Goal: Information Seeking & Learning: Learn about a topic

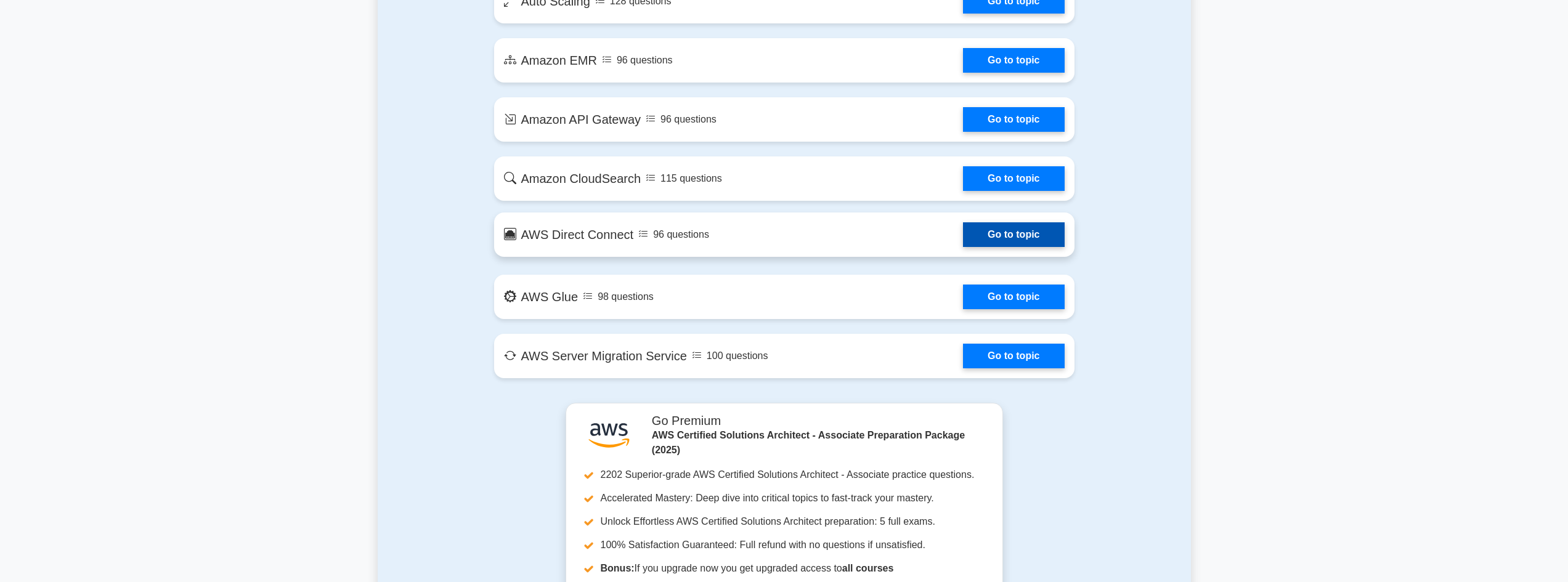
scroll to position [2034, 0]
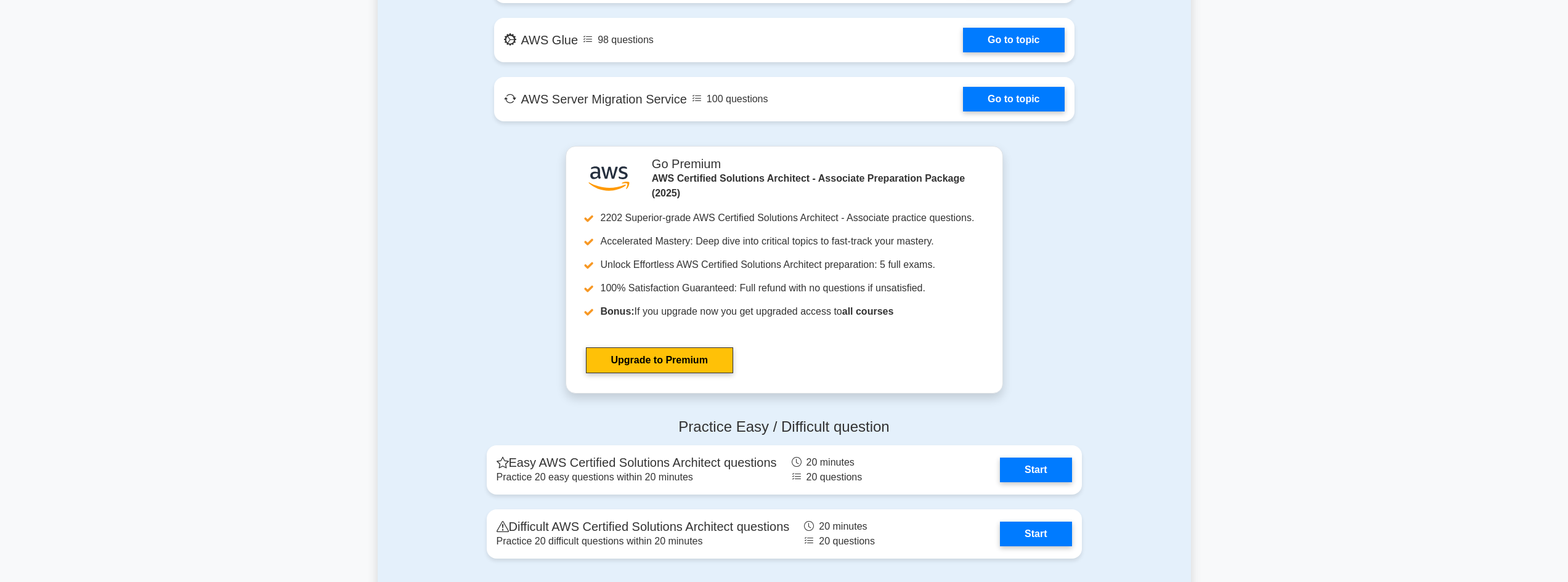
scroll to position [2527, 0]
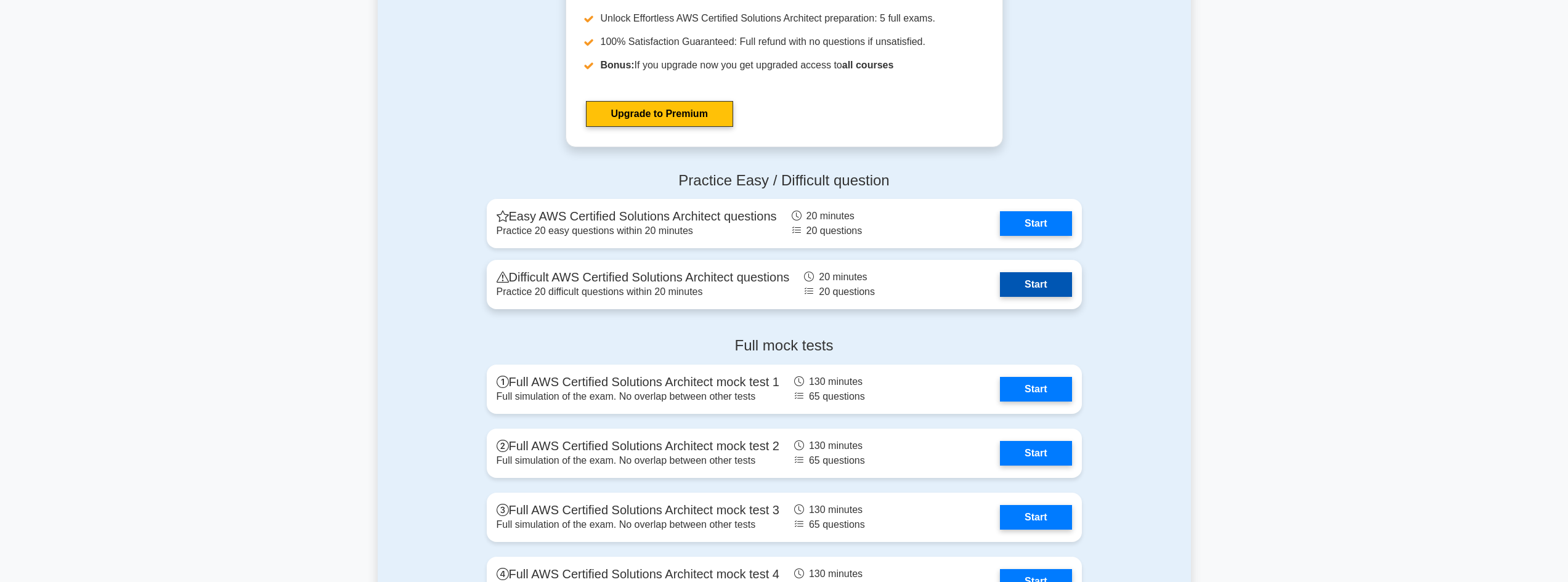
click at [1026, 281] on link "Start" at bounding box center [1036, 284] width 72 height 25
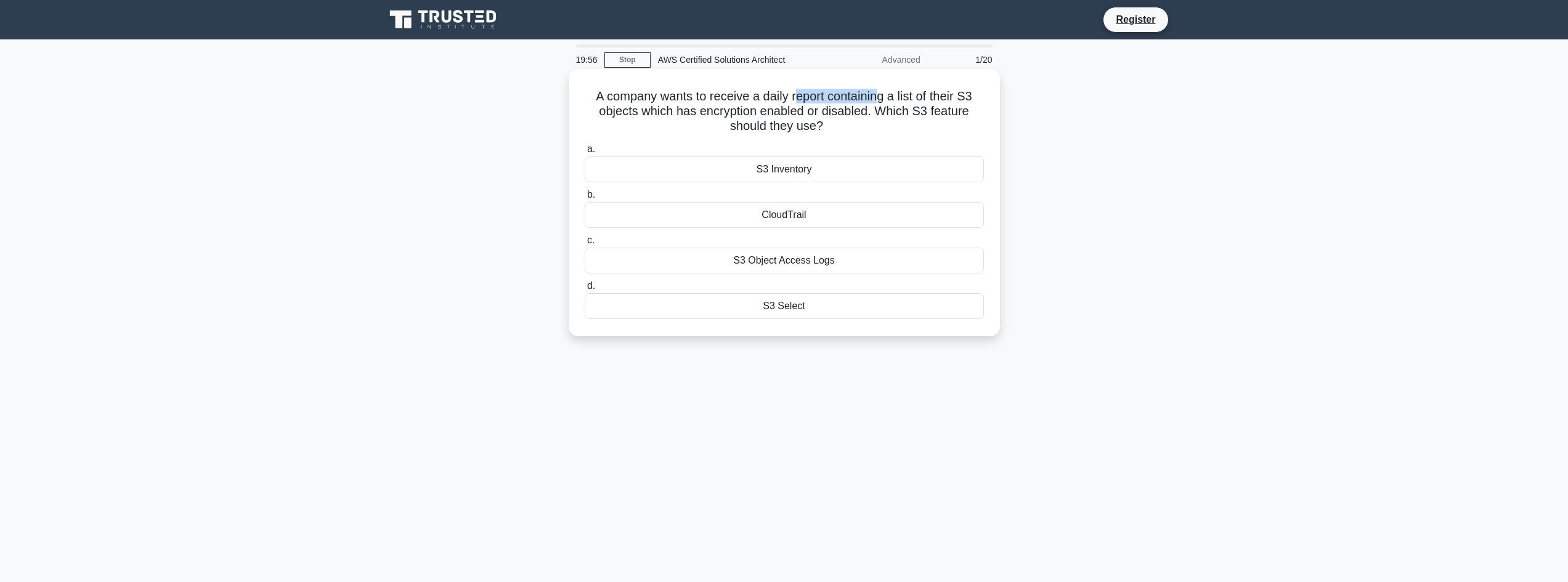
drag, startPoint x: 802, startPoint y: 100, endPoint x: 911, endPoint y: 98, distance: 109.0
click at [886, 97] on h5 "A company wants to receive a daily report containing a list of their S3 objects…" at bounding box center [784, 111] width 402 height 46
click at [914, 97] on h5 "A company wants to receive a daily report containing a list of their S3 objects…" at bounding box center [784, 111] width 402 height 46
drag, startPoint x: 953, startPoint y: 99, endPoint x: 982, endPoint y: 99, distance: 29.0
click at [982, 99] on h5 "A company wants to receive a daily report containing a list of their S3 objects…" at bounding box center [784, 111] width 402 height 46
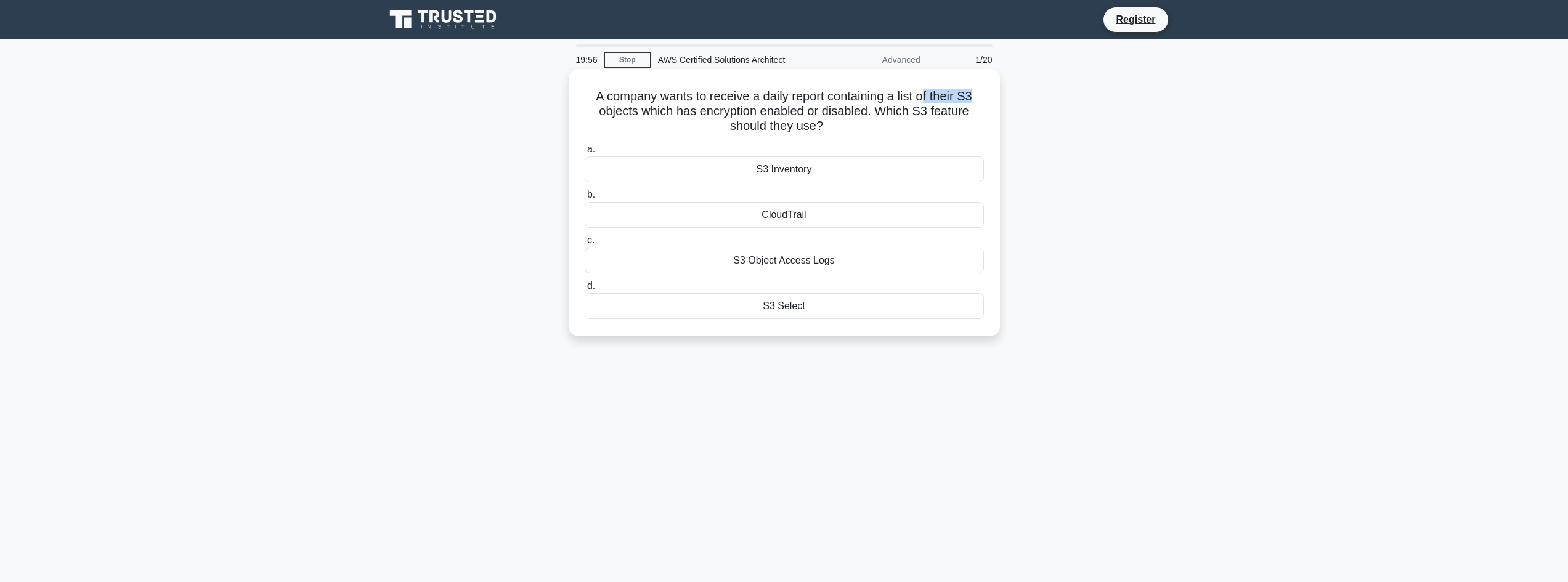
click at [982, 99] on h5 "A company wants to receive a daily report containing a list of their S3 objects…" at bounding box center [784, 111] width 402 height 46
drag, startPoint x: 639, startPoint y: 113, endPoint x: 704, endPoint y: 114, distance: 65.0
click at [704, 114] on h5 "A company wants to receive a daily report containing a list of their S3 objects…" at bounding box center [784, 111] width 402 height 46
click at [790, 111] on h5 "A company wants to receive a daily report containing a list of their S3 objects…" at bounding box center [784, 111] width 402 height 46
drag, startPoint x: 858, startPoint y: 115, endPoint x: 872, endPoint y: 115, distance: 14.0
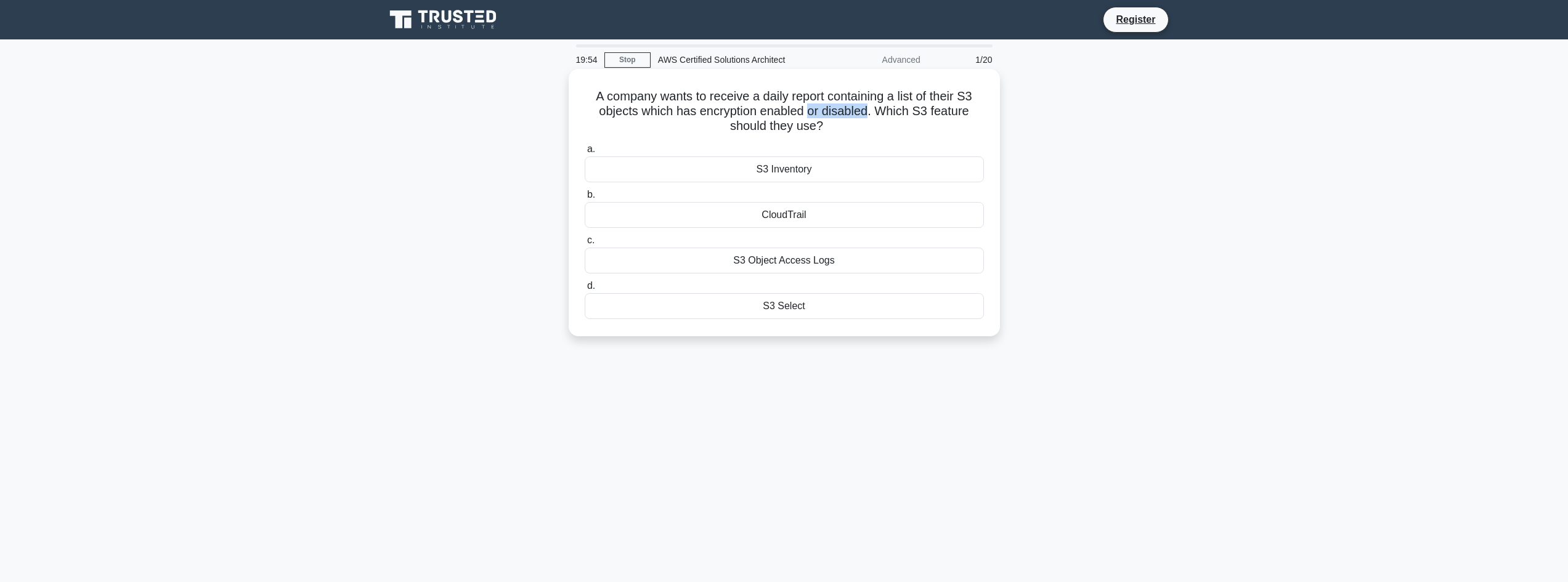
click at [872, 115] on h5 "A company wants to receive a daily report containing a list of their S3 objects…" at bounding box center [784, 111] width 402 height 46
drag, startPoint x: 911, startPoint y: 114, endPoint x: 988, endPoint y: 114, distance: 77.0
click at [988, 114] on div "A company wants to receive a daily report containing a list of their S3 objects…" at bounding box center [784, 203] width 421 height 257
click at [904, 128] on h5 "A company wants to receive a daily report containing a list of their S3 objects…" at bounding box center [784, 111] width 402 height 46
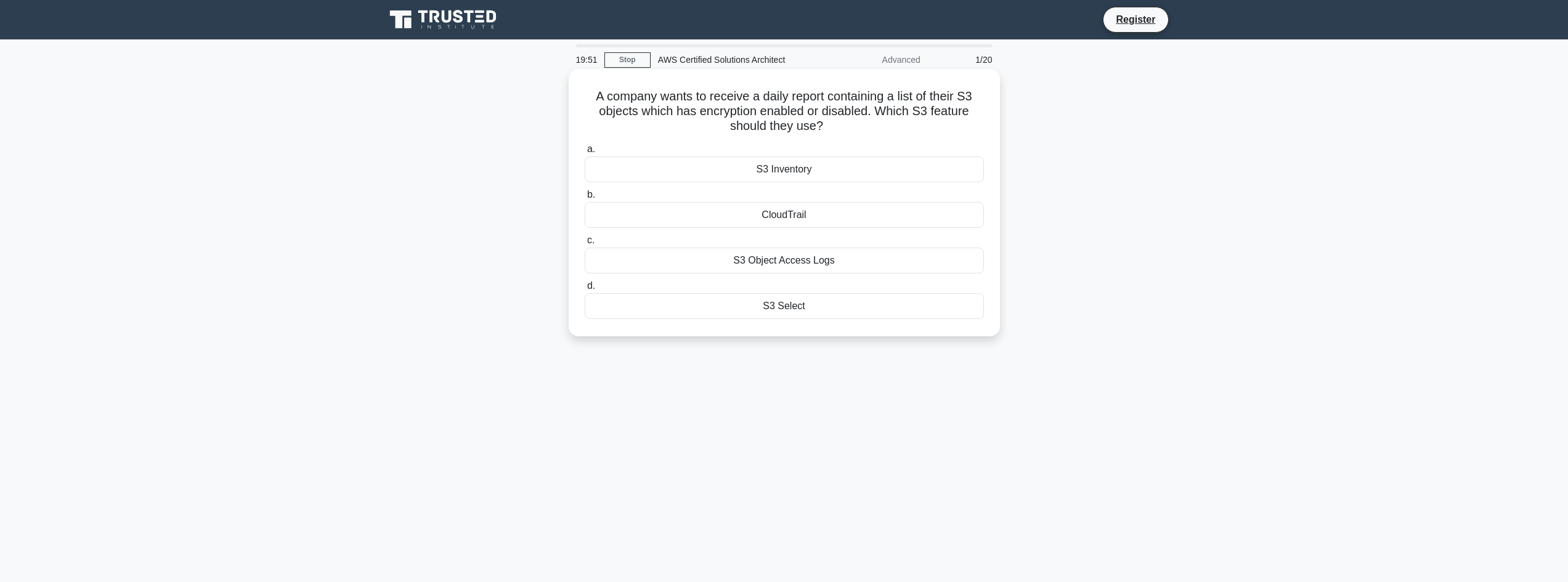
click at [997, 248] on div "A company wants to receive a daily report containing a list of their S3 objects…" at bounding box center [784, 203] width 431 height 268
click at [754, 261] on div "S3 Object Access Logs" at bounding box center [784, 260] width 399 height 26
click at [585, 245] on input "c. S3 Object Access Logs" at bounding box center [585, 240] width 0 height 8
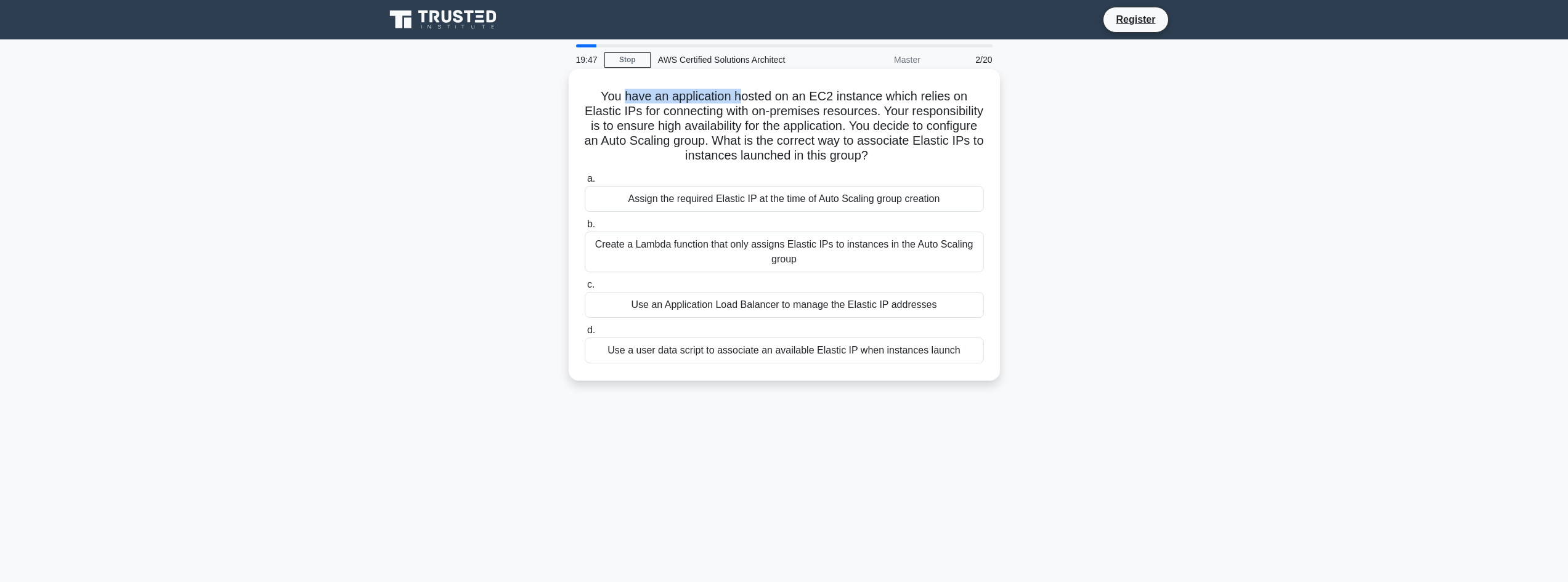
drag, startPoint x: 687, startPoint y: 99, endPoint x: 742, endPoint y: 99, distance: 55.0
click at [742, 99] on h5 "You have an application hosted on an EC2 instance which relies on Elastic IPs f…" at bounding box center [784, 126] width 402 height 76
drag, startPoint x: 792, startPoint y: 101, endPoint x: 834, endPoint y: 102, distance: 42.0
click at [825, 102] on h5 "You have an application hosted on an EC2 instance which relies on Elastic IPs f…" at bounding box center [784, 126] width 402 height 76
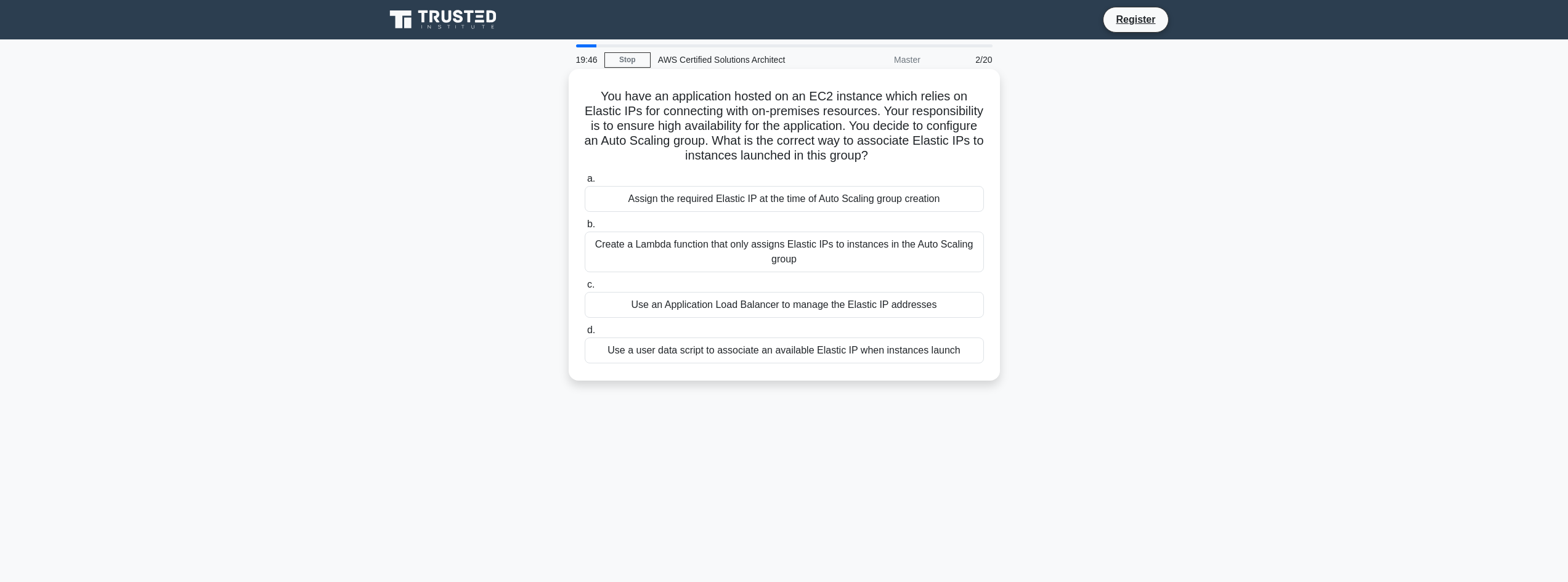
click at [834, 102] on h5 "You have an application hosted on an EC2 instance which relies on Elastic IPs f…" at bounding box center [784, 126] width 402 height 76
drag, startPoint x: 855, startPoint y: 102, endPoint x: 956, endPoint y: 101, distance: 101.0
click at [956, 101] on h5 "You have an application hosted on an EC2 instance which relies on Elastic IPs f…" at bounding box center [784, 126] width 402 height 76
click at [956, 101] on h5 "You have an application hosted on an EC2 instance which relies on Elastic IPs f…" at bounding box center [784, 126] width 402 height 76
drag, startPoint x: 629, startPoint y: 120, endPoint x: 715, endPoint y: 117, distance: 86.1
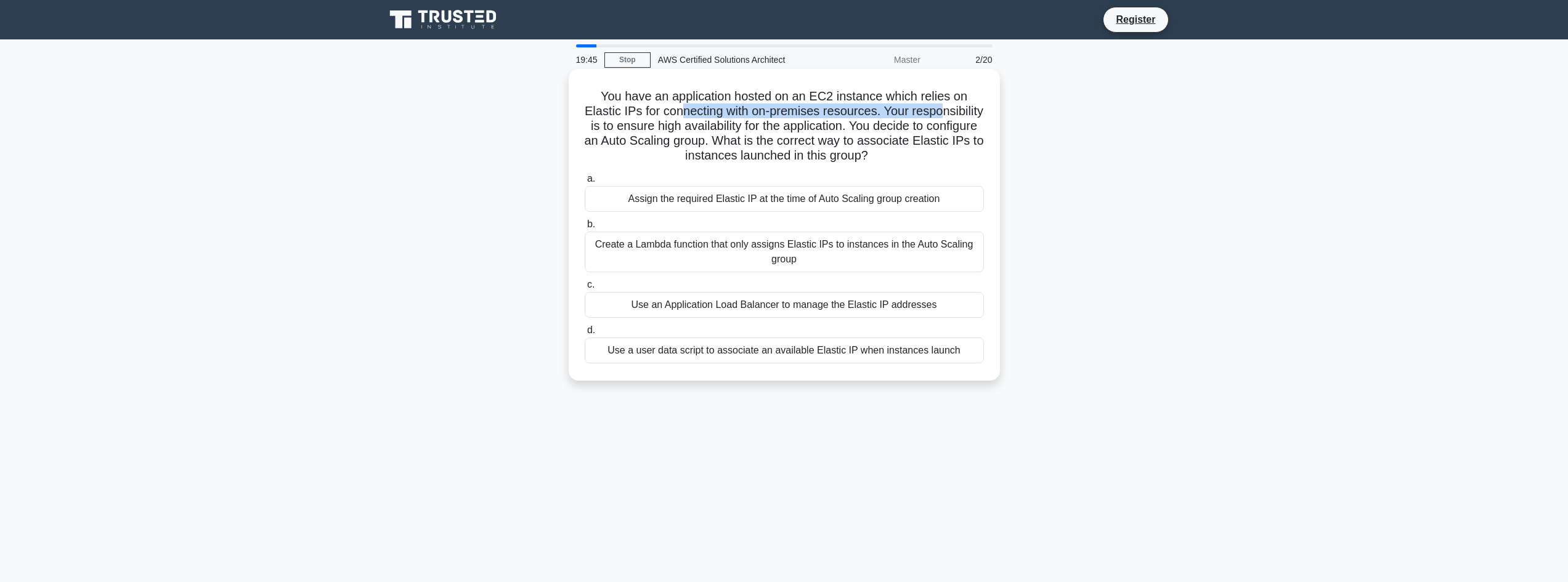
click at [715, 117] on h5 "You have an application hosted on an EC2 instance which relies on Elastic IPs f…" at bounding box center [784, 126] width 402 height 76
drag, startPoint x: 771, startPoint y: 117, endPoint x: 787, endPoint y: 117, distance: 16.0
click at [787, 117] on h5 "You have an application hosted on an EC2 instance which relies on Elastic IPs f…" at bounding box center [784, 126] width 402 height 76
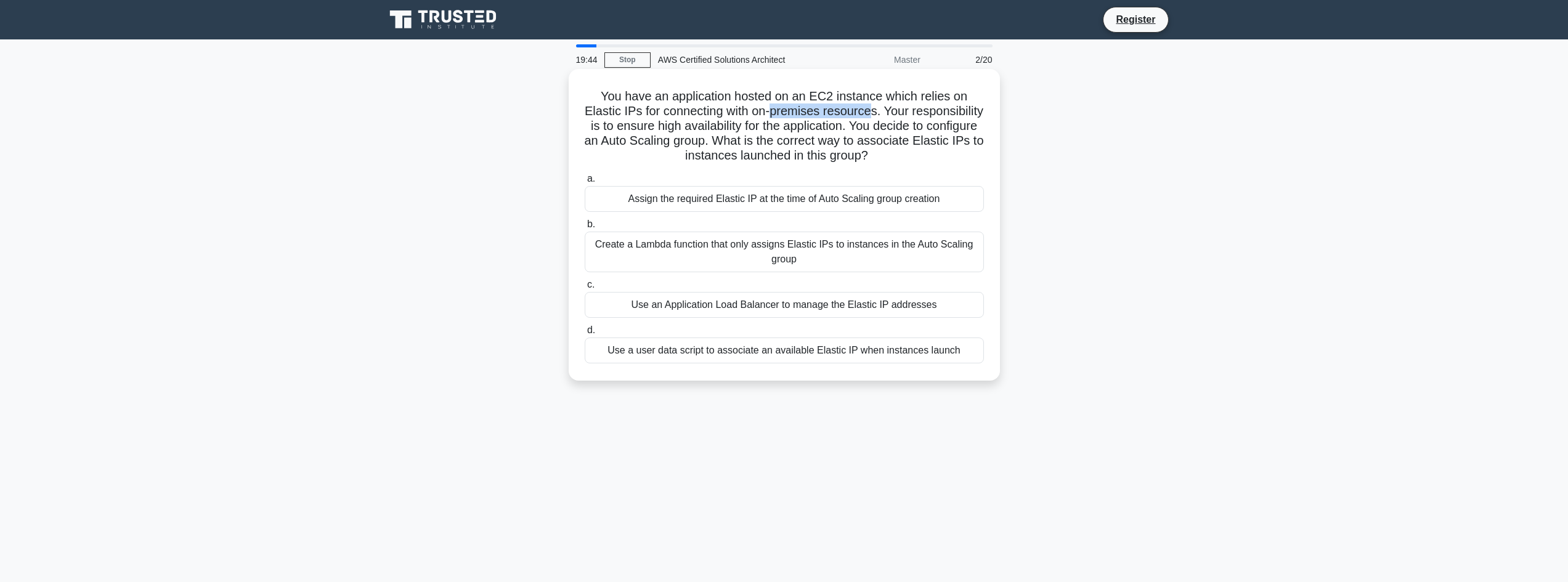
drag, startPoint x: 822, startPoint y: 117, endPoint x: 911, endPoint y: 114, distance: 89.1
click at [911, 114] on h5 "You have an application hosted on an EC2 instance which relies on Elastic IPs f…" at bounding box center [784, 126] width 402 height 76
click at [921, 114] on h5 "You have an application hosted on an EC2 instance which relies on Elastic IPs f…" at bounding box center [784, 126] width 402 height 76
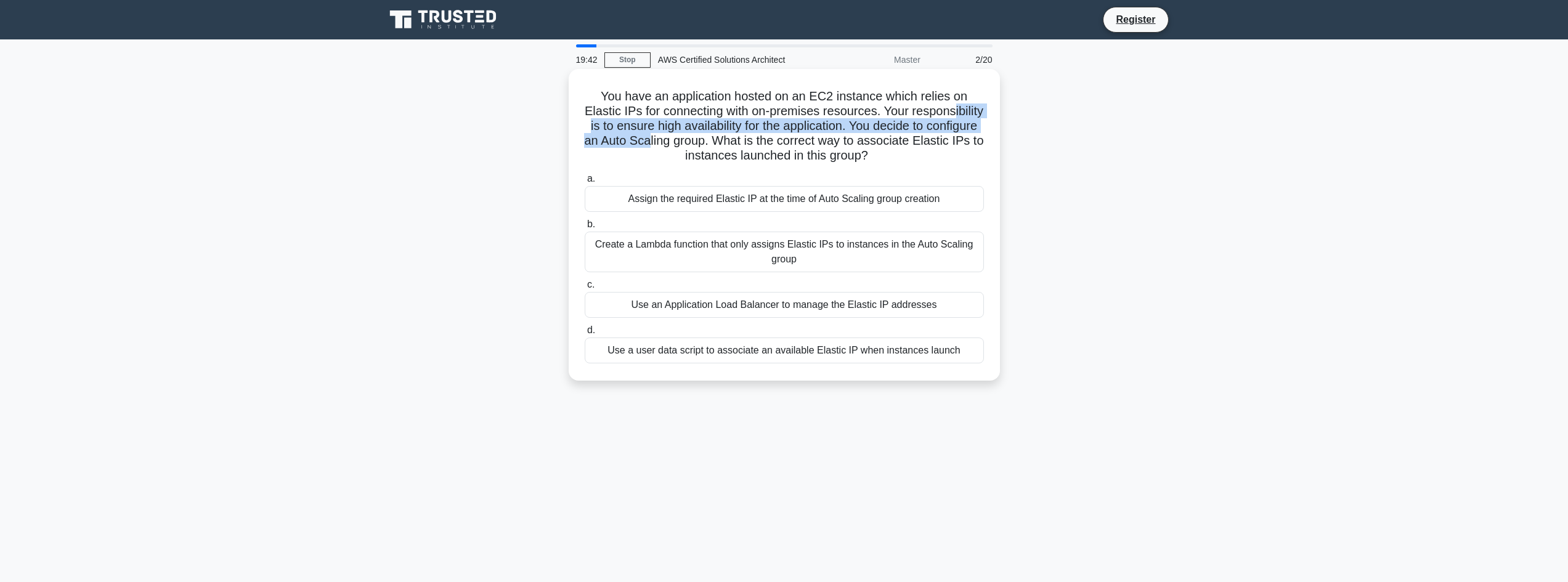
drag, startPoint x: 748, startPoint y: 138, endPoint x: 766, endPoint y: 138, distance: 18.0
click at [766, 138] on h5 "You have an application hosted on an EC2 instance which relies on Elastic IPs f…" at bounding box center [784, 126] width 402 height 76
drag, startPoint x: 790, startPoint y: 129, endPoint x: 828, endPoint y: 129, distance: 38.0
click at [791, 129] on h5 "You have an application hosted on an EC2 instance which relies on Elastic IPs f…" at bounding box center [784, 126] width 402 height 76
click at [664, 144] on h5 "You have an application hosted on an EC2 instance which relies on Elastic IPs f…" at bounding box center [784, 126] width 402 height 76
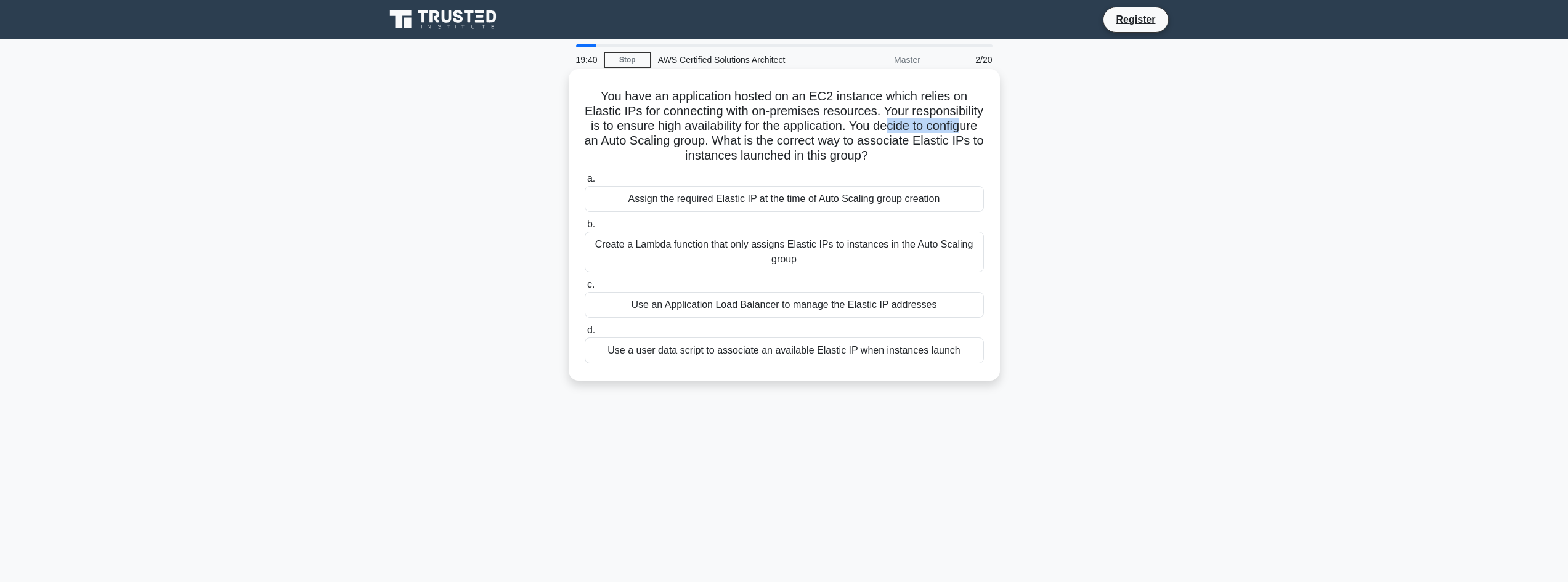
drag, startPoint x: 606, startPoint y: 144, endPoint x: 680, endPoint y: 145, distance: 74.0
click at [680, 145] on h5 "You have an application hosted on an EC2 instance which relies on Elastic IPs f…" at bounding box center [784, 126] width 402 height 76
drag, startPoint x: 740, startPoint y: 147, endPoint x: 750, endPoint y: 145, distance: 10.2
click at [750, 146] on h5 "You have an application hosted on an EC2 instance which relies on Elastic IPs f…" at bounding box center [784, 126] width 402 height 76
click at [817, 145] on h5 "You have an application hosted on an EC2 instance which relies on Elastic IPs f…" at bounding box center [784, 126] width 402 height 76
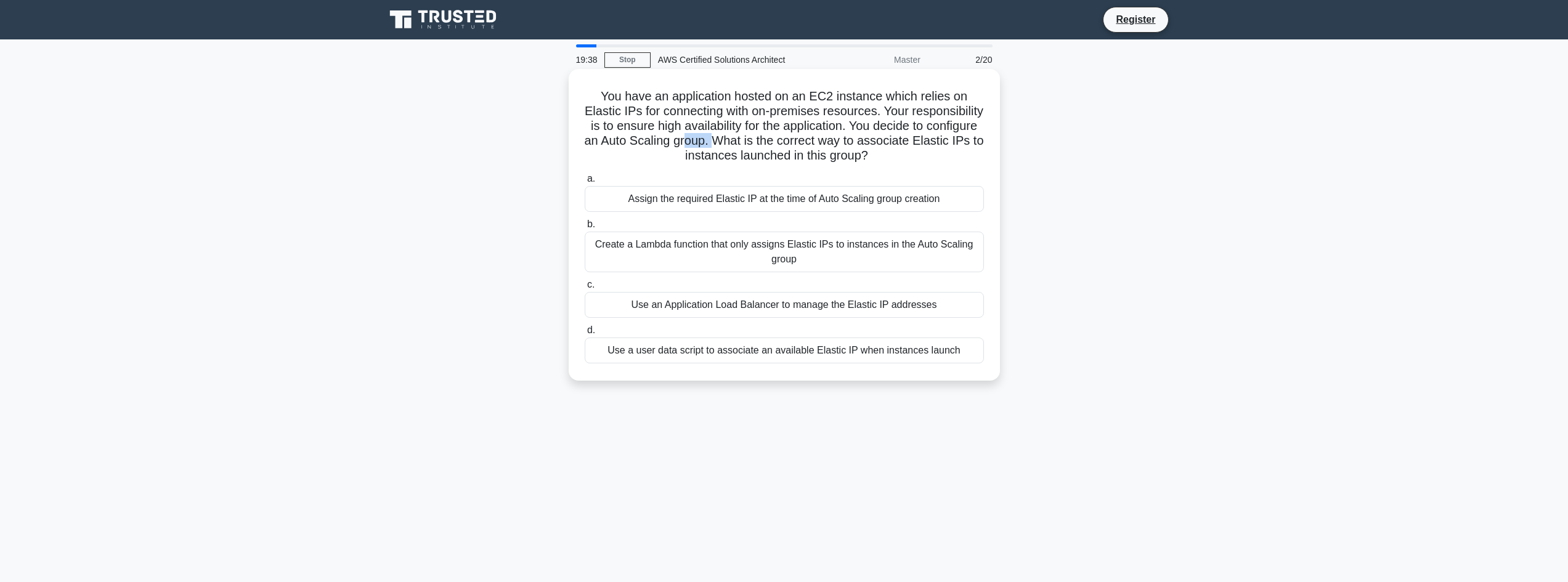
drag, startPoint x: 811, startPoint y: 146, endPoint x: 837, endPoint y: 146, distance: 26.0
click at [837, 146] on h5 "You have an application hosted on an EC2 instance which relies on Elastic IPs f…" at bounding box center [784, 126] width 402 height 76
drag, startPoint x: 929, startPoint y: 148, endPoint x: 854, endPoint y: 161, distance: 76.1
click at [855, 161] on h5 "You have an application hosted on an EC2 instance which relies on Elastic IPs f…" at bounding box center [784, 126] width 402 height 76
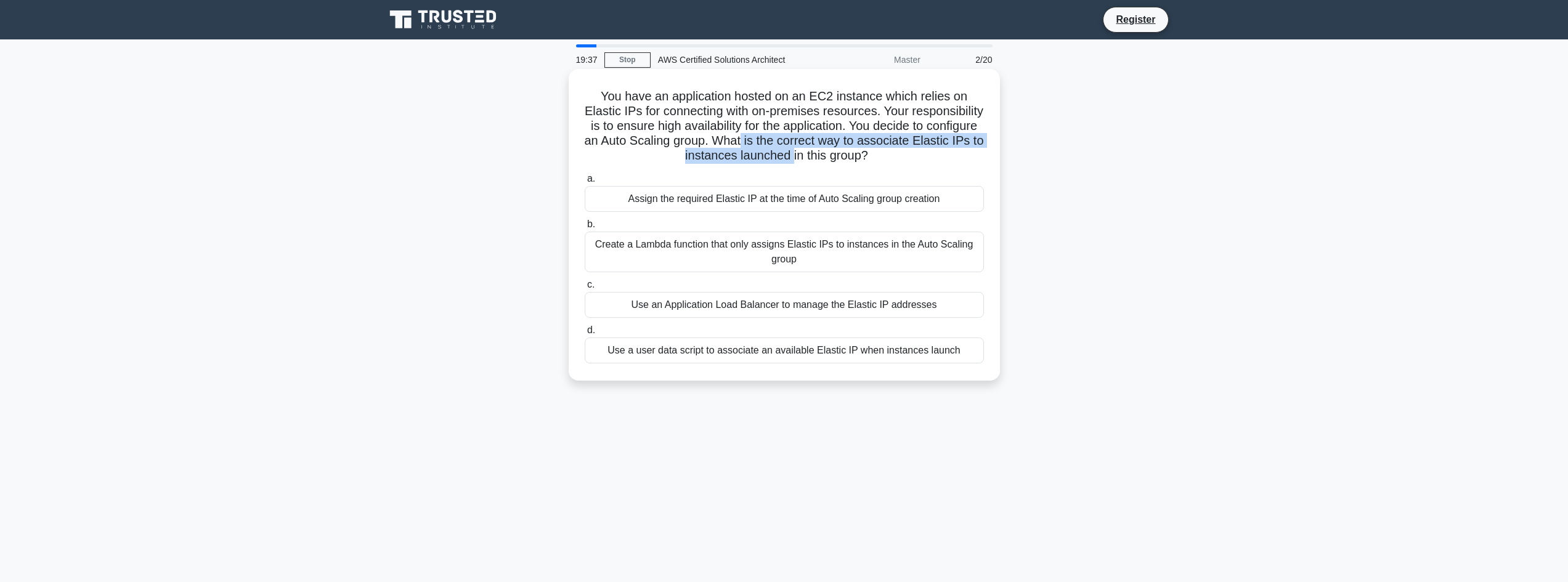
click at [823, 161] on h5 "You have an application hosted on an EC2 instance which relies on Elastic IPs f…" at bounding box center [784, 126] width 402 height 76
click at [754, 308] on div "Use an Application Load Balancer to manage the Elastic IP addresses" at bounding box center [784, 304] width 399 height 26
click at [585, 289] on input "c. Use an Application Load Balancer to manage the Elastic IP addresses" at bounding box center [585, 285] width 0 height 8
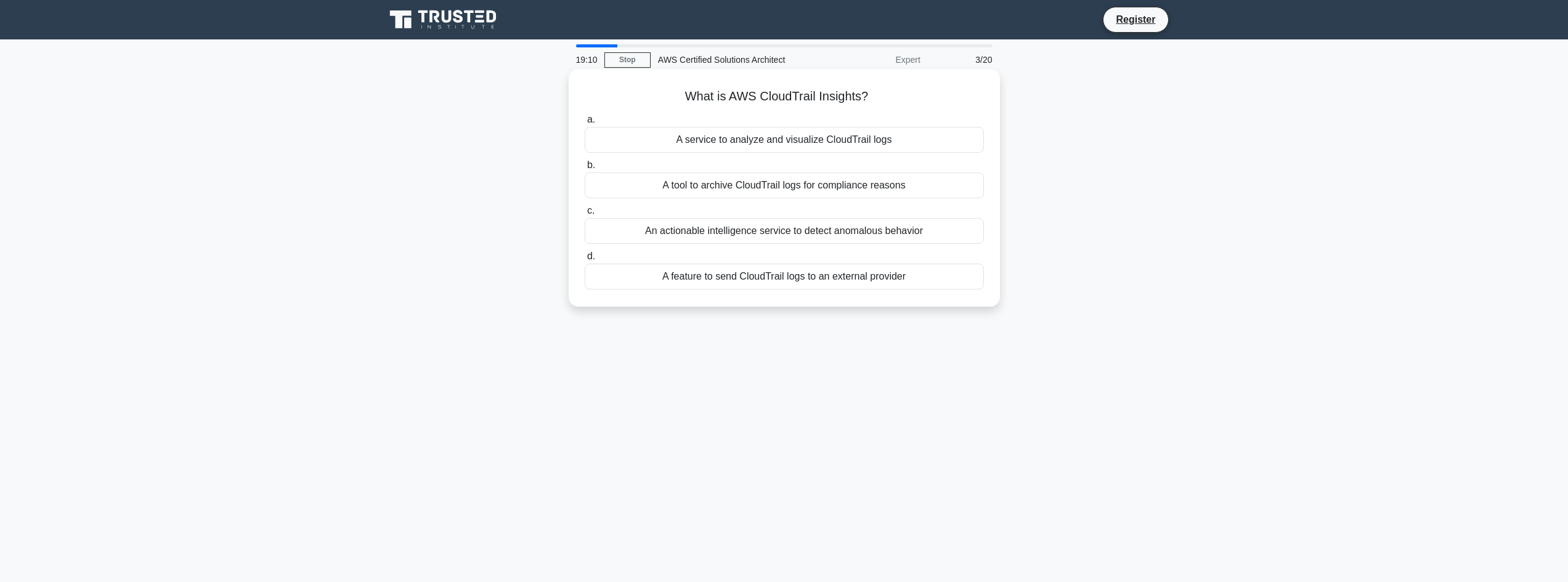
click at [891, 241] on div "An actionable intelligence service to detect anomalous behavior" at bounding box center [784, 231] width 399 height 26
click at [585, 215] on input "c. An actionable intelligence service to detect anomalous behavior" at bounding box center [585, 211] width 0 height 8
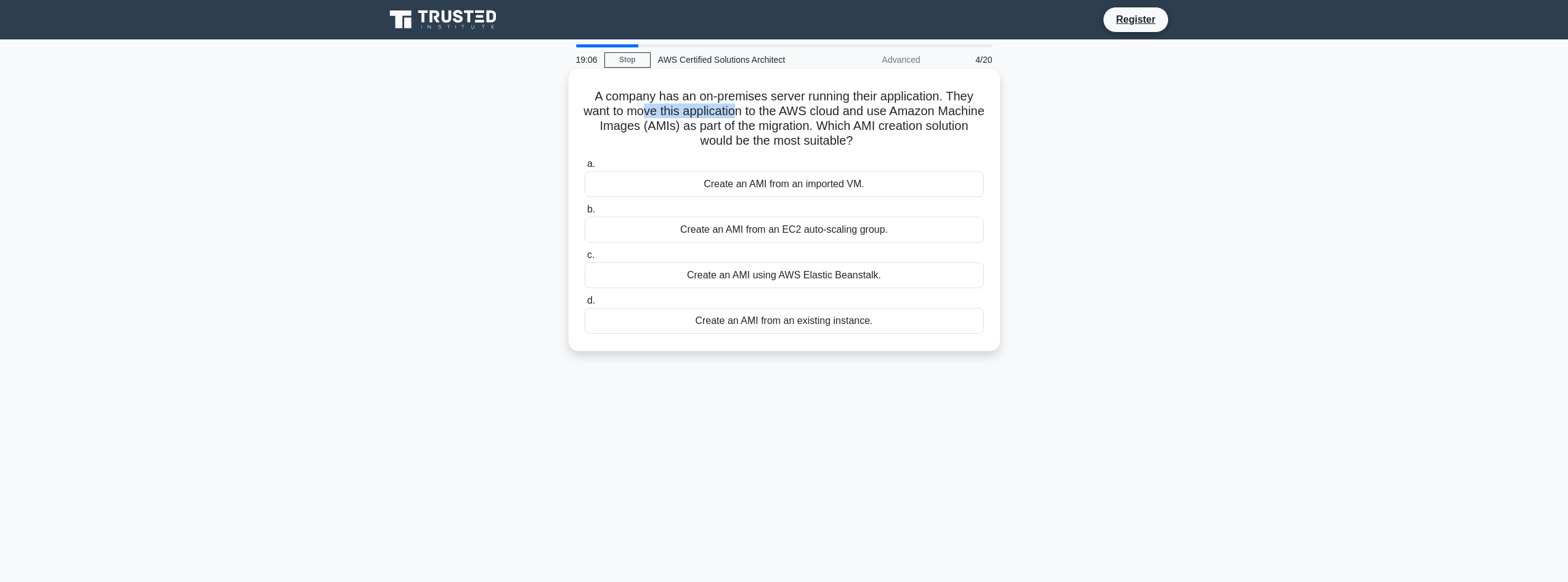
drag, startPoint x: 669, startPoint y: 114, endPoint x: 763, endPoint y: 114, distance: 94.0
click at [763, 114] on h5 "A company has an on-premises server running their application. They want to mov…" at bounding box center [784, 119] width 402 height 61
drag, startPoint x: 802, startPoint y: 114, endPoint x: 857, endPoint y: 114, distance: 55.0
click at [852, 114] on h5 "A company has an on-premises server running their application. They want to mov…" at bounding box center [784, 119] width 402 height 61
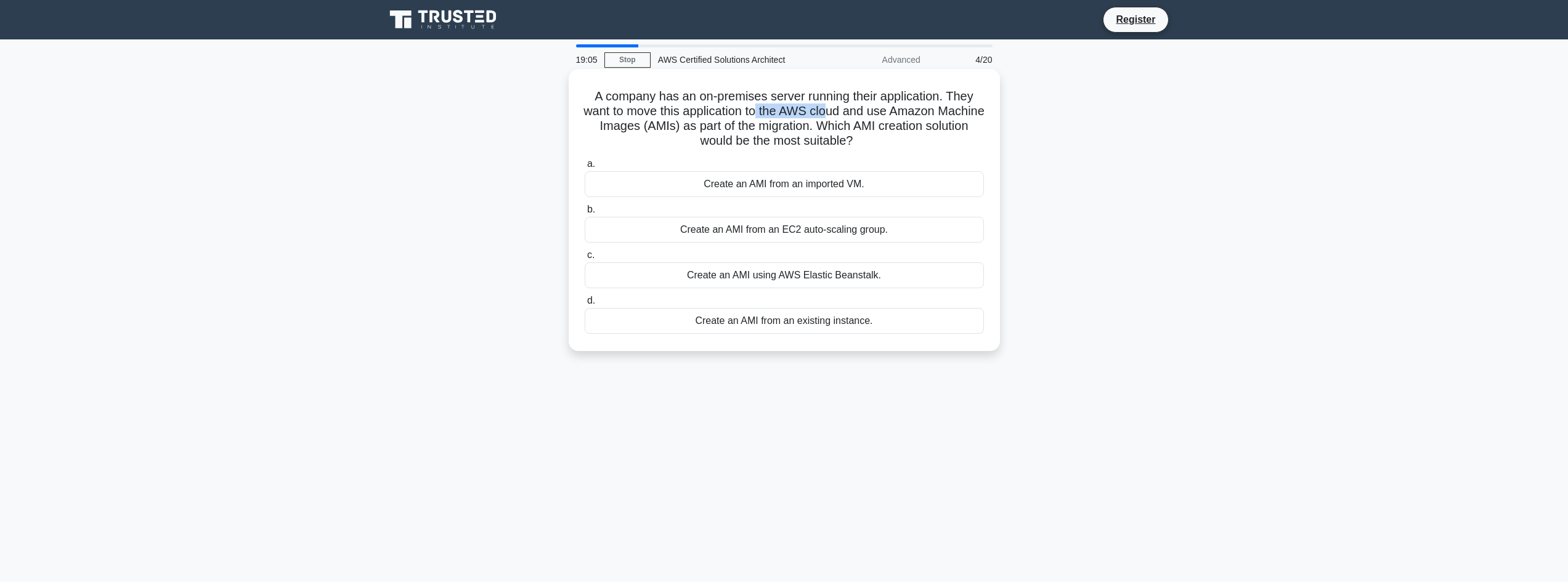
click at [858, 114] on h5 "A company has an on-premises server running their application. They want to mov…" at bounding box center [784, 119] width 402 height 61
drag, startPoint x: 914, startPoint y: 114, endPoint x: 941, endPoint y: 115, distance: 27.0
click at [941, 115] on h5 "A company has an on-premises server running their application. They want to mov…" at bounding box center [784, 119] width 402 height 61
click at [630, 126] on h5 "A company has an on-premises server running their application. They want to mov…" at bounding box center [784, 119] width 402 height 61
drag, startPoint x: 756, startPoint y: 130, endPoint x: 796, endPoint y: 129, distance: 40.0
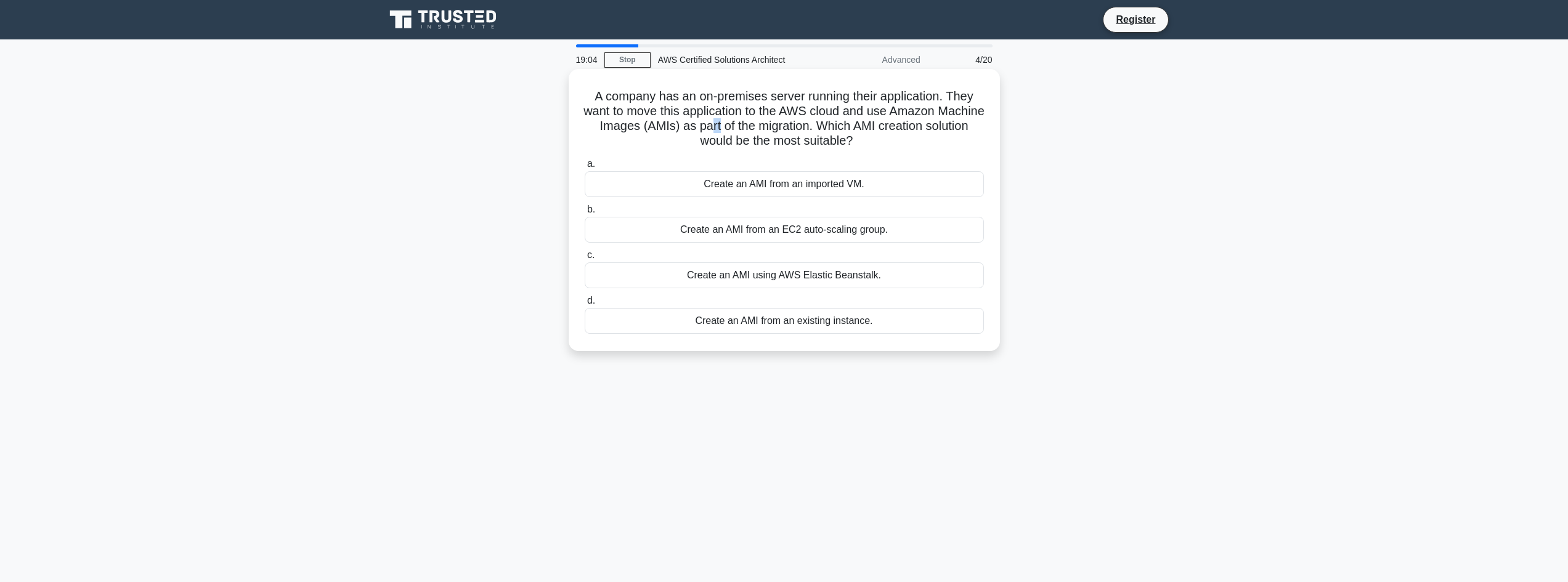
click at [769, 130] on h5 "A company has an on-premises server running their application. They want to mov…" at bounding box center [784, 119] width 402 height 61
drag, startPoint x: 805, startPoint y: 129, endPoint x: 851, endPoint y: 127, distance: 46.0
click at [848, 127] on h5 "A company has an on-premises server running their application. They want to mov…" at bounding box center [784, 119] width 402 height 61
drag, startPoint x: 866, startPoint y: 127, endPoint x: 897, endPoint y: 125, distance: 31.1
click at [883, 126] on h5 "A company has an on-premises server running their application. They want to mov…" at bounding box center [784, 119] width 402 height 61
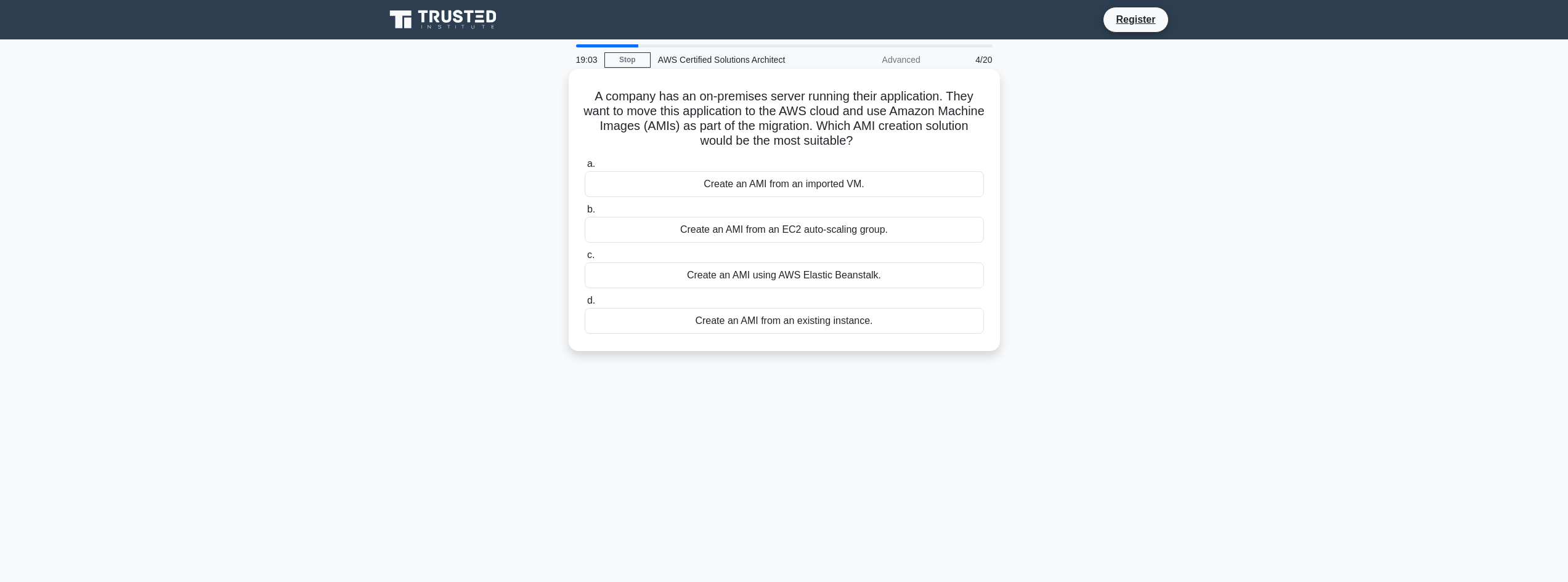
click at [908, 124] on h5 "A company has an on-premises server running their application. They want to mov…" at bounding box center [784, 119] width 402 height 61
drag, startPoint x: 726, startPoint y: 145, endPoint x: 884, endPoint y: 141, distance: 158.1
click at [882, 141] on h5 "A company has an on-premises server running their application. They want to mov…" at bounding box center [784, 119] width 402 height 61
click at [867, 141] on icon ".spinner_0XTQ{transform-origin:center;animation:spinner_y6GP .75s linear infini…" at bounding box center [860, 142] width 15 height 15
drag, startPoint x: 899, startPoint y: 140, endPoint x: 591, endPoint y: 105, distance: 310.0
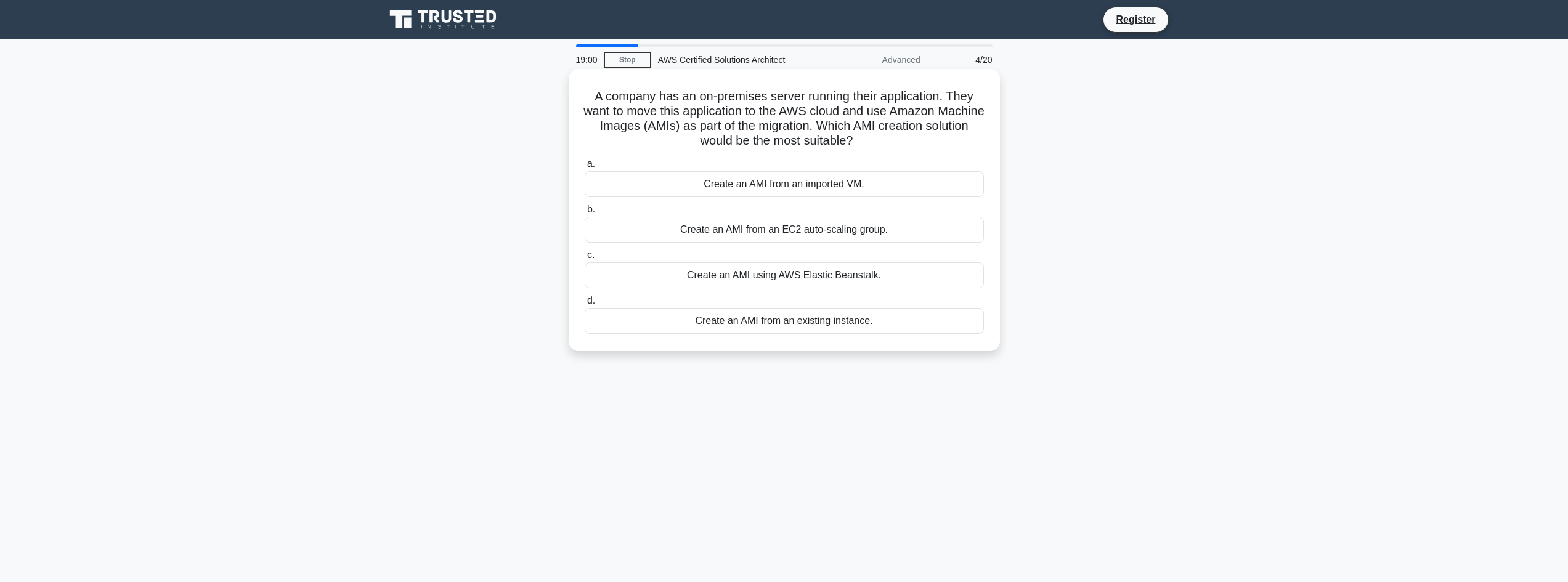
click at [591, 105] on h5 "A company has an on-premises server running their application. They want to mov…" at bounding box center [784, 119] width 402 height 61
click at [721, 135] on h5 "A company has an on-premises server running their application. They want to mov…" at bounding box center [784, 119] width 402 height 61
click at [781, 234] on div "Create an AMI from an EC2 auto-scaling group." at bounding box center [784, 230] width 399 height 26
click at [585, 214] on input "b. Create an AMI from an EC2 auto-scaling group." at bounding box center [585, 209] width 0 height 8
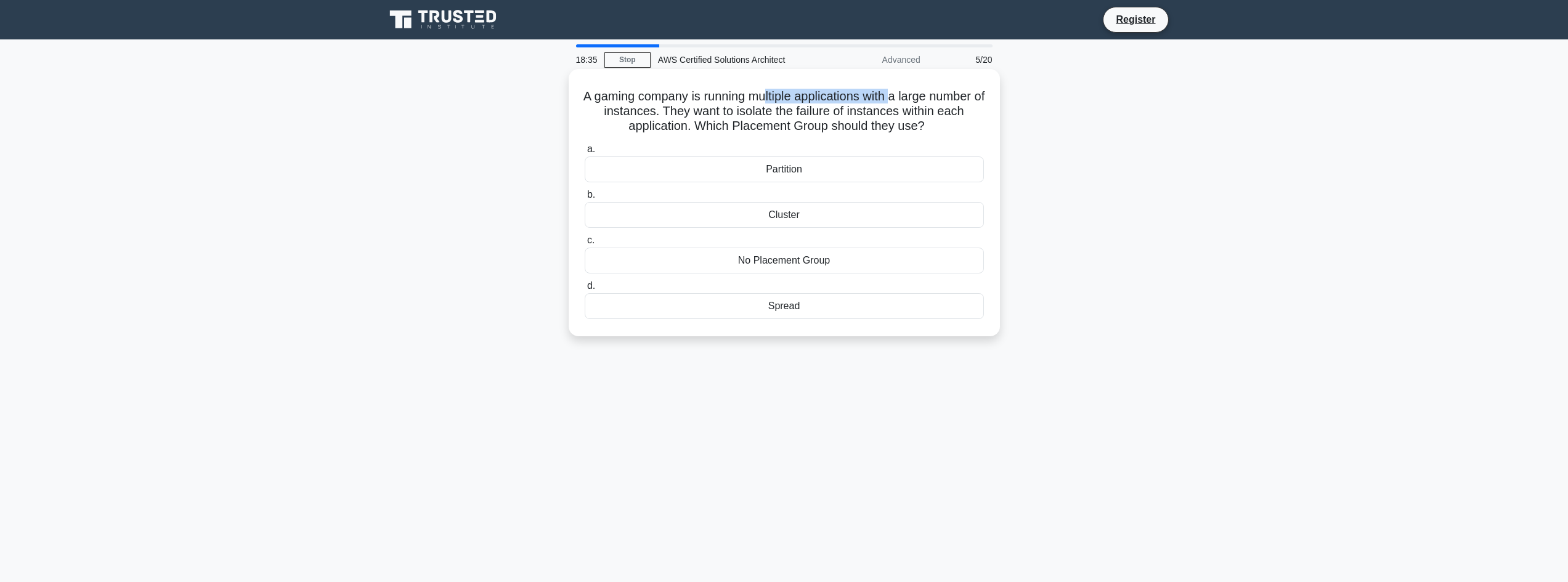
drag, startPoint x: 797, startPoint y: 99, endPoint x: 926, endPoint y: 103, distance: 129.1
click at [926, 103] on h5 "A gaming company is running multiple applications with a large number of instan…" at bounding box center [784, 111] width 402 height 46
click at [963, 102] on h5 "A gaming company is running multiple applications with a large number of instan…" at bounding box center [784, 111] width 402 height 46
drag, startPoint x: 804, startPoint y: 111, endPoint x: 912, endPoint y: 113, distance: 108.0
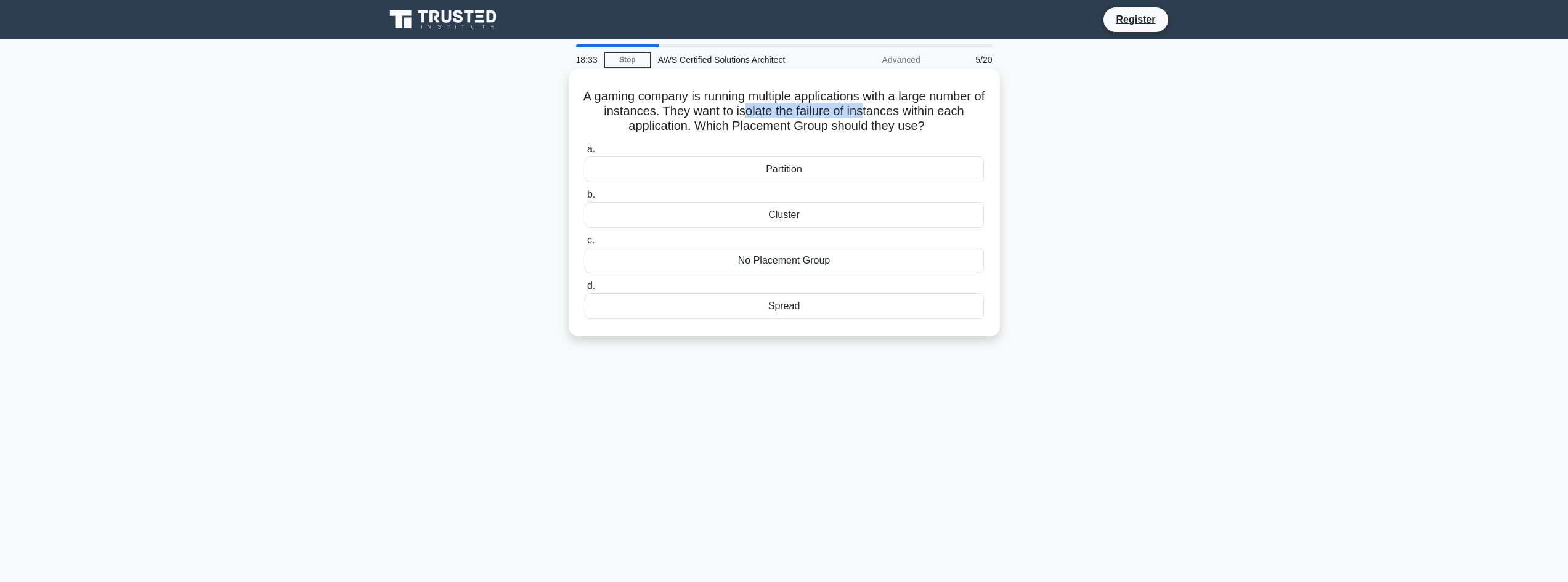
click at [912, 113] on h5 "A gaming company is running multiple applications with a large number of instan…" at bounding box center [784, 111] width 402 height 46
click at [965, 112] on h5 "A gaming company is running multiple applications with a large number of instan…" at bounding box center [784, 111] width 402 height 46
click at [971, 111] on h5 "A gaming company is running multiple applications with a large number of instan…" at bounding box center [784, 111] width 402 height 46
drag, startPoint x: 642, startPoint y: 131, endPoint x: 789, endPoint y: 126, distance: 147.1
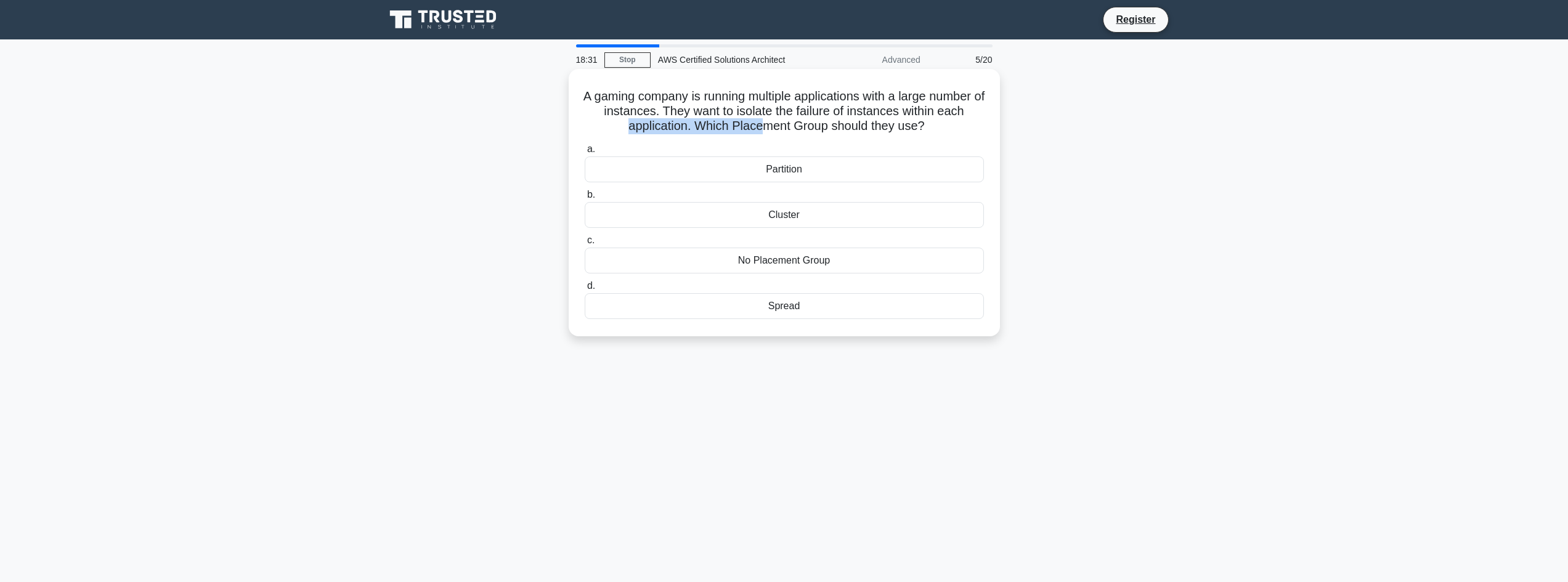
click at [784, 126] on h5 "A gaming company is running multiple applications with a large number of instan…" at bounding box center [784, 111] width 402 height 46
click at [790, 126] on h5 "A gaming company is running multiple applications with a large number of instan…" at bounding box center [784, 111] width 402 height 46
drag, startPoint x: 790, startPoint y: 126, endPoint x: 932, endPoint y: 129, distance: 142.0
click at [931, 129] on h5 "A gaming company is running multiple applications with a large number of instan…" at bounding box center [784, 111] width 402 height 46
click at [939, 128] on h5 "A gaming company is running multiple applications with a large number of instan…" at bounding box center [784, 111] width 402 height 46
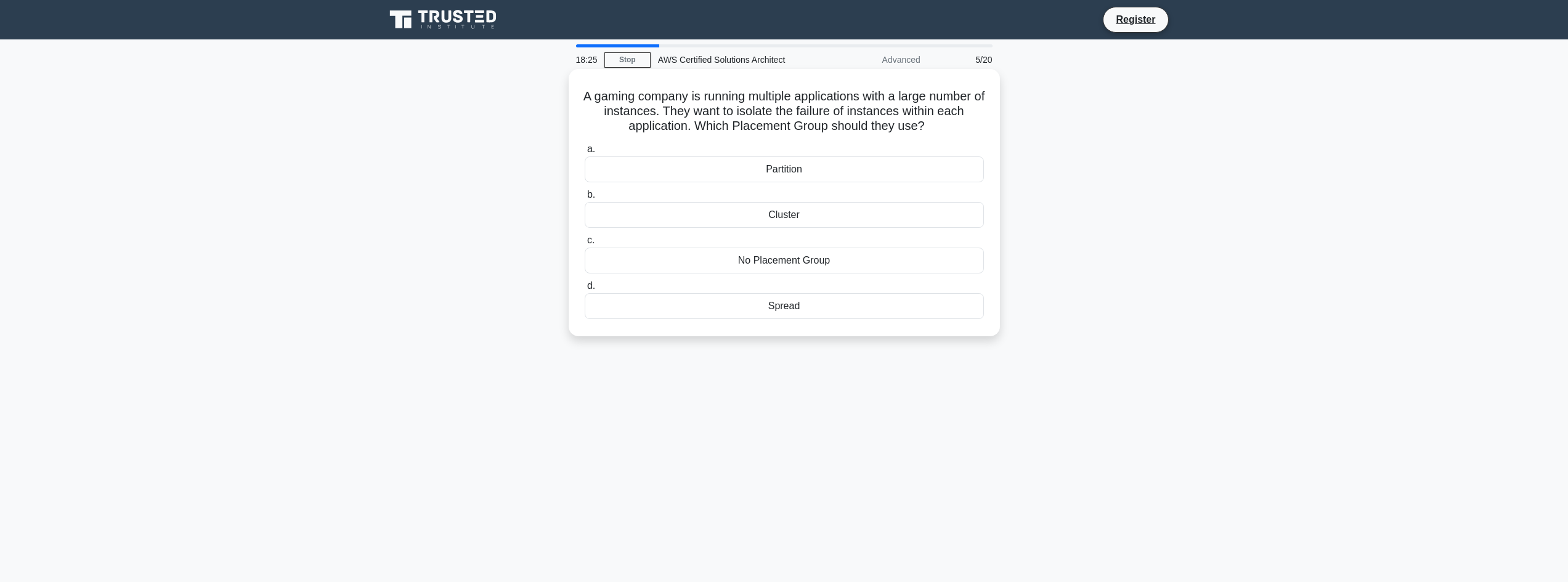
click at [789, 312] on div "Spread" at bounding box center [784, 306] width 399 height 26
click at [585, 290] on input "d. Spread" at bounding box center [585, 286] width 0 height 8
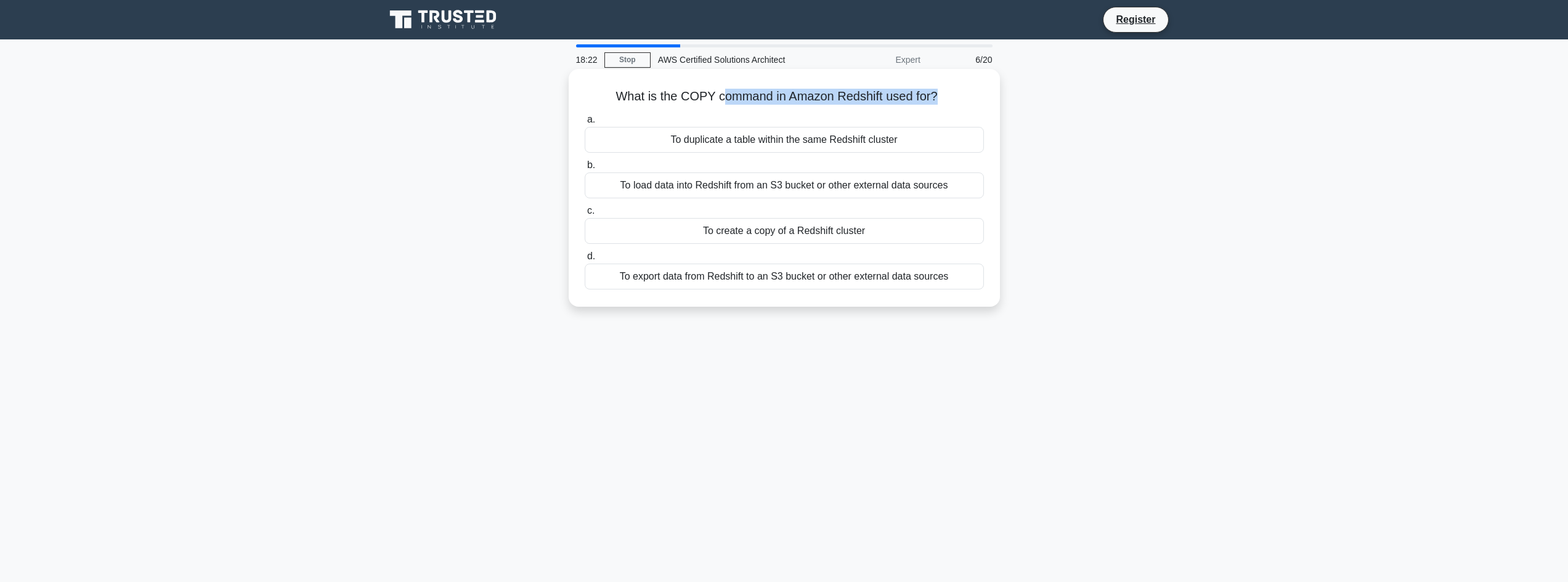
drag, startPoint x: 734, startPoint y: 100, endPoint x: 935, endPoint y: 99, distance: 201.0
click at [935, 99] on h5 "What is the COPY command in Amazon Redshift used for? .spinner_0XTQ{transform-o…" at bounding box center [784, 97] width 402 height 16
click at [939, 98] on h5 "What is the COPY command in Amazon Redshift used for? .spinner_0XTQ{transform-o…" at bounding box center [784, 97] width 402 height 16
click at [802, 279] on div "To export data from Redshift to an S3 bucket or other external data sources" at bounding box center [784, 277] width 399 height 26
click at [585, 260] on input "d. To export data from Redshift to an S3 bucket or other external data sources" at bounding box center [585, 257] width 0 height 8
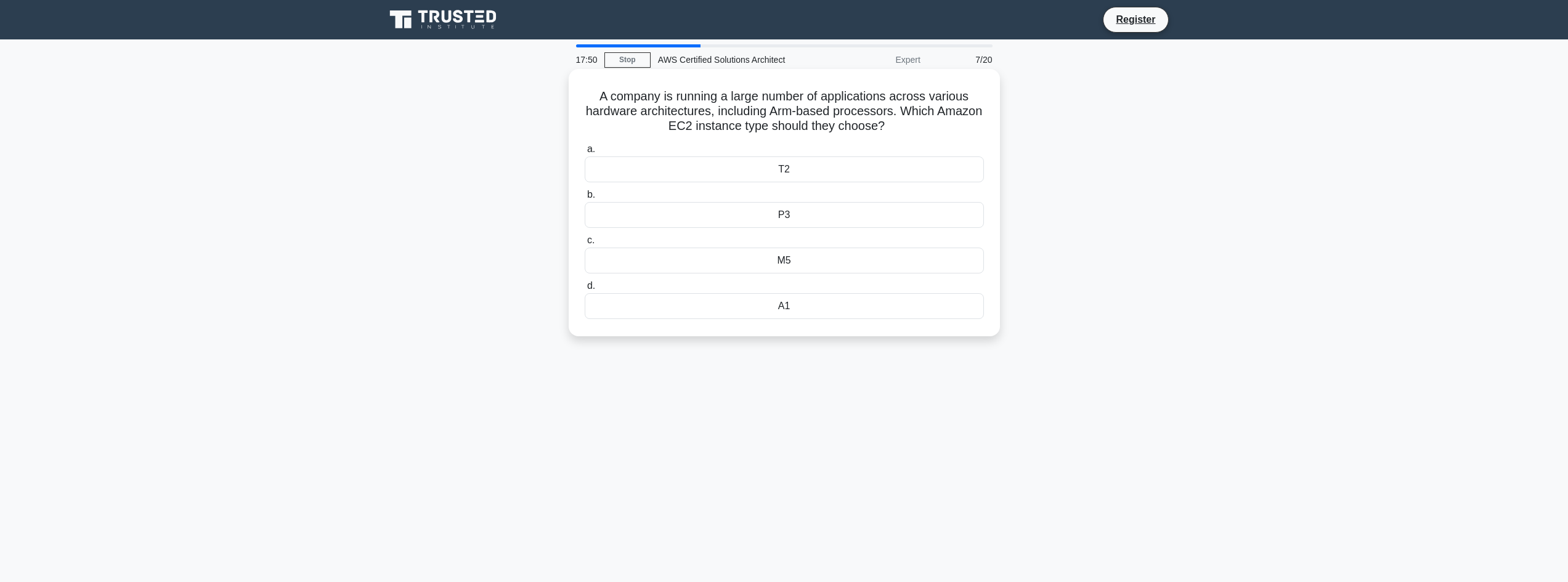
click at [792, 224] on div "P3" at bounding box center [784, 215] width 399 height 26
click at [585, 199] on input "b. P3" at bounding box center [585, 194] width 0 height 8
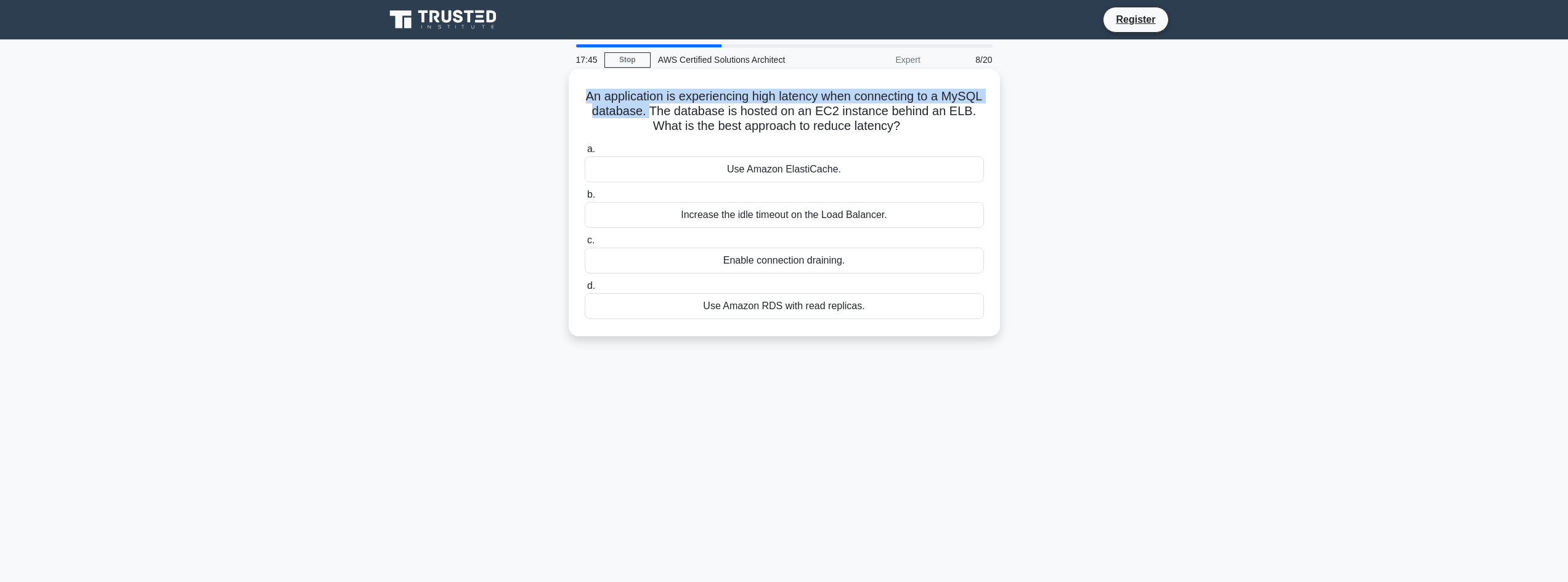
drag, startPoint x: 606, startPoint y: 96, endPoint x: 687, endPoint y: 109, distance: 82.0
click at [687, 109] on h5 "An application is experiencing high latency when connecting to a MySQL database…" at bounding box center [784, 111] width 402 height 46
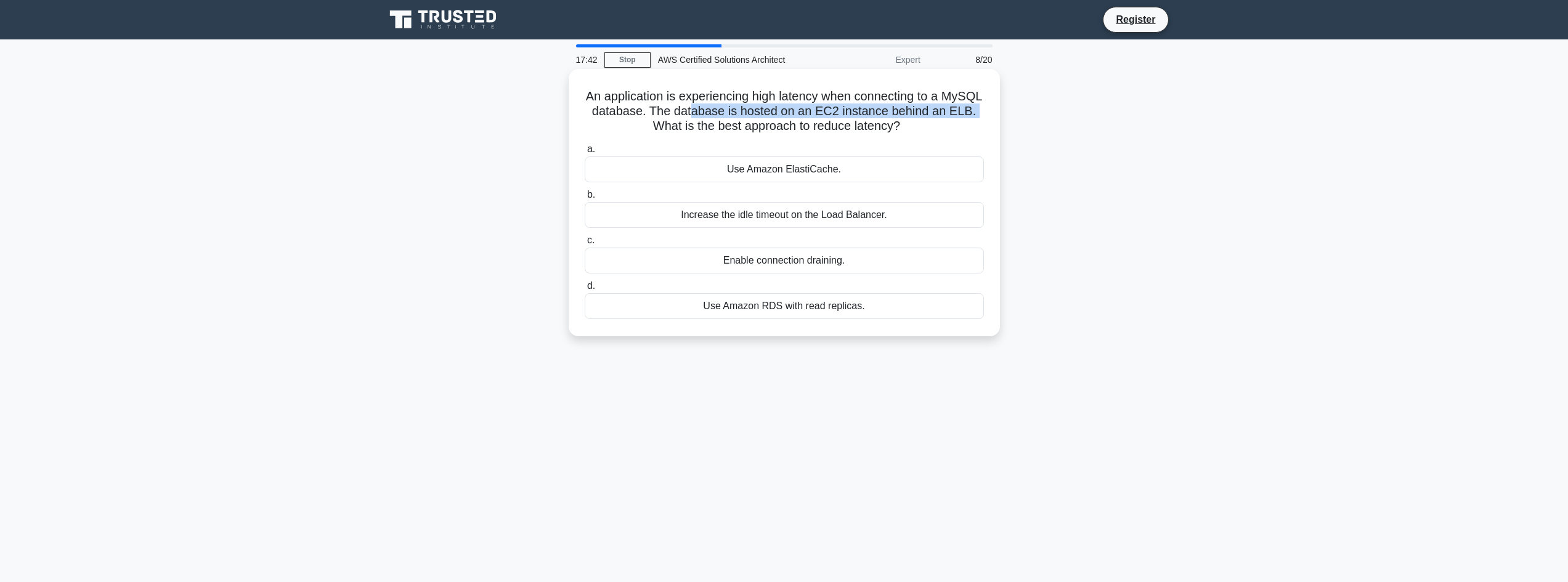
drag, startPoint x: 733, startPoint y: 115, endPoint x: 666, endPoint y: 128, distance: 68.2
click at [666, 128] on h5 "An application is experiencing high latency when connecting to a MySQL database…" at bounding box center [784, 111] width 402 height 46
click at [681, 126] on h5 "An application is experiencing high latency when connecting to a MySQL database…" at bounding box center [784, 111] width 402 height 46
drag, startPoint x: 681, startPoint y: 126, endPoint x: 854, endPoint y: 130, distance: 173.0
click at [854, 130] on h5 "An application is experiencing high latency when connecting to a MySQL database…" at bounding box center [784, 111] width 402 height 46
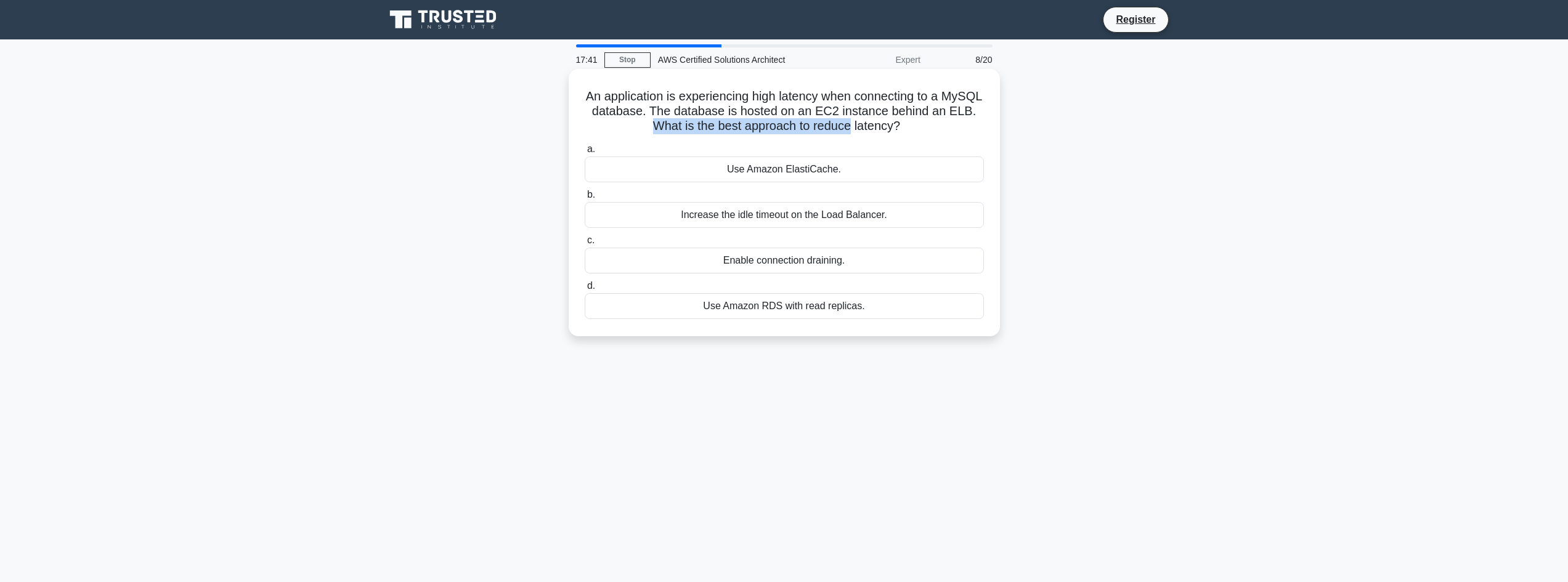
click at [854, 130] on h5 "An application is experiencing high latency when connecting to a MySQL database…" at bounding box center [784, 111] width 402 height 46
click at [787, 168] on div "Use Amazon ElastiCache." at bounding box center [784, 169] width 399 height 26
click at [585, 153] on input "a. Use Amazon ElastiCache." at bounding box center [585, 149] width 0 height 8
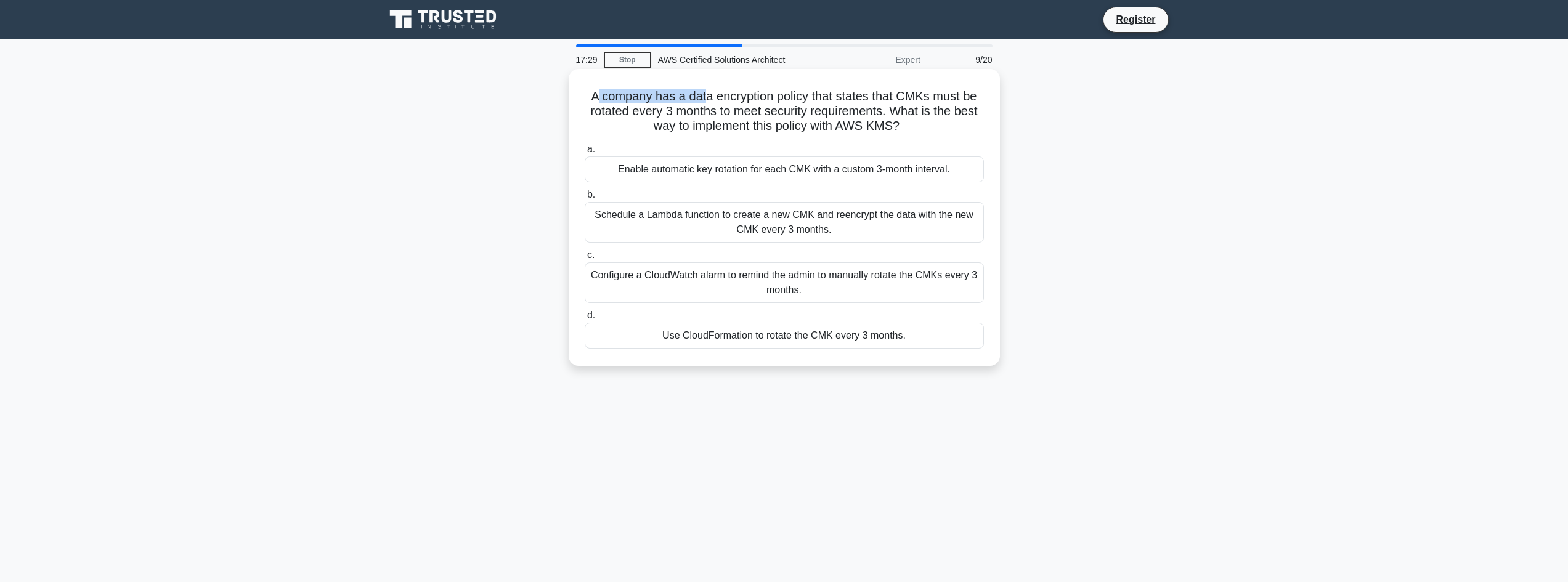
drag, startPoint x: 596, startPoint y: 103, endPoint x: 701, endPoint y: 98, distance: 105.1
click at [701, 98] on h5 "A company has a data encryption policy that states that CMKs must be rotated ev…" at bounding box center [784, 111] width 402 height 46
drag, startPoint x: 765, startPoint y: 98, endPoint x: 777, endPoint y: 97, distance: 12.0
click at [776, 97] on h5 "A company has a data encryption policy that states that CMKs must be rotated ev…" at bounding box center [784, 111] width 402 height 46
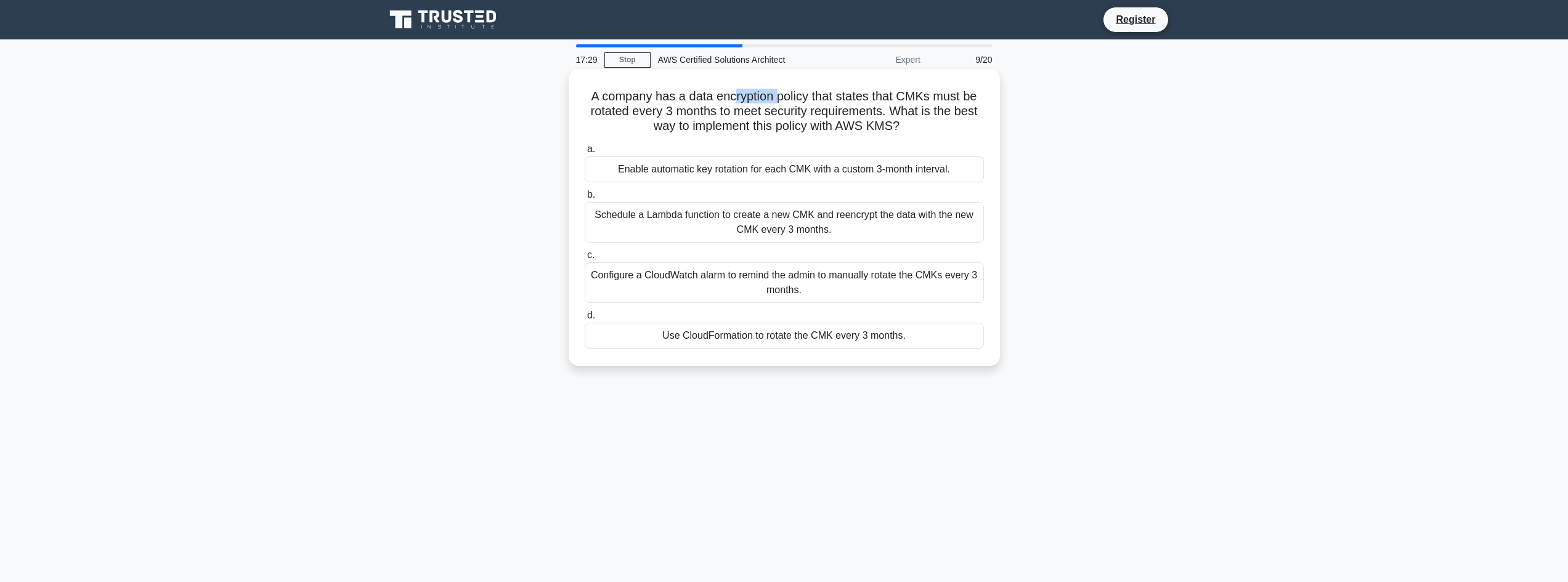
click at [778, 97] on h5 "A company has a data encryption policy that states that CMKs must be rotated ev…" at bounding box center [784, 111] width 402 height 46
drag, startPoint x: 781, startPoint y: 97, endPoint x: 650, endPoint y: 115, distance: 132.2
click at [650, 115] on h5 "A company has a data encryption policy that states that CMKs must be rotated ev…" at bounding box center [784, 111] width 402 height 46
click at [710, 114] on h5 "A company has a data encryption policy that states that CMKs must be rotated ev…" at bounding box center [784, 111] width 402 height 46
drag, startPoint x: 751, startPoint y: 114, endPoint x: 906, endPoint y: 118, distance: 155.1
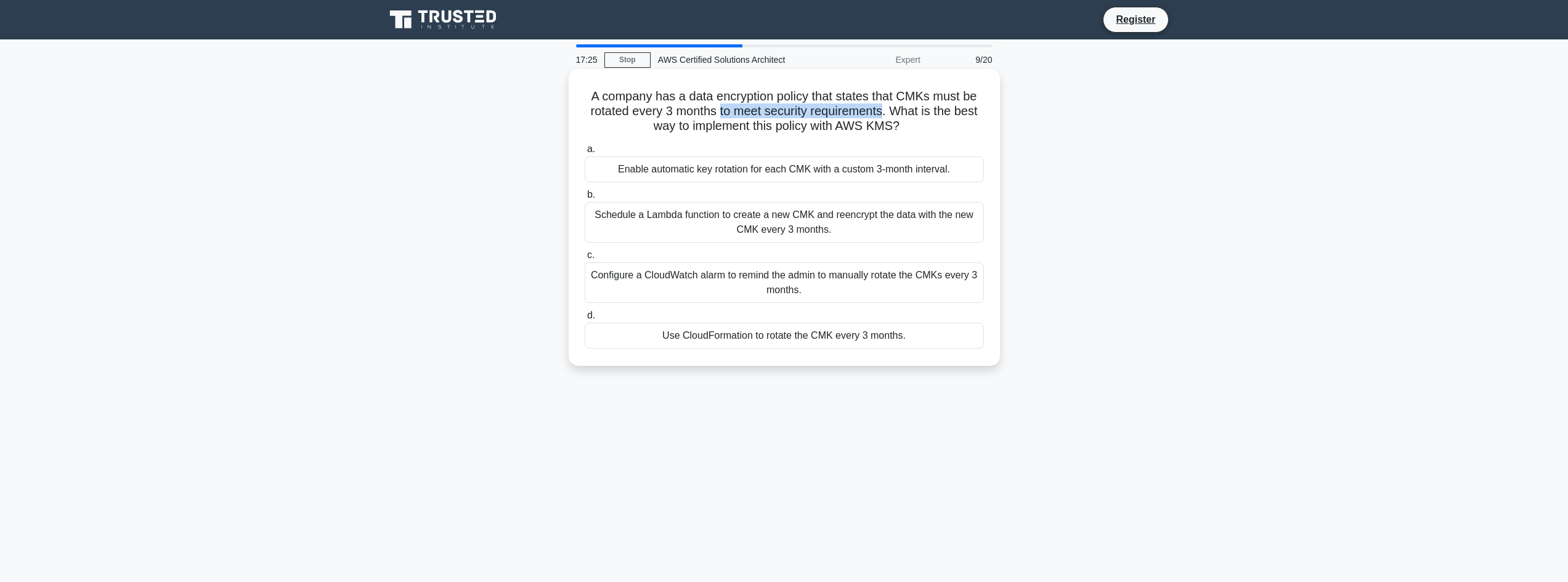
click at [906, 118] on h5 "A company has a data encryption policy that states that CMKs must be rotated ev…" at bounding box center [784, 111] width 402 height 46
click at [906, 118] on h5 "A company has a data encryption policy that states that CMKs must be rotated ev…" at bounding box center [784, 111] width 402 height 46
drag, startPoint x: 906, startPoint y: 118, endPoint x: 901, endPoint y: 127, distance: 10.3
click at [901, 127] on h5 "A company has a data encryption policy that states that CMKs must be rotated ev…" at bounding box center [784, 111] width 402 height 46
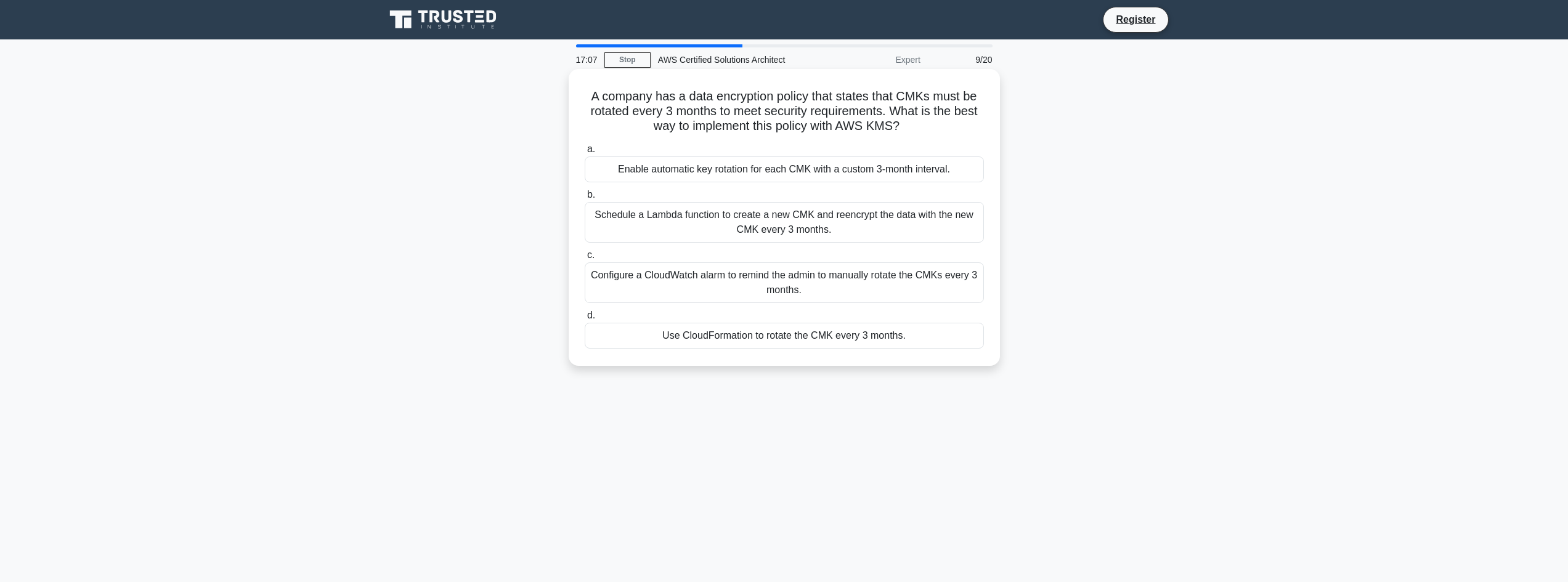
click at [757, 170] on div "Enable automatic key rotation for each CMK with a custom 3-month interval." at bounding box center [784, 169] width 399 height 26
click at [585, 153] on input "a. Enable automatic key rotation for each CMK with a custom 3-month interval." at bounding box center [585, 149] width 0 height 8
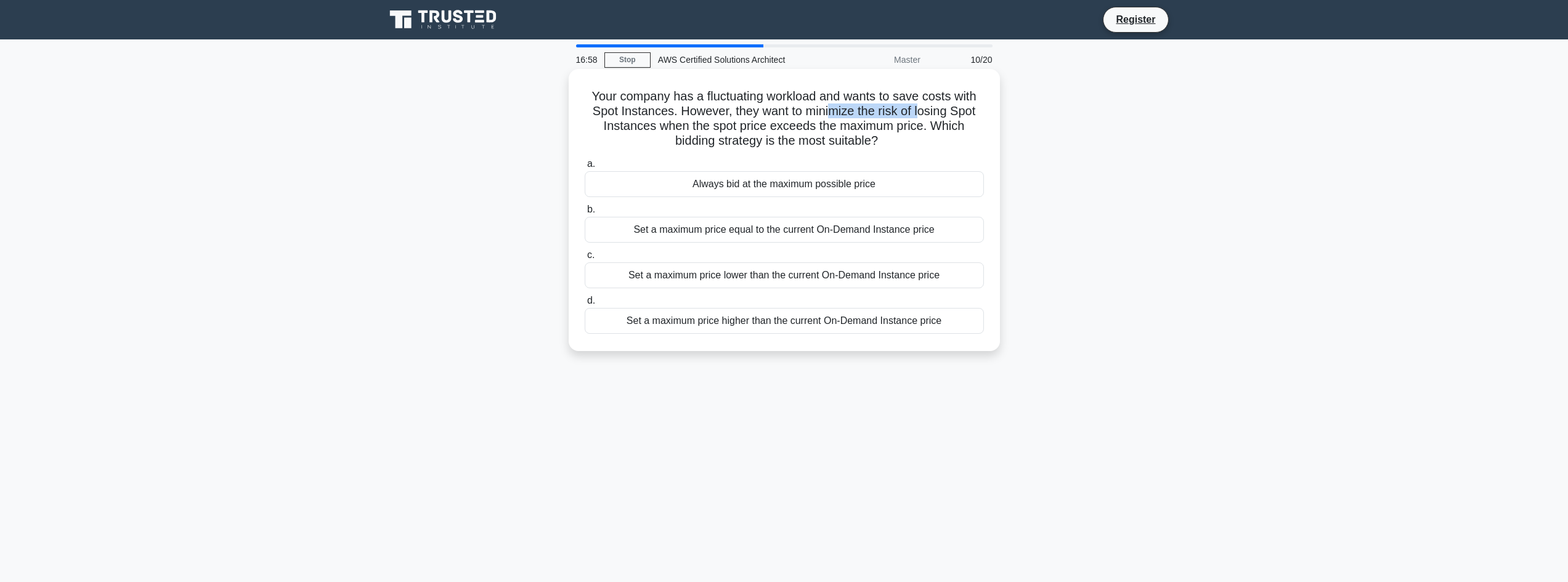
drag, startPoint x: 855, startPoint y: 115, endPoint x: 937, endPoint y: 113, distance: 82.0
click at [929, 112] on h5 "Your company has a fluctuating workload and wants to save costs with Spot Insta…" at bounding box center [784, 119] width 402 height 61
drag, startPoint x: 947, startPoint y: 113, endPoint x: 962, endPoint y: 114, distance: 15.0
click at [948, 113] on h5 "Your company has a fluctuating workload and wants to save costs with Spot Insta…" at bounding box center [784, 119] width 402 height 61
click at [965, 114] on h5 "Your company has a fluctuating workload and wants to save costs with Spot Insta…" at bounding box center [784, 119] width 402 height 61
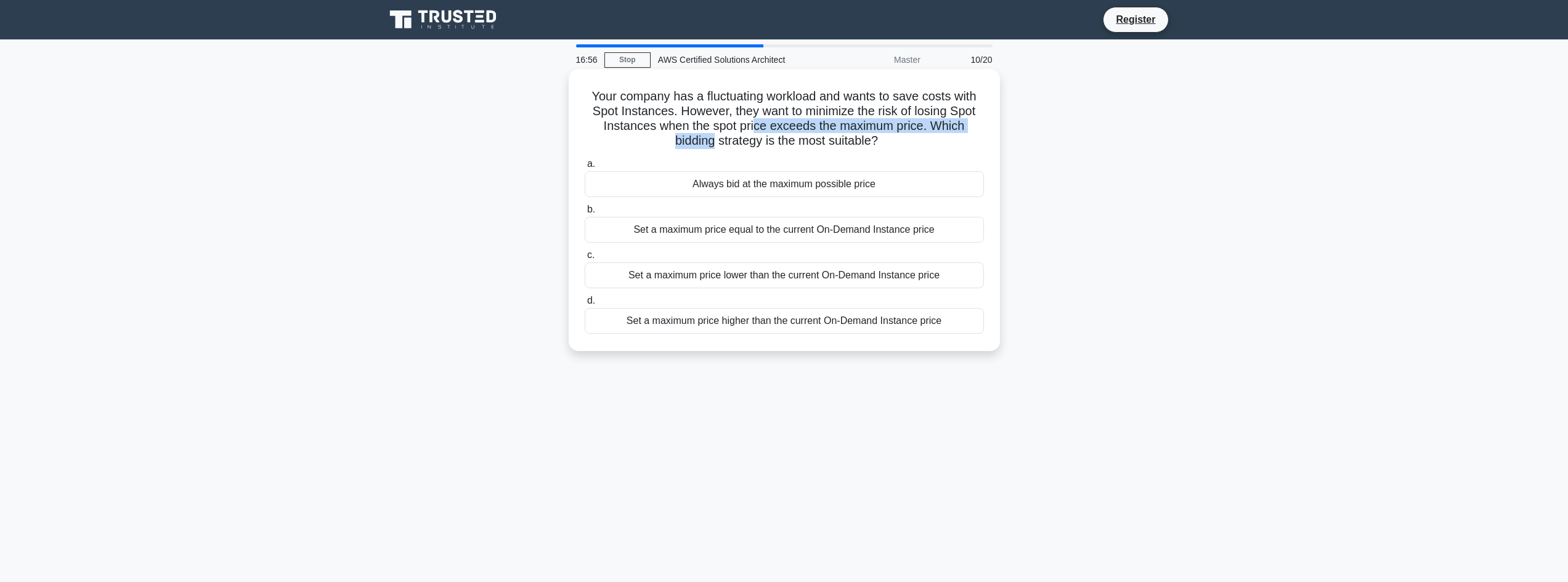
drag, startPoint x: 715, startPoint y: 135, endPoint x: 756, endPoint y: 132, distance: 41.1
click at [756, 132] on h5 "Your company has a fluctuating workload and wants to save costs with Spot Insta…" at bounding box center [784, 119] width 402 height 61
drag, startPoint x: 778, startPoint y: 131, endPoint x: 858, endPoint y: 127, distance: 80.1
click at [858, 127] on h5 "Your company has a fluctuating workload and wants to save costs with Spot Insta…" at bounding box center [784, 119] width 402 height 61
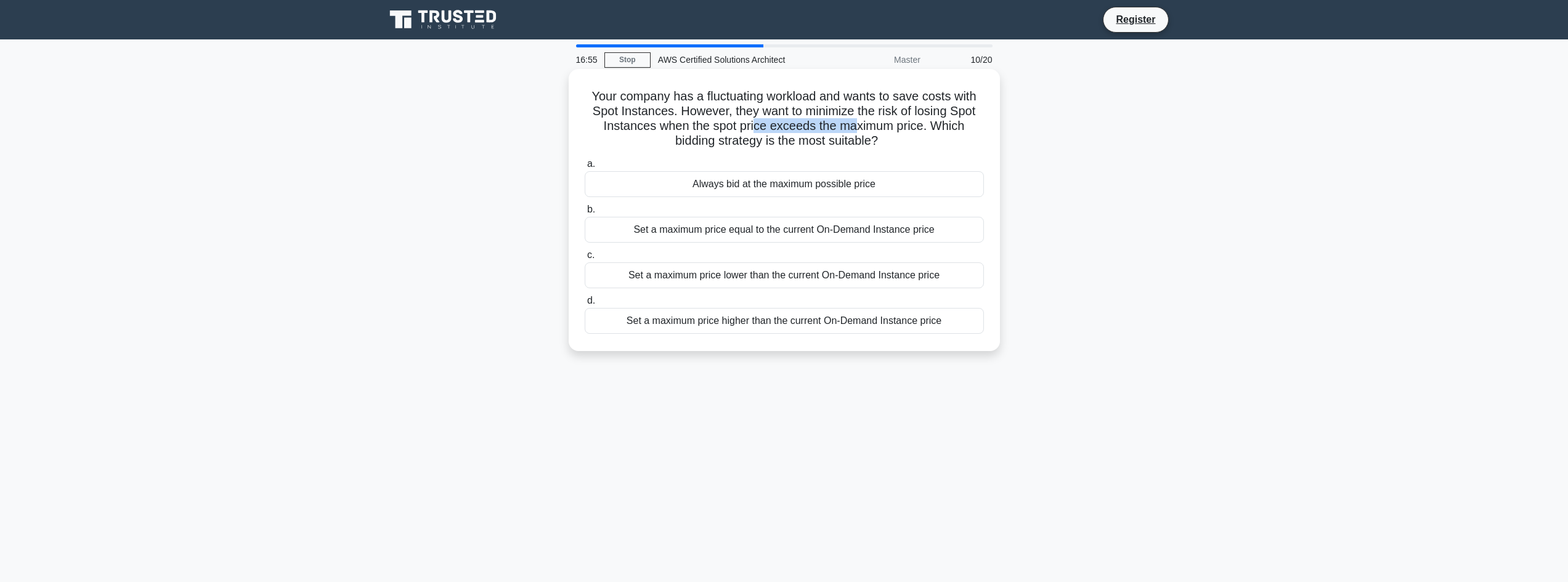
click at [858, 127] on h5 "Your company has a fluctuating workload and wants to save costs with Spot Insta…" at bounding box center [784, 119] width 402 height 61
drag, startPoint x: 888, startPoint y: 129, endPoint x: 954, endPoint y: 135, distance: 66.3
click at [954, 135] on h5 "Your company has a fluctuating workload and wants to save costs with Spot Insta…" at bounding box center [784, 119] width 402 height 61
click at [773, 335] on div "a. Always bid at the maximum possible price b. Set a maximum price equal to the…" at bounding box center [784, 245] width 414 height 183
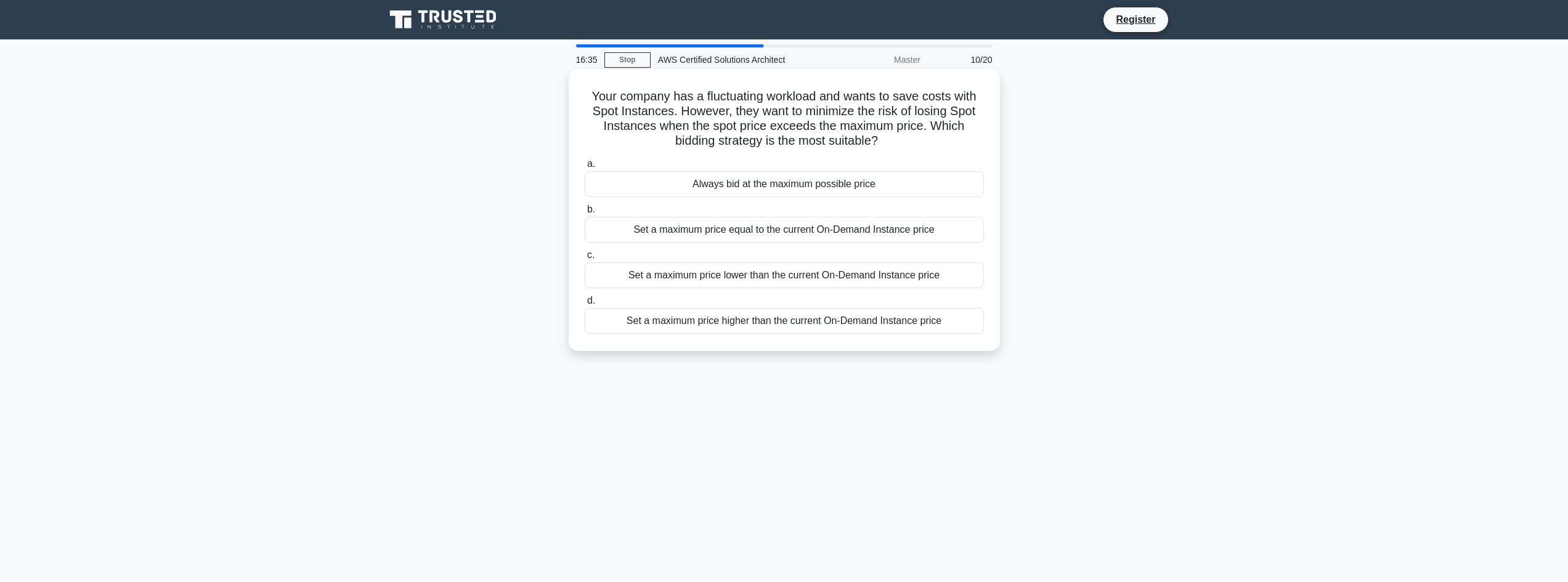
click at [775, 324] on div "Set a maximum price higher than the current On-Demand Instance price" at bounding box center [784, 321] width 399 height 26
click at [585, 305] on input "d. Set a maximum price higher than the current On-Demand Instance price" at bounding box center [585, 301] width 0 height 8
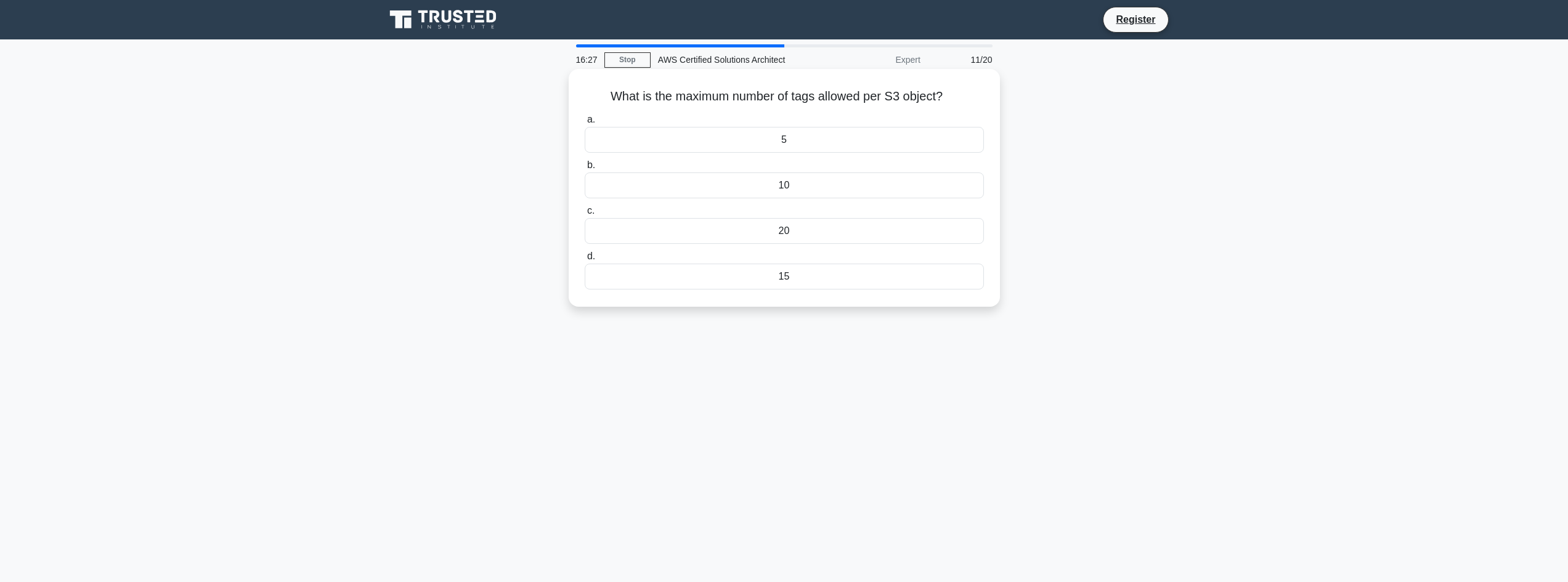
click at [793, 283] on div "15" at bounding box center [784, 277] width 399 height 26
click at [585, 260] on input "d. 15" at bounding box center [585, 257] width 0 height 8
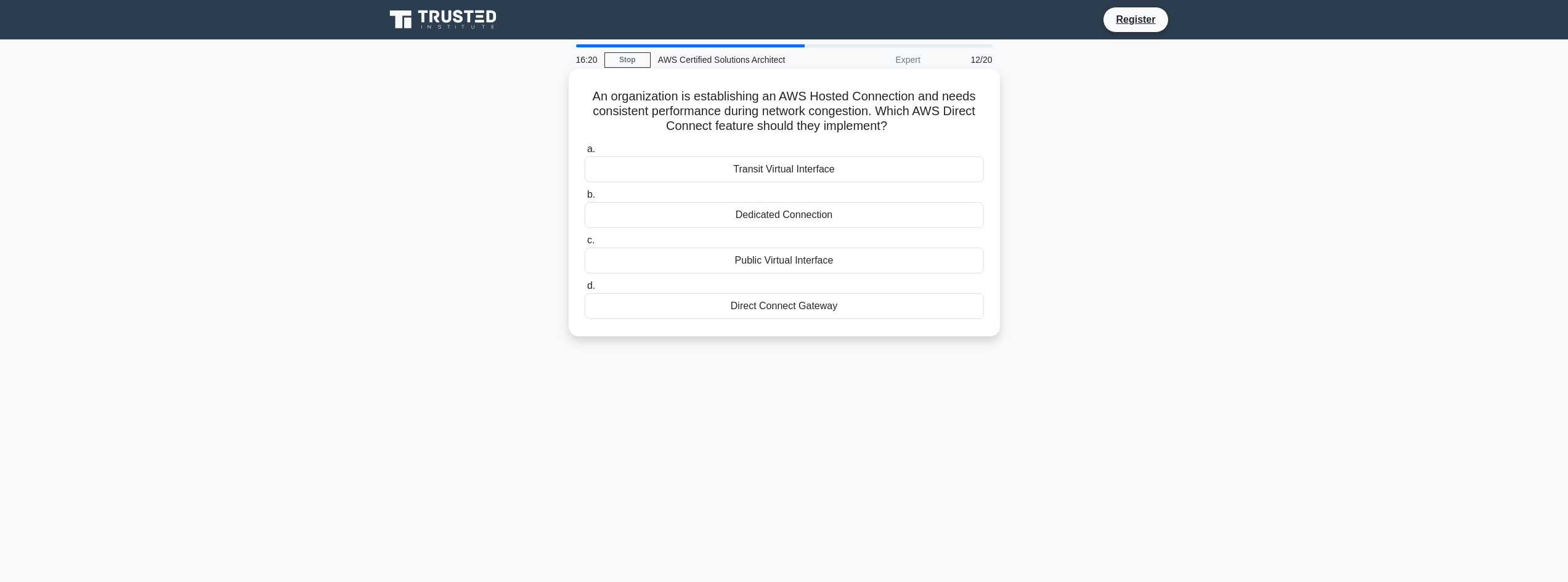
drag, startPoint x: 592, startPoint y: 100, endPoint x: 904, endPoint y: 121, distance: 312.7
click at [904, 121] on h5 "An organization is establishing an AWS Hosted Connection and needs consistent p…" at bounding box center [784, 111] width 402 height 46
click at [900, 115] on h5 "An organization is establishing an AWS Hosted Connection and needs consistent p…" at bounding box center [784, 111] width 402 height 46
drag, startPoint x: 844, startPoint y: 107, endPoint x: 959, endPoint y: 115, distance: 115.3
click at [959, 115] on h5 "An organization is establishing an AWS Hosted Connection and needs consistent p…" at bounding box center [784, 111] width 402 height 46
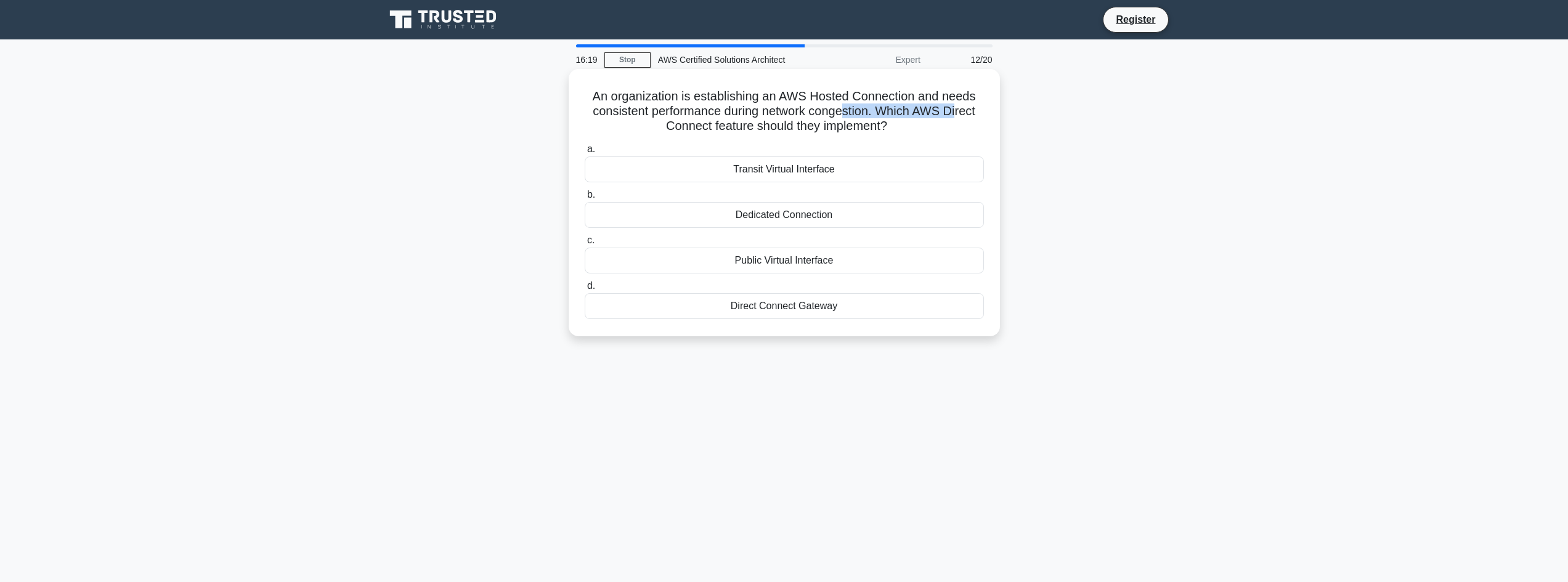
click at [959, 115] on h5 "An organization is establishing an AWS Hosted Connection and needs consistent p…" at bounding box center [784, 111] width 402 height 46
drag, startPoint x: 770, startPoint y: 132, endPoint x: 850, endPoint y: 135, distance: 80.1
click at [850, 135] on h5 "An organization is establishing an AWS Hosted Connection and needs consistent p…" at bounding box center [784, 111] width 402 height 46
click at [792, 311] on div "Direct Connect Gateway" at bounding box center [784, 306] width 399 height 26
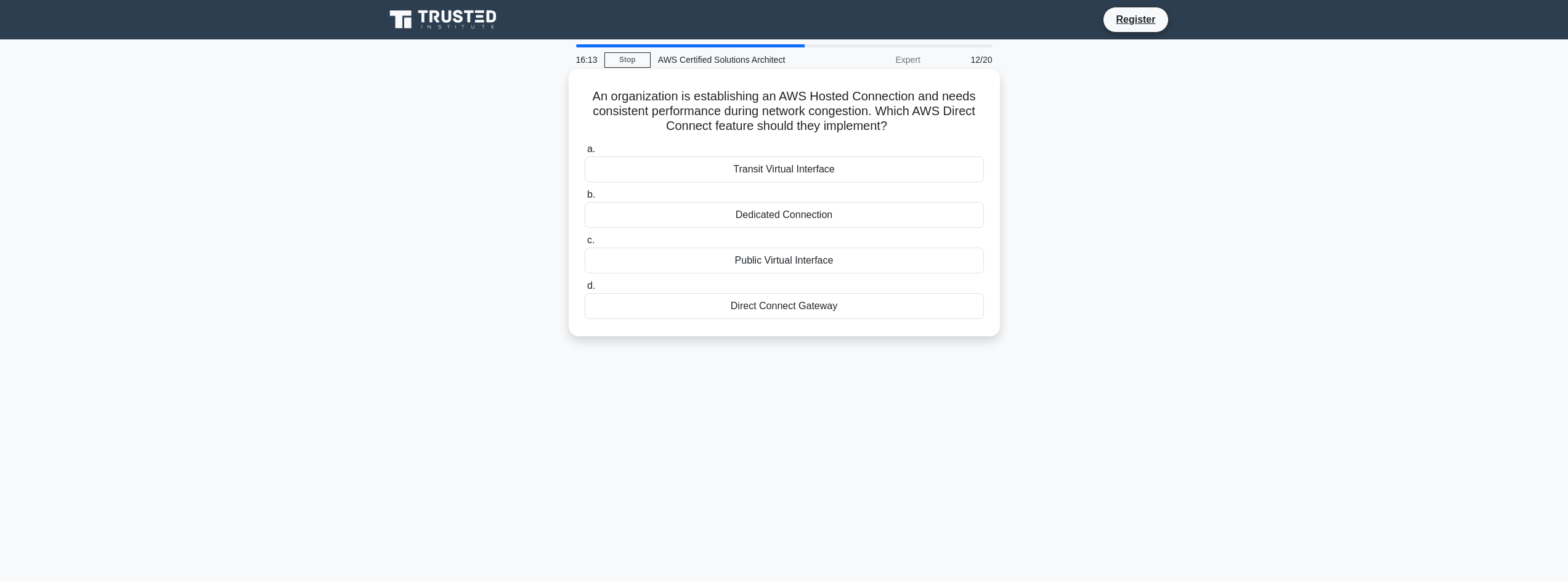
click at [585, 290] on input "d. Direct Connect Gateway" at bounding box center [585, 286] width 0 height 8
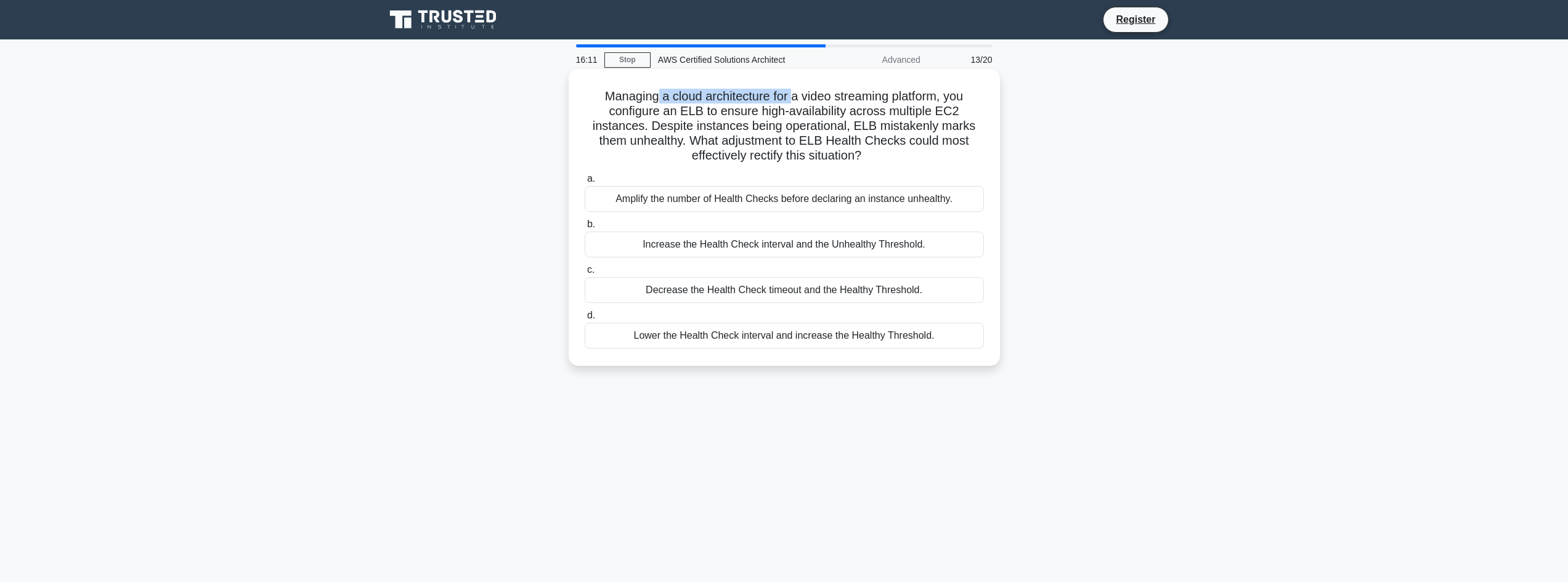
drag, startPoint x: 654, startPoint y: 102, endPoint x: 792, endPoint y: 102, distance: 138.0
click at [792, 102] on h5 "Managing a cloud architecture for a video streaming platform, you configure an …" at bounding box center [784, 126] width 402 height 76
drag, startPoint x: 825, startPoint y: 126, endPoint x: 850, endPoint y: 123, distance: 25.2
click at [840, 125] on h5 "Managing a cloud architecture for a video streaming platform, you configure an …" at bounding box center [784, 126] width 402 height 76
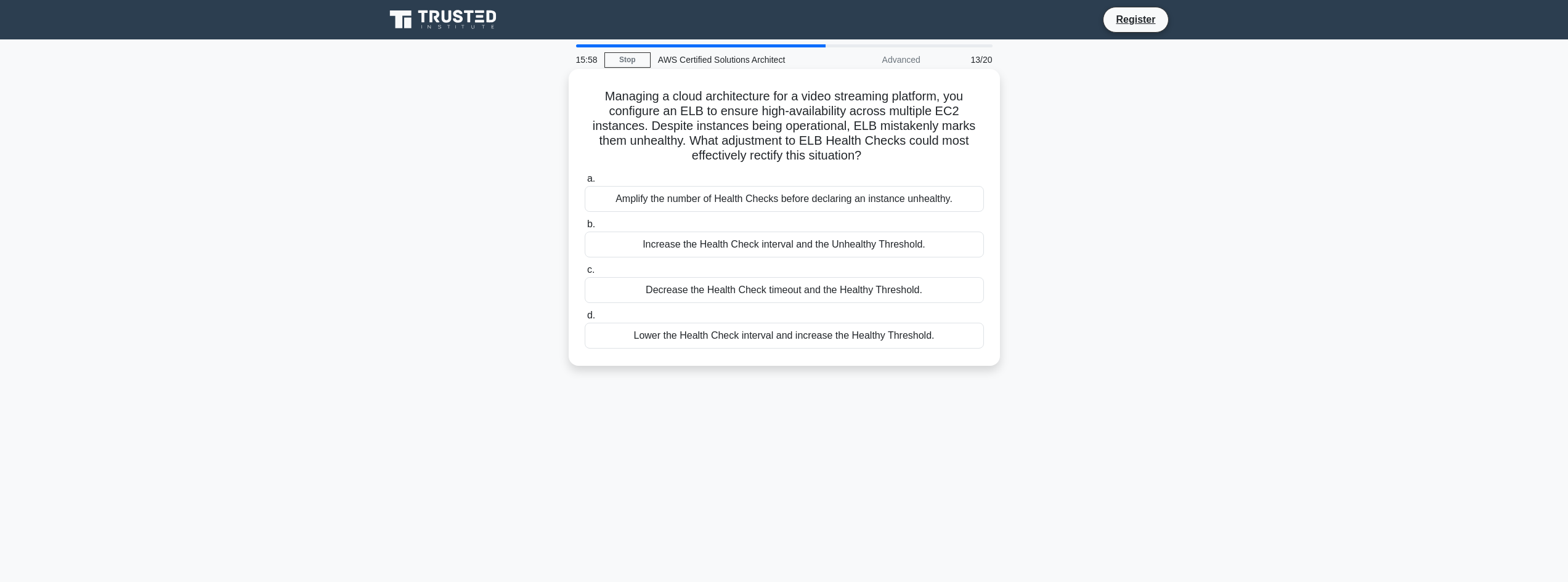
click at [851, 124] on h5 "Managing a cloud architecture for a video streaming platform, you configure an …" at bounding box center [784, 126] width 402 height 76
drag, startPoint x: 858, startPoint y: 124, endPoint x: 760, endPoint y: 147, distance: 100.7
click at [759, 147] on h5 "Managing a cloud architecture for a video streaming platform, you configure an …" at bounding box center [784, 126] width 402 height 76
drag, startPoint x: 801, startPoint y: 146, endPoint x: 941, endPoint y: 144, distance: 140.0
click at [941, 144] on h5 "Managing a cloud architecture for a video streaming platform, you configure an …" at bounding box center [784, 126] width 402 height 76
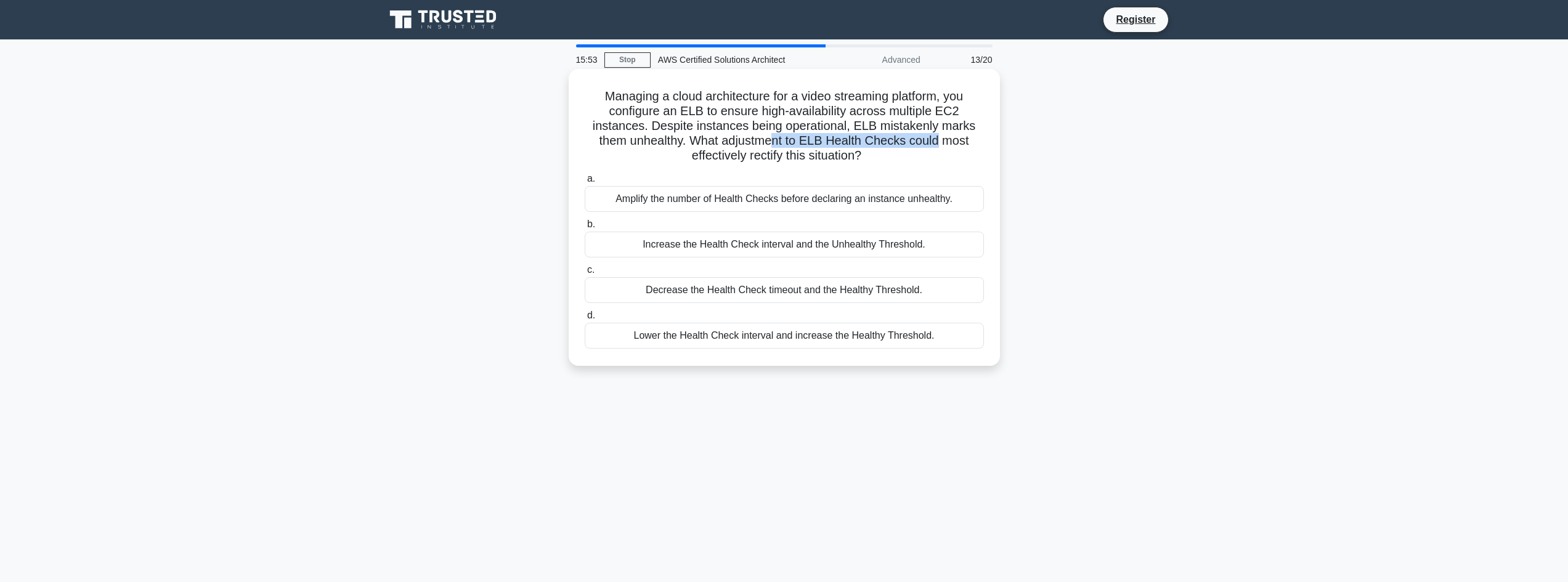
click at [941, 144] on h5 "Managing a cloud architecture for a video streaming platform, you configure an …" at bounding box center [784, 126] width 402 height 76
click at [787, 293] on div "Decrease the Health Check timeout and the Healthy Threshold." at bounding box center [784, 290] width 399 height 26
click at [585, 275] on input "c. Decrease the Health Check timeout and the Healthy Threshold." at bounding box center [585, 270] width 0 height 8
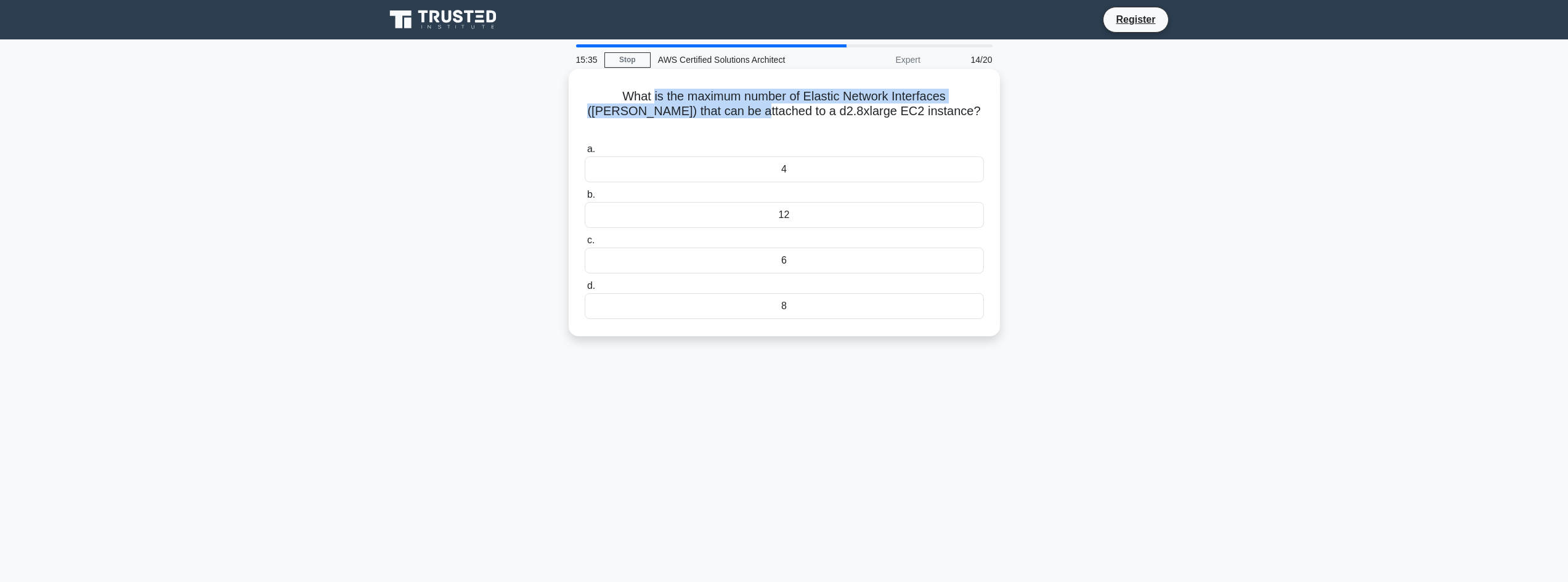
drag, startPoint x: 680, startPoint y: 107, endPoint x: 743, endPoint y: 108, distance: 63.0
click at [743, 108] on h5 "What is the maximum number of Elastic Network Interfaces (ENIs) that can be att…" at bounding box center [784, 111] width 402 height 46
click at [754, 99] on h5 "What is the maximum number of Elastic Network Interfaces (ENIs) that can be att…" at bounding box center [784, 111] width 402 height 46
drag, startPoint x: 814, startPoint y: 98, endPoint x: 837, endPoint y: 98, distance: 23.0
click at [837, 98] on h5 "What is the maximum number of Elastic Network Interfaces (ENIs) that can be att…" at bounding box center [784, 111] width 402 height 46
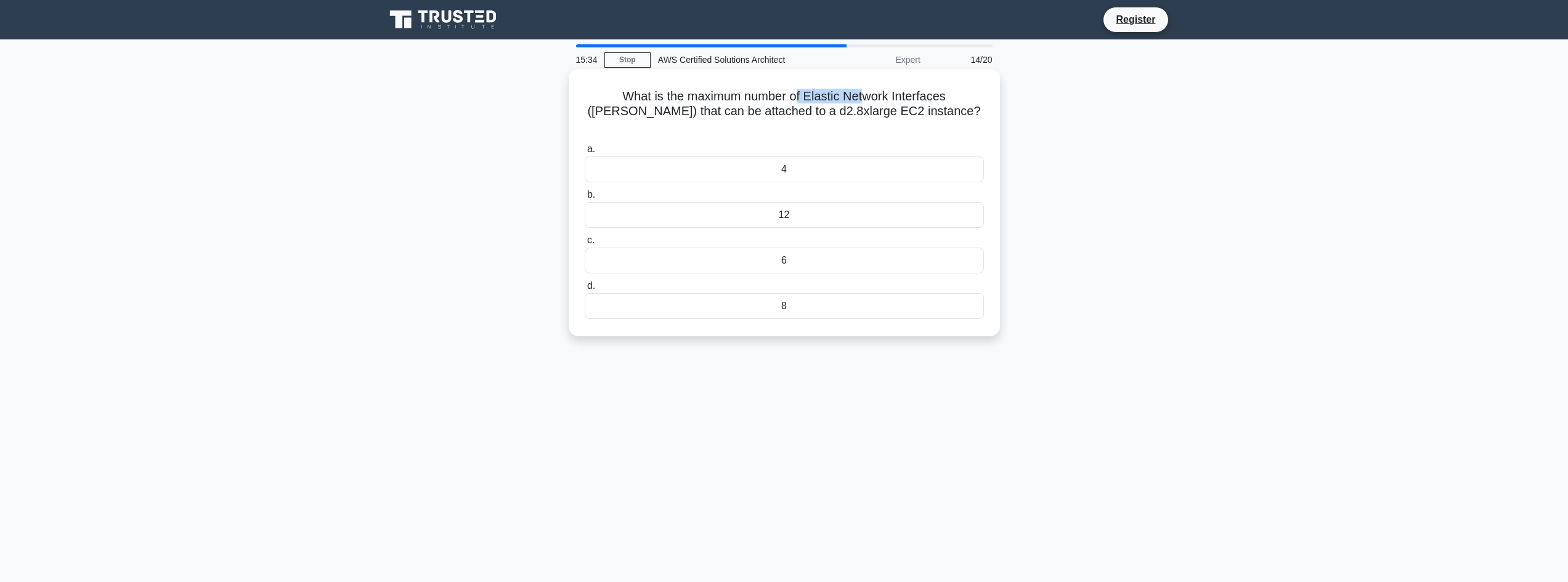
click at [837, 98] on h5 "What is the maximum number of Elastic Network Interfaces (ENIs) that can be att…" at bounding box center [784, 111] width 402 height 46
drag, startPoint x: 893, startPoint y: 99, endPoint x: 906, endPoint y: 99, distance: 13.0
click at [906, 99] on h5 "What is the maximum number of Elastic Network Interfaces (ENIs) that can be att…" at bounding box center [784, 111] width 402 height 46
click at [929, 100] on h5 "What is the maximum number of Elastic Network Interfaces (ENIs) that can be att…" at bounding box center [784, 111] width 402 height 46
drag, startPoint x: 908, startPoint y: 99, endPoint x: 994, endPoint y: 97, distance: 86.0
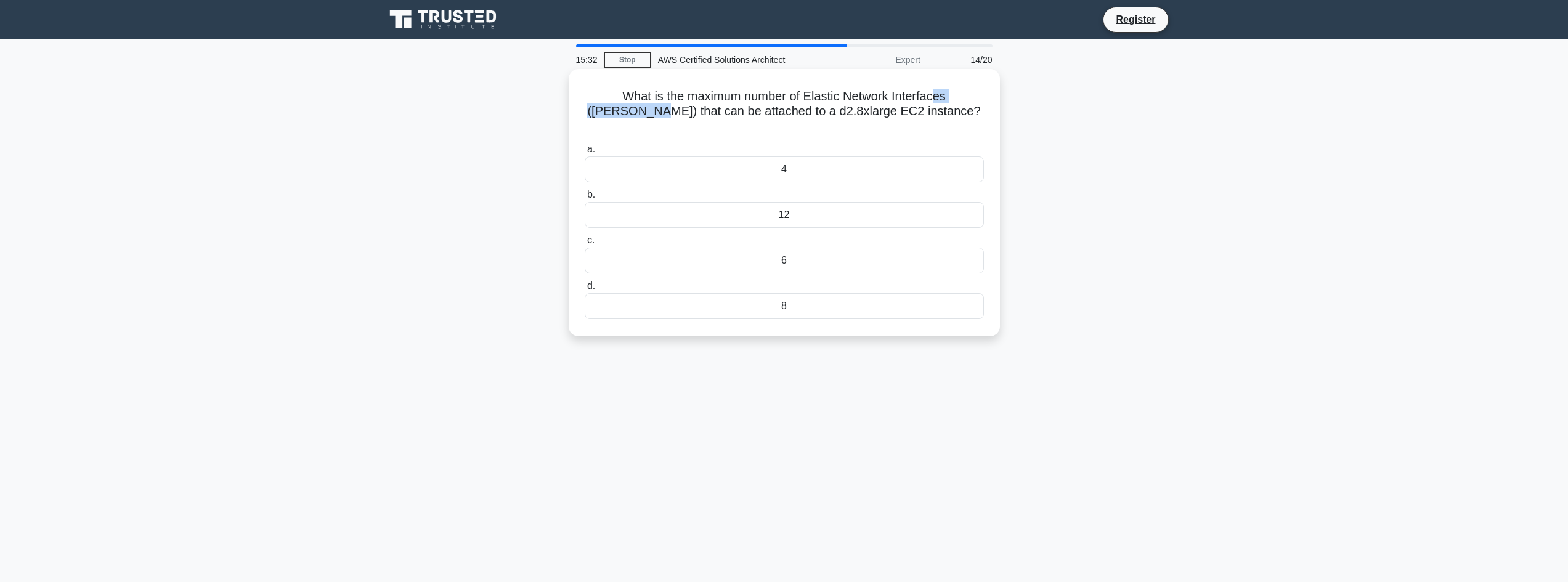
click at [994, 97] on div "What is the maximum number of Elastic Network Interfaces (ENIs) that can be att…" at bounding box center [784, 203] width 421 height 257
drag, startPoint x: 956, startPoint y: 106, endPoint x: 630, endPoint y: 97, distance: 326.1
click at [630, 97] on h5 "What is the maximum number of Elastic Network Interfaces (ENIs) that can be att…" at bounding box center [784, 111] width 402 height 46
click at [631, 107] on h5 "What is the maximum number of Elastic Network Interfaces (ENIs) that can be att…" at bounding box center [784, 111] width 402 height 46
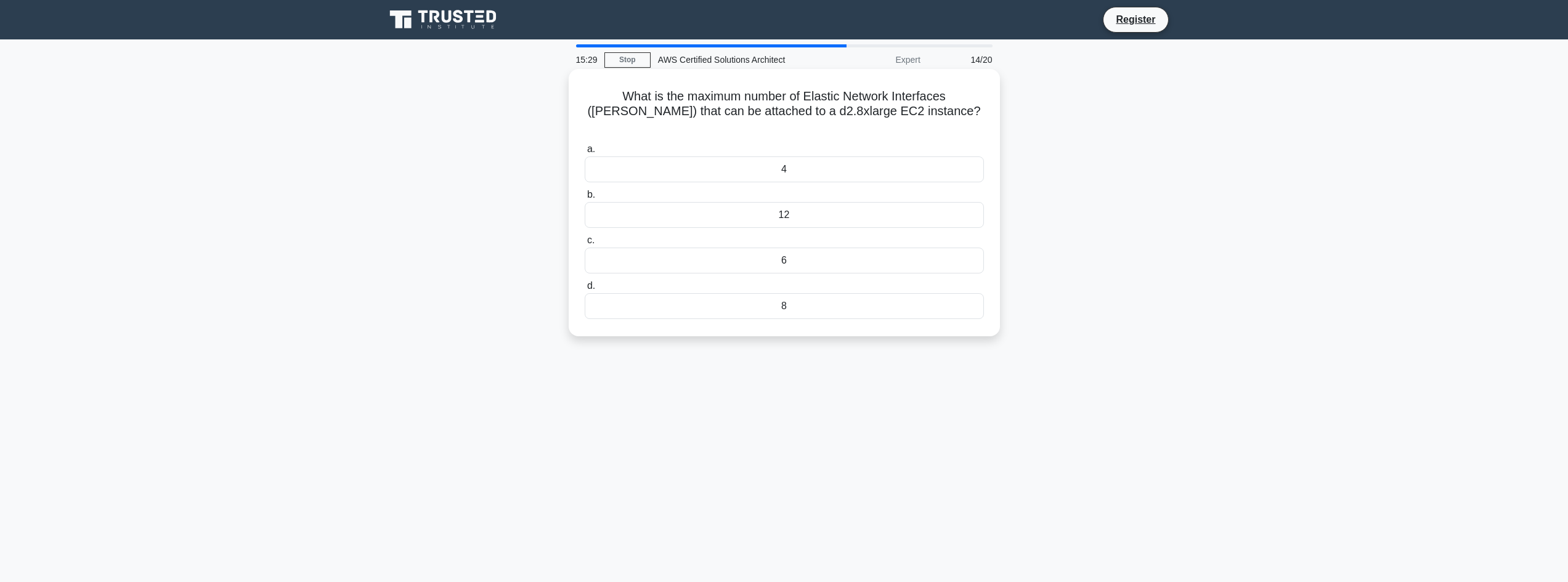
click at [778, 156] on div "4" at bounding box center [784, 169] width 399 height 26
click at [585, 153] on input "a. 4" at bounding box center [585, 149] width 0 height 8
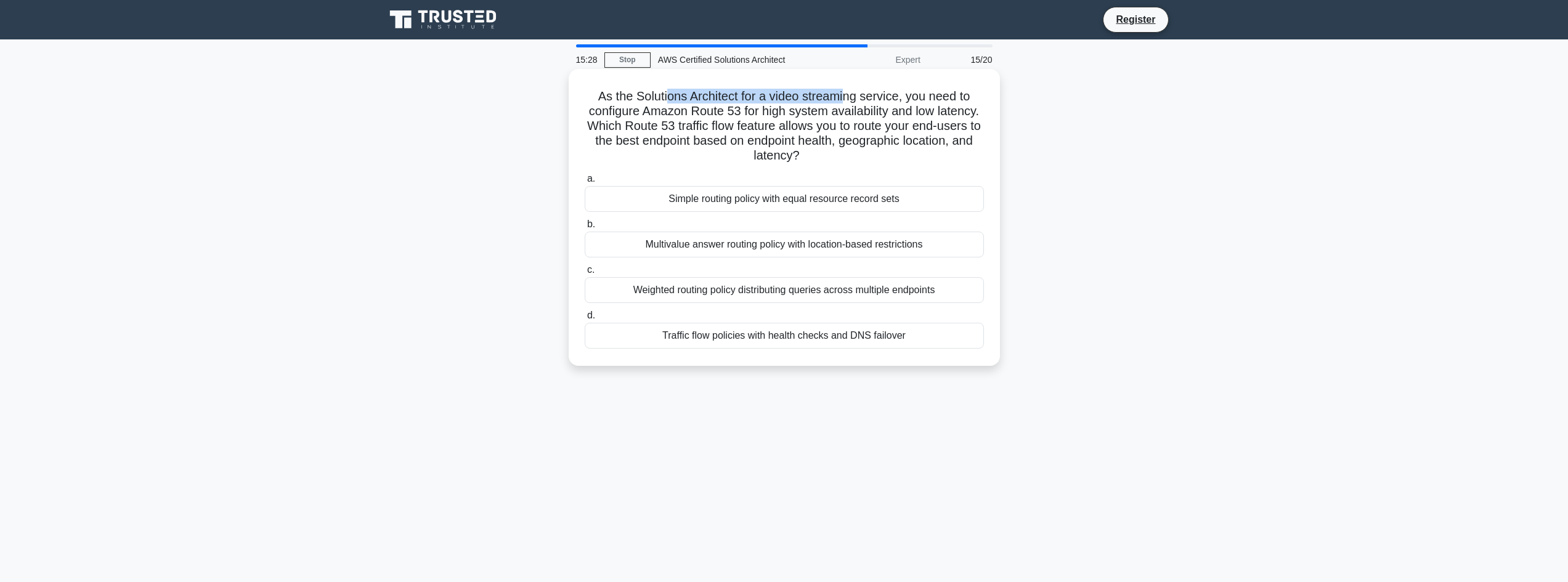
drag, startPoint x: 728, startPoint y: 94, endPoint x: 848, endPoint y: 93, distance: 120.0
click at [848, 93] on h5 "As the Solutions Architect for a video streaming service, you need to configure…" at bounding box center [784, 126] width 402 height 76
click at [848, 94] on h5 "As the Solutions Architect for a video streaming service, you need to configure…" at bounding box center [784, 126] width 402 height 76
drag, startPoint x: 907, startPoint y: 99, endPoint x: 953, endPoint y: 98, distance: 46.0
click at [953, 98] on h5 "As the Solutions Architect for a video streaming service, you need to configure…" at bounding box center [784, 126] width 402 height 76
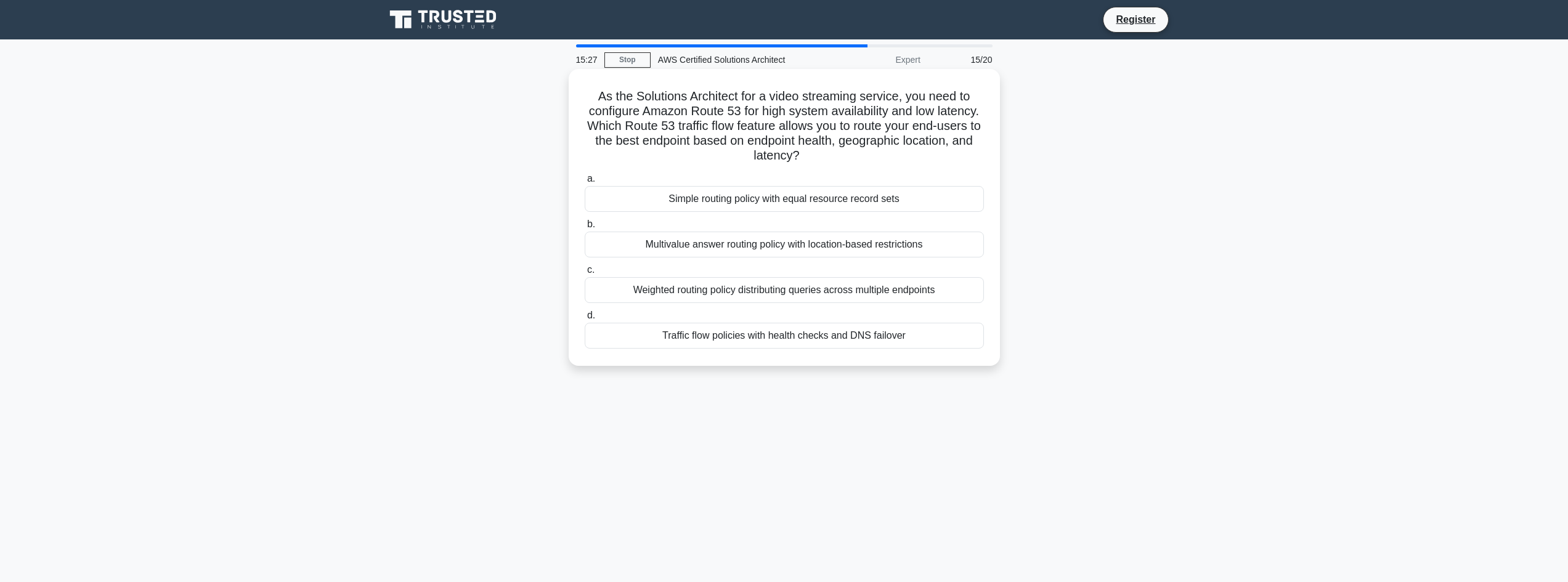
click at [960, 97] on h5 "As the Solutions Architect for a video streaming service, you need to configure…" at bounding box center [784, 126] width 402 height 76
drag, startPoint x: 589, startPoint y: 120, endPoint x: 756, endPoint y: 118, distance: 167.0
click at [748, 120] on h5 "As the Solutions Architect for a video streaming service, you need to configure…" at bounding box center [784, 126] width 402 height 76
click at [775, 111] on h5 "As the Solutions Architect for a video streaming service, you need to configure…" at bounding box center [784, 126] width 402 height 76
drag, startPoint x: 775, startPoint y: 111, endPoint x: 871, endPoint y: 113, distance: 96.0
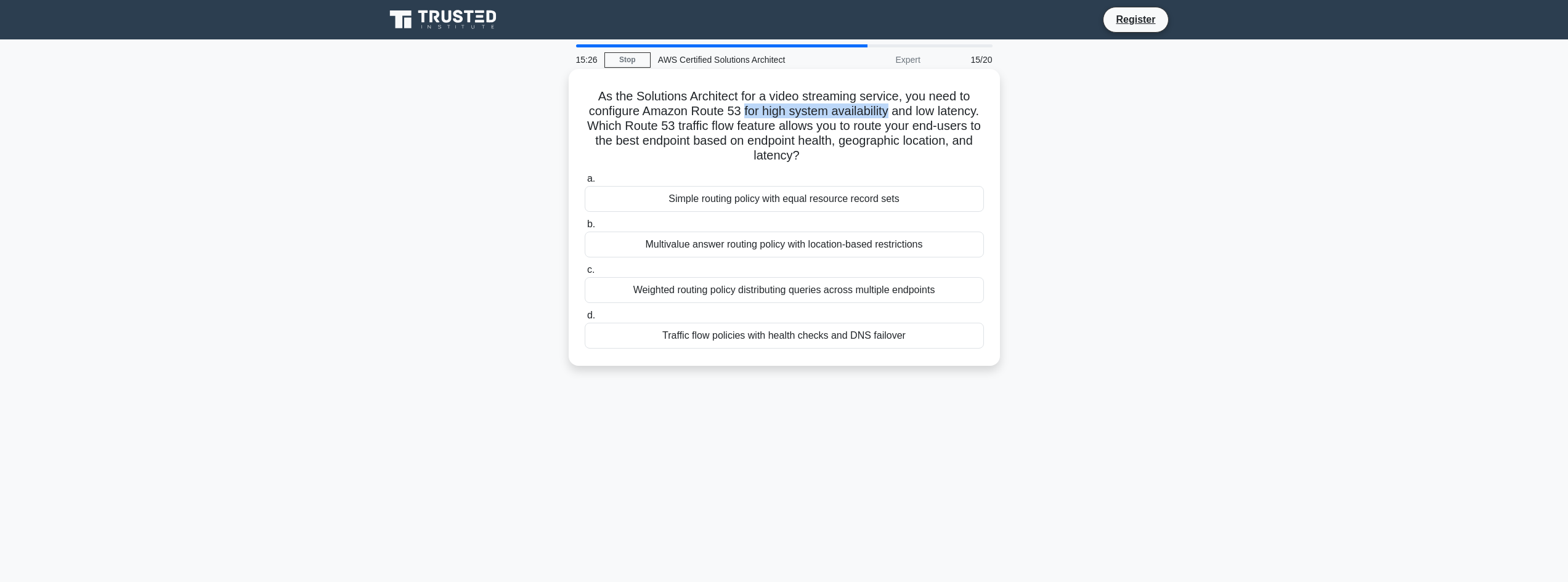
click at [871, 113] on h5 "As the Solutions Architect for a video streaming service, you need to configure…" at bounding box center [784, 126] width 402 height 76
click at [956, 115] on h5 "As the Solutions Architect for a video streaming service, you need to configure…" at bounding box center [784, 126] width 402 height 76
drag, startPoint x: 659, startPoint y: 134, endPoint x: 698, endPoint y: 126, distance: 39.8
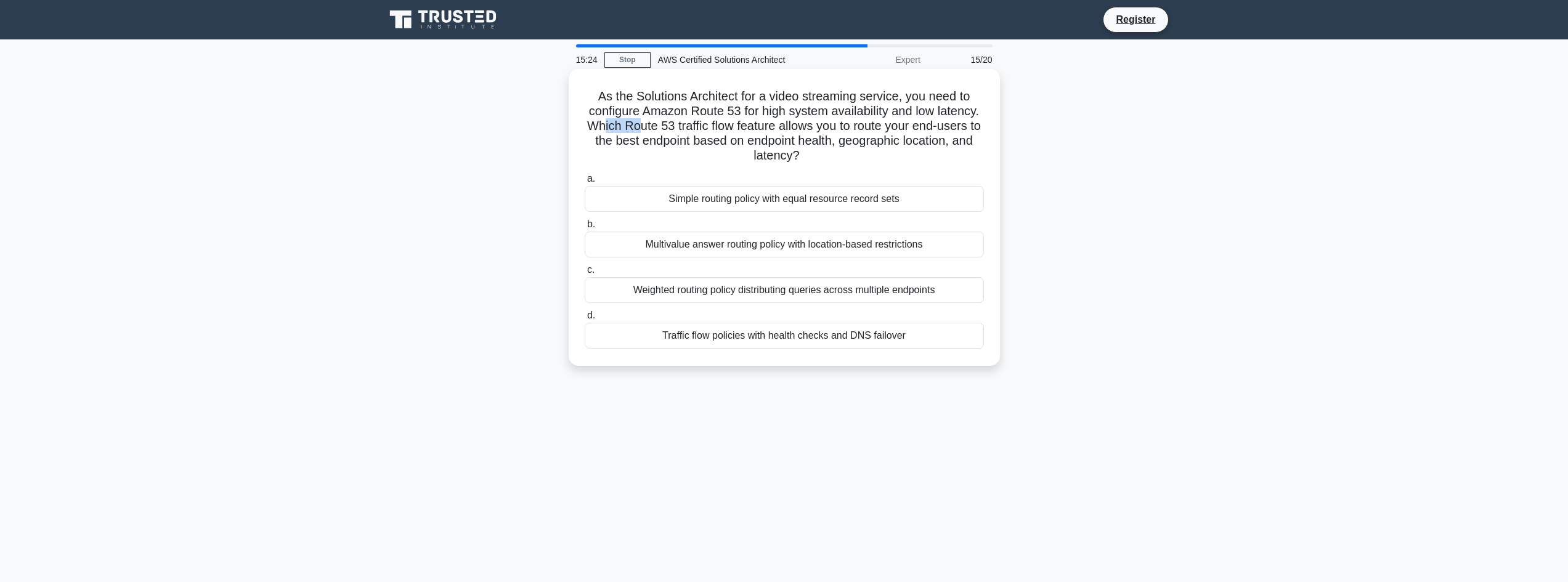
click at [697, 126] on h5 "As the Solutions Architect for a video streaming service, you need to configure…" at bounding box center [784, 126] width 402 height 76
click at [698, 126] on h5 "As the Solutions Architect for a video streaming service, you need to configure…" at bounding box center [784, 126] width 402 height 76
drag, startPoint x: 784, startPoint y: 132, endPoint x: 848, endPoint y: 133, distance: 64.0
click at [848, 133] on h5 "As the Solutions Architect for a video streaming service, you need to configure…" at bounding box center [784, 126] width 402 height 76
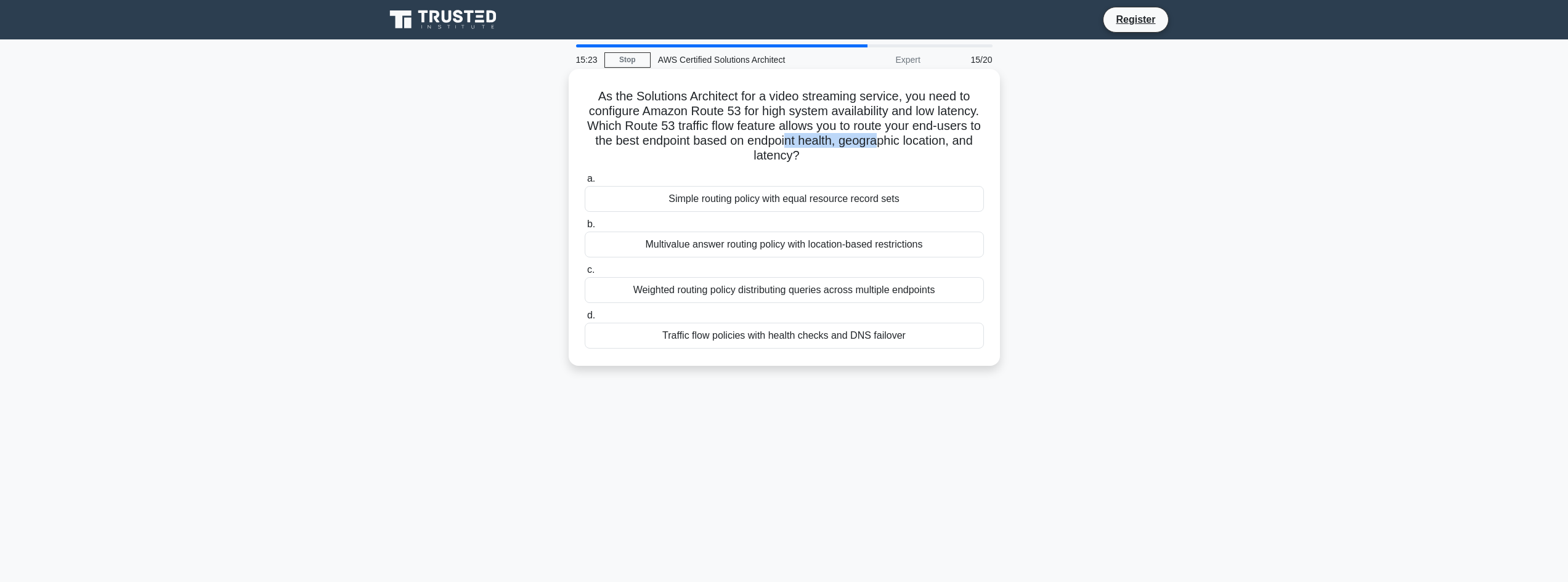
drag, startPoint x: 886, startPoint y: 137, endPoint x: 957, endPoint y: 136, distance: 71.0
click at [957, 136] on h5 "As the Solutions Architect for a video streaming service, you need to configure…" at bounding box center [784, 126] width 402 height 76
click at [959, 128] on h5 "As the Solutions Architect for a video streaming service, you need to configure…" at bounding box center [784, 126] width 402 height 76
click at [969, 125] on h5 "As the Solutions Architect for a video streaming service, you need to configure…" at bounding box center [784, 126] width 402 height 76
click at [973, 124] on h5 "As the Solutions Architect for a video streaming service, you need to configure…" at bounding box center [784, 126] width 402 height 76
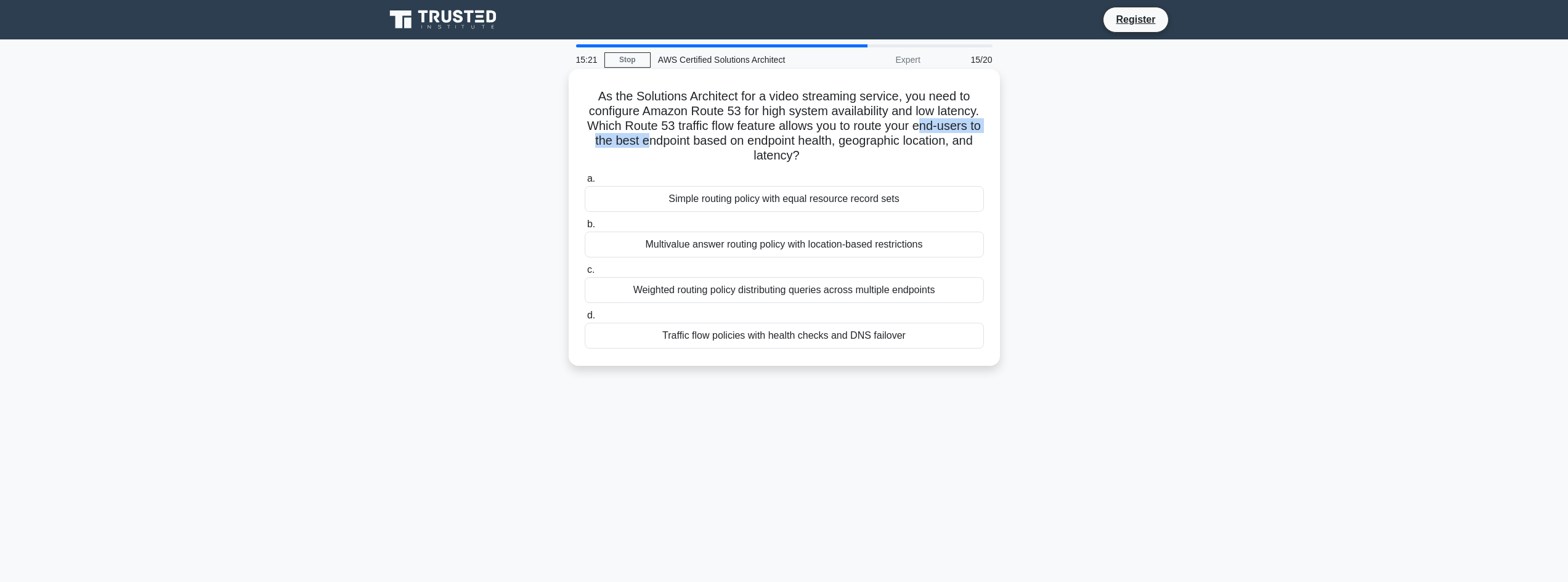
drag, startPoint x: 595, startPoint y: 146, endPoint x: 716, endPoint y: 141, distance: 121.1
click at [716, 141] on h5 "As the Solutions Architect for a video streaming service, you need to configure…" at bounding box center [784, 126] width 402 height 76
drag, startPoint x: 764, startPoint y: 145, endPoint x: 803, endPoint y: 147, distance: 39.1
click at [803, 147] on h5 "As the Solutions Architect for a video streaming service, you need to configure…" at bounding box center [784, 126] width 402 height 76
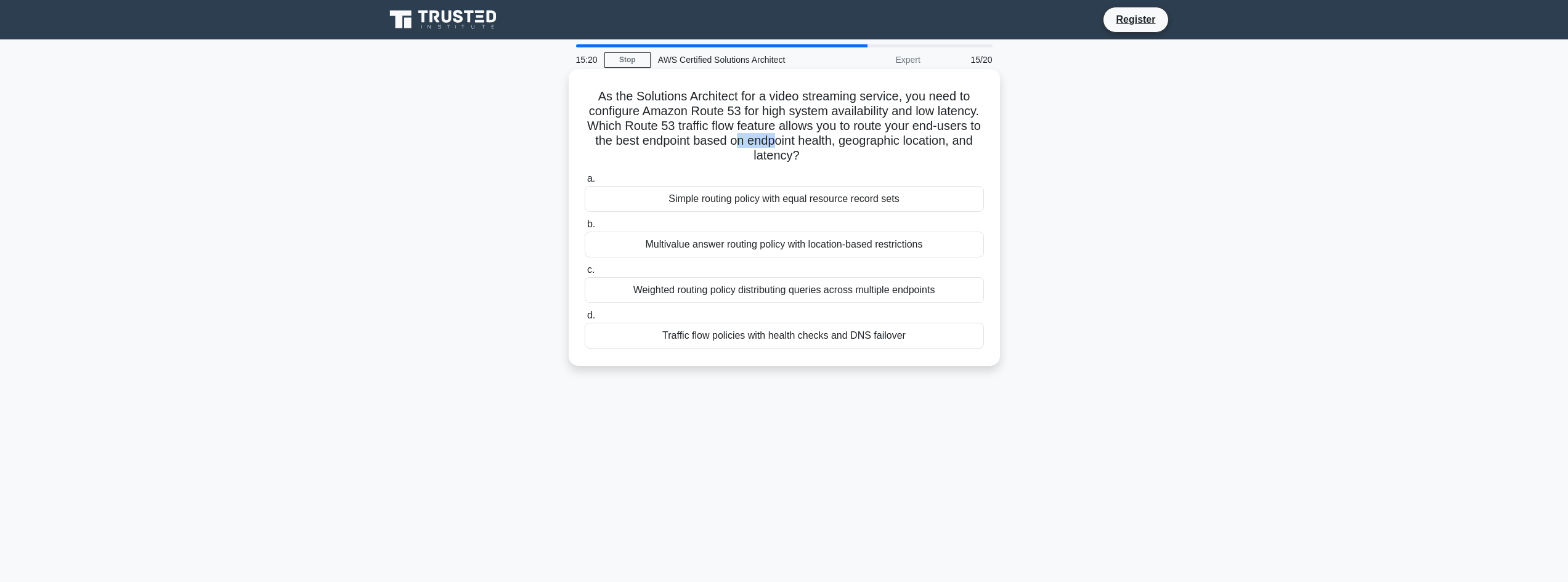
drag, startPoint x: 817, startPoint y: 147, endPoint x: 849, endPoint y: 147, distance: 32.0
click at [849, 147] on h5 "As the Solutions Architect for a video streaming service, you need to configure…" at bounding box center [784, 126] width 402 height 76
drag, startPoint x: 879, startPoint y: 147, endPoint x: 935, endPoint y: 145, distance: 56.0
click at [935, 145] on h5 "As the Solutions Architect for a video streaming service, you need to configure…" at bounding box center [784, 126] width 402 height 76
click at [950, 144] on h5 "As the Solutions Architect for a video streaming service, you need to configure…" at bounding box center [784, 126] width 402 height 76
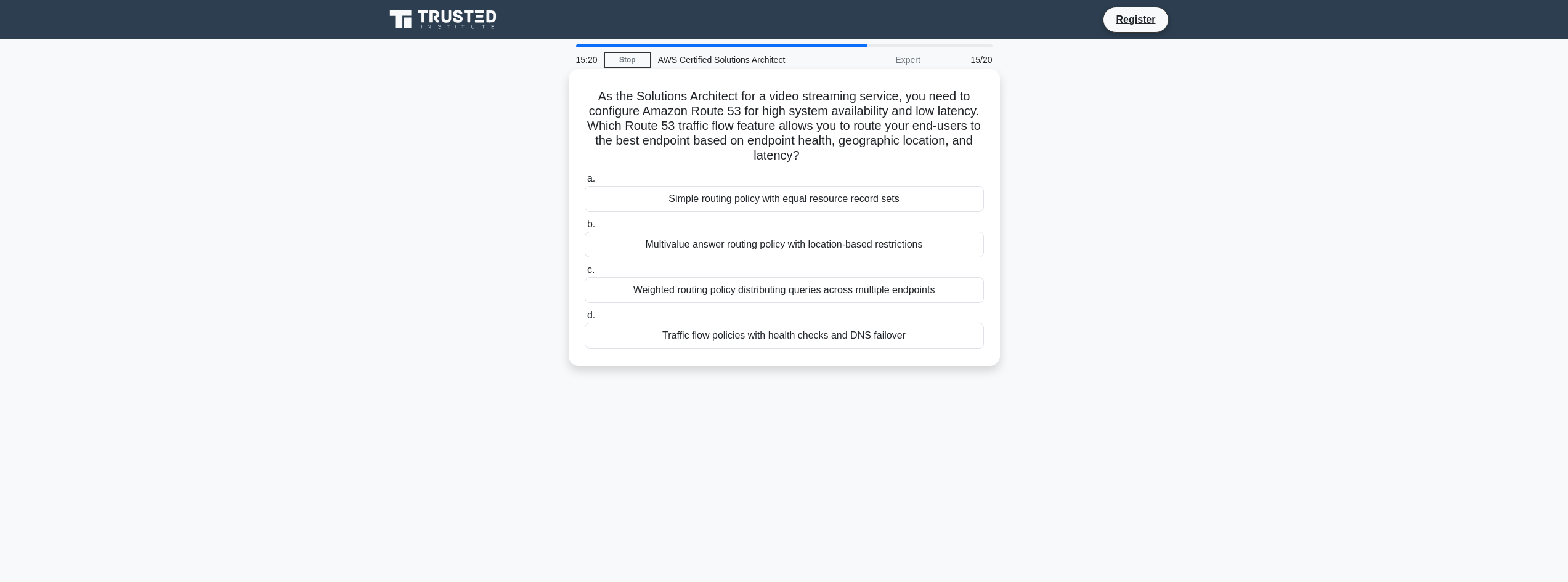
click at [968, 142] on h5 "As the Solutions Architect for a video streaming service, you need to configure…" at bounding box center [784, 126] width 402 height 76
click at [802, 159] on h5 "As the Solutions Architect for a video streaming service, you need to configure…" at bounding box center [784, 126] width 402 height 76
click at [732, 164] on h5 "As the Solutions Architect for a video streaming service, you need to configure…" at bounding box center [784, 126] width 402 height 76
click at [834, 334] on div "Traffic flow policies with health checks and DNS failover" at bounding box center [784, 336] width 399 height 26
click at [585, 320] on input "d. Traffic flow policies with health checks and DNS failover" at bounding box center [585, 316] width 0 height 8
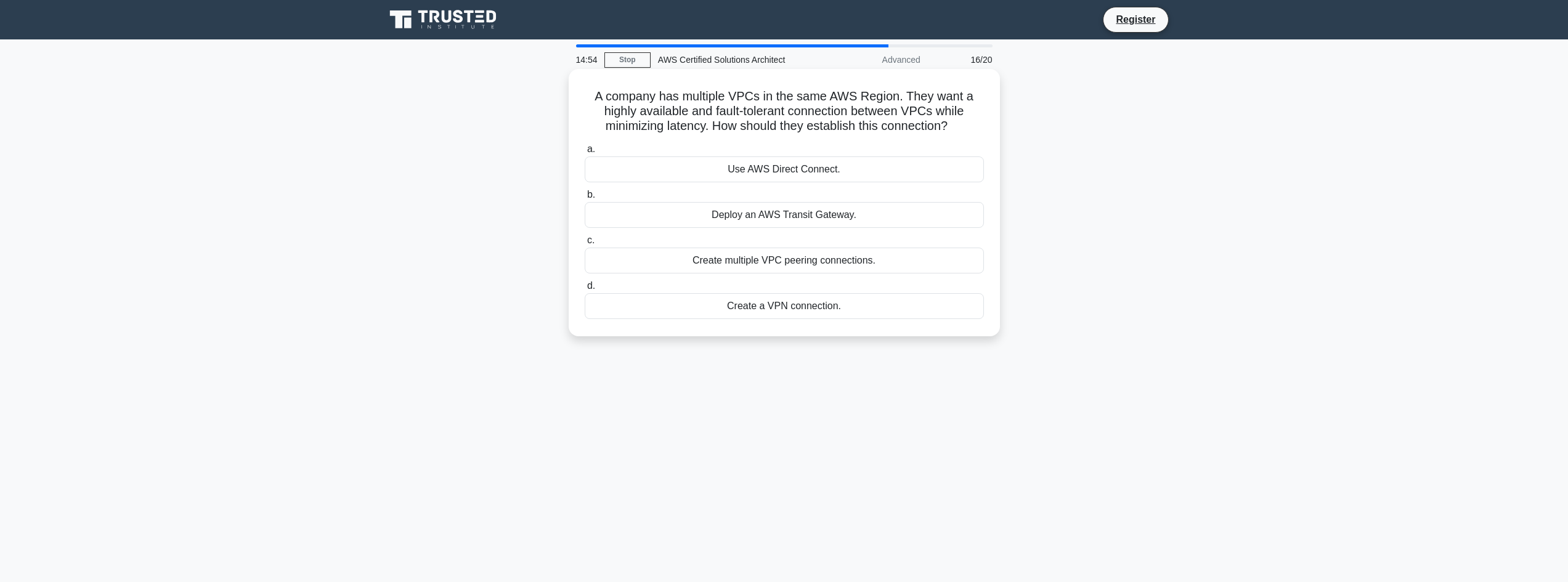
click at [787, 269] on div "Create multiple VPC peering connections." at bounding box center [784, 260] width 399 height 26
click at [585, 245] on input "c. Create multiple VPC peering connections." at bounding box center [585, 240] width 0 height 8
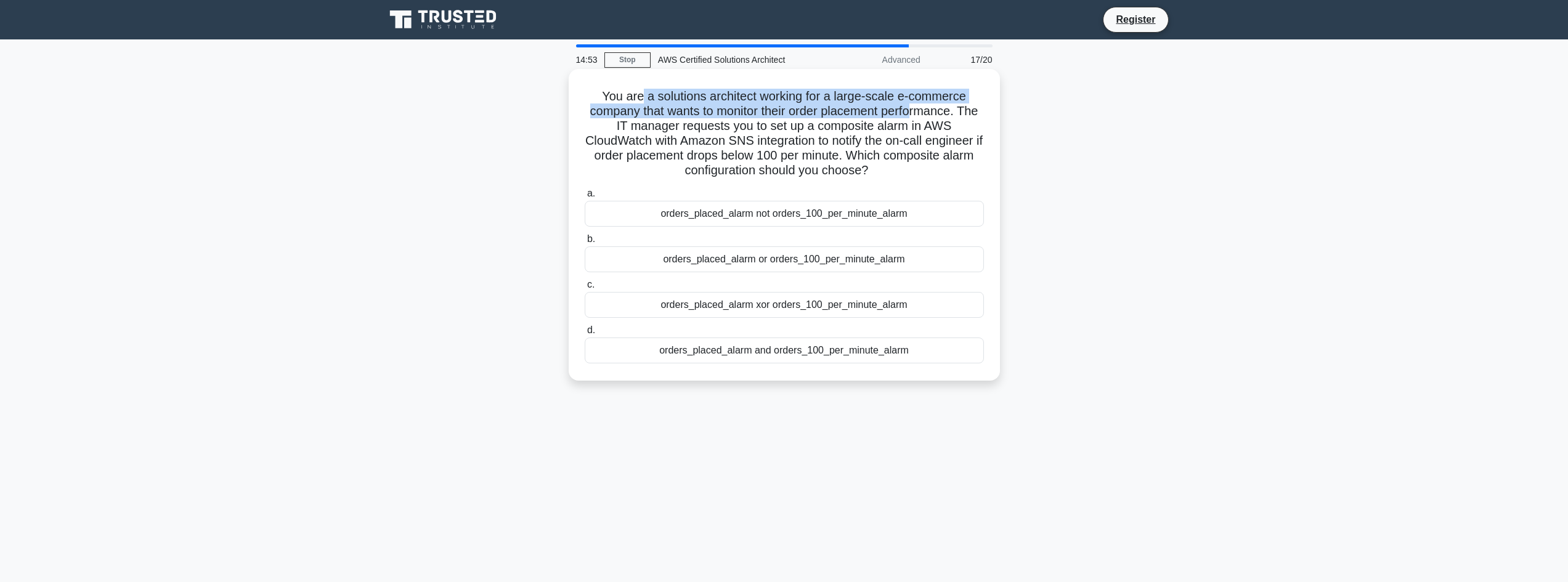
drag, startPoint x: 648, startPoint y: 95, endPoint x: 935, endPoint y: 106, distance: 287.2
click at [927, 108] on h5 "You are a solutions architect working for a large-scale e-commerce company that…" at bounding box center [784, 134] width 402 height 90
click at [942, 103] on h5 "You are a solutions architect working for a large-scale e-commerce company that…" at bounding box center [784, 134] width 402 height 90
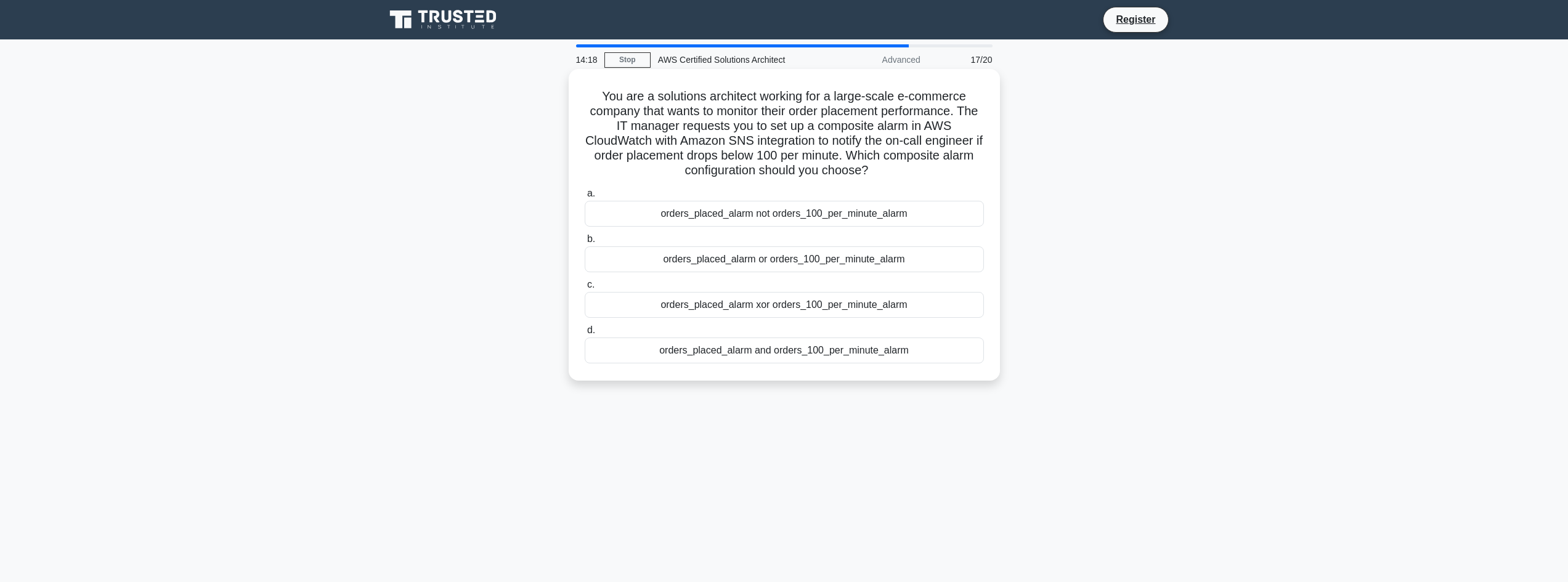
click at [802, 349] on div "orders_placed_alarm and orders_100_per_minute_alarm" at bounding box center [784, 350] width 399 height 26
click at [585, 334] on input "d. orders_placed_alarm and orders_100_per_minute_alarm" at bounding box center [585, 331] width 0 height 8
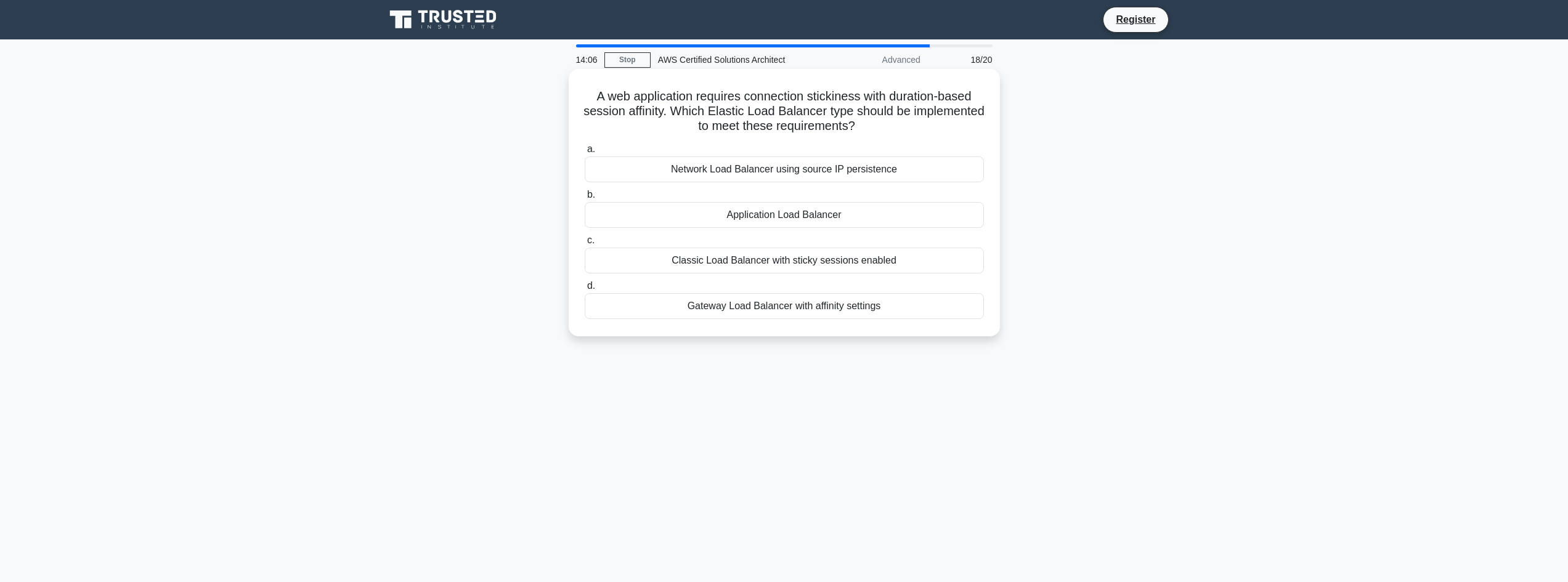
click at [848, 266] on div "Classic Load Balancer with sticky sessions enabled" at bounding box center [784, 260] width 399 height 26
click at [585, 245] on input "c. Classic Load Balancer with sticky sessions enabled" at bounding box center [585, 240] width 0 height 8
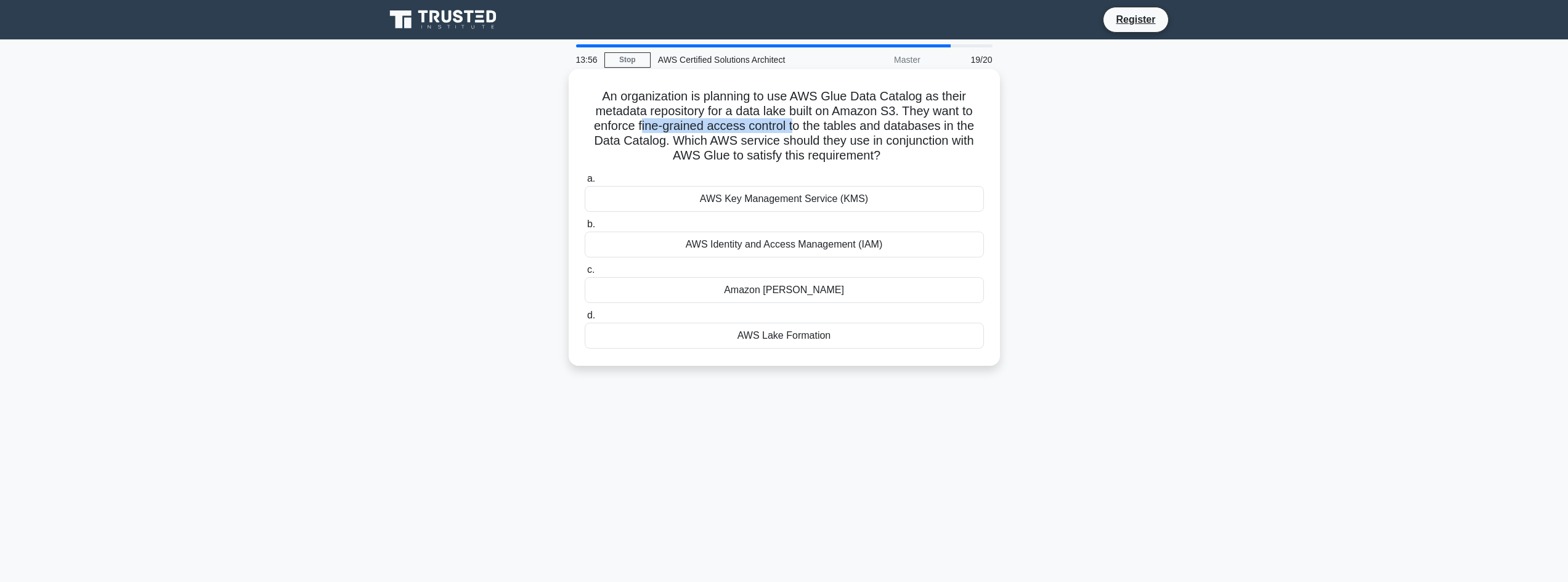
drag, startPoint x: 651, startPoint y: 127, endPoint x: 793, endPoint y: 123, distance: 142.1
click at [793, 123] on h5 "An organization is planning to use AWS Glue Data Catalog as their metadata repo…" at bounding box center [784, 126] width 402 height 76
drag, startPoint x: 793, startPoint y: 123, endPoint x: 938, endPoint y: 124, distance: 145.0
click at [938, 124] on h5 "An organization is planning to use AWS Glue Data Catalog as their metadata repo…" at bounding box center [784, 126] width 402 height 76
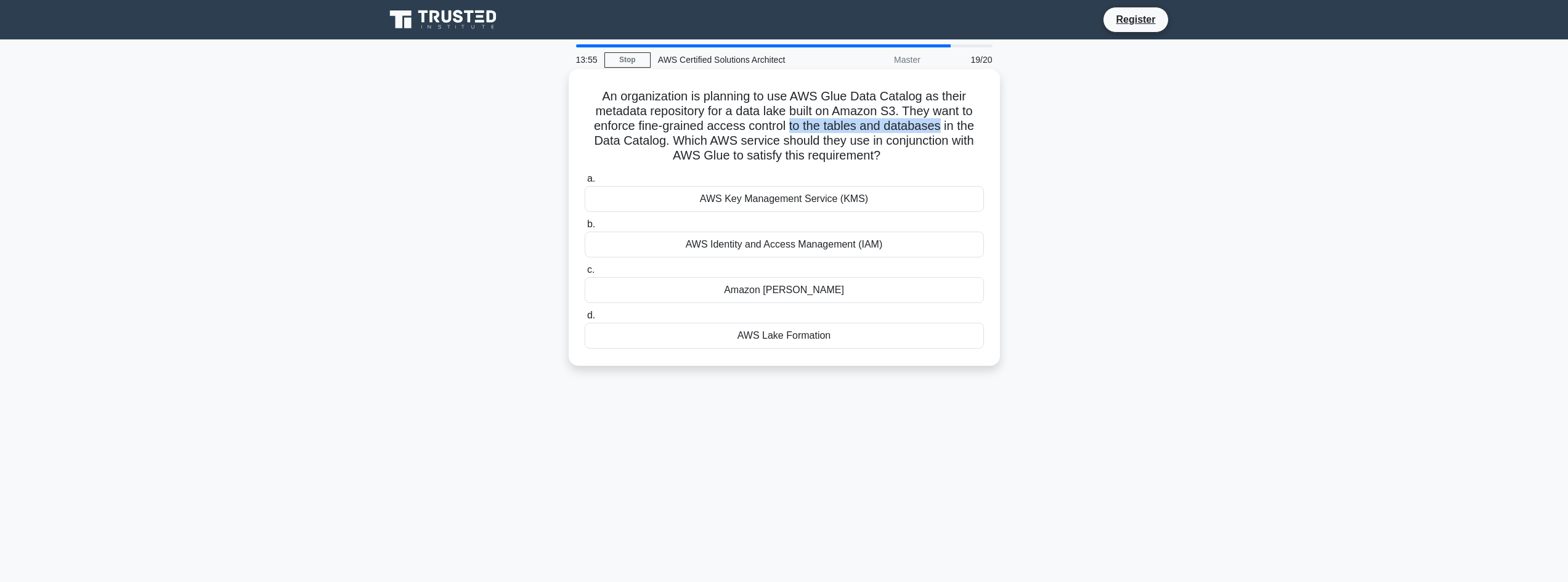
click at [938, 124] on h5 "An organization is planning to use AWS Glue Data Catalog as their metadata repo…" at bounding box center [784, 126] width 402 height 76
drag, startPoint x: 644, startPoint y: 145, endPoint x: 695, endPoint y: 145, distance: 51.0
click at [691, 145] on h5 "An organization is planning to use AWS Glue Data Catalog as their metadata repo…" at bounding box center [784, 126] width 402 height 76
drag, startPoint x: 702, startPoint y: 145, endPoint x: 732, endPoint y: 149, distance: 30.3
click at [702, 146] on h5 "An organization is planning to use AWS Glue Data Catalog as their metadata repo…" at bounding box center [784, 126] width 402 height 76
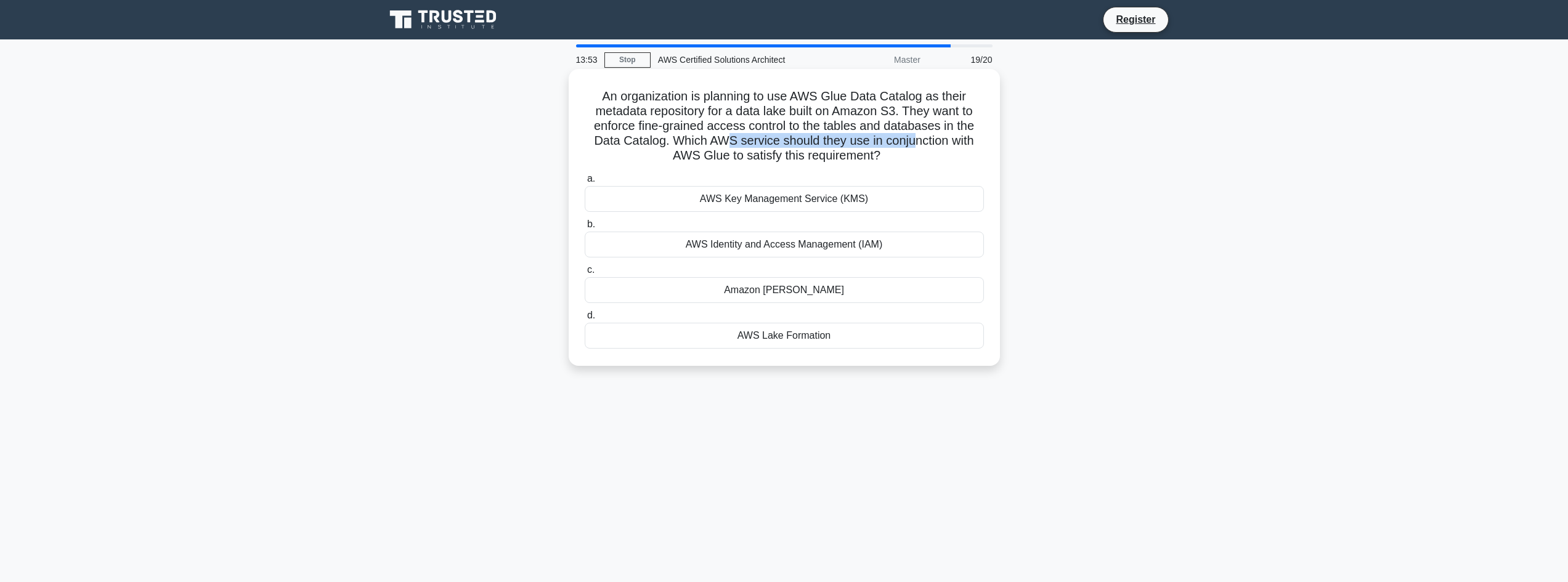
drag, startPoint x: 732, startPoint y: 149, endPoint x: 917, endPoint y: 146, distance: 185.0
click at [917, 146] on h5 "An organization is planning to use AWS Glue Data Catalog as their metadata repo…" at bounding box center [784, 126] width 402 height 76
drag, startPoint x: 653, startPoint y: 115, endPoint x: 914, endPoint y: 113, distance: 261.0
click at [864, 114] on h5 "An organization is planning to use AWS Glue Data Catalog as their metadata repo…" at bounding box center [784, 126] width 402 height 76
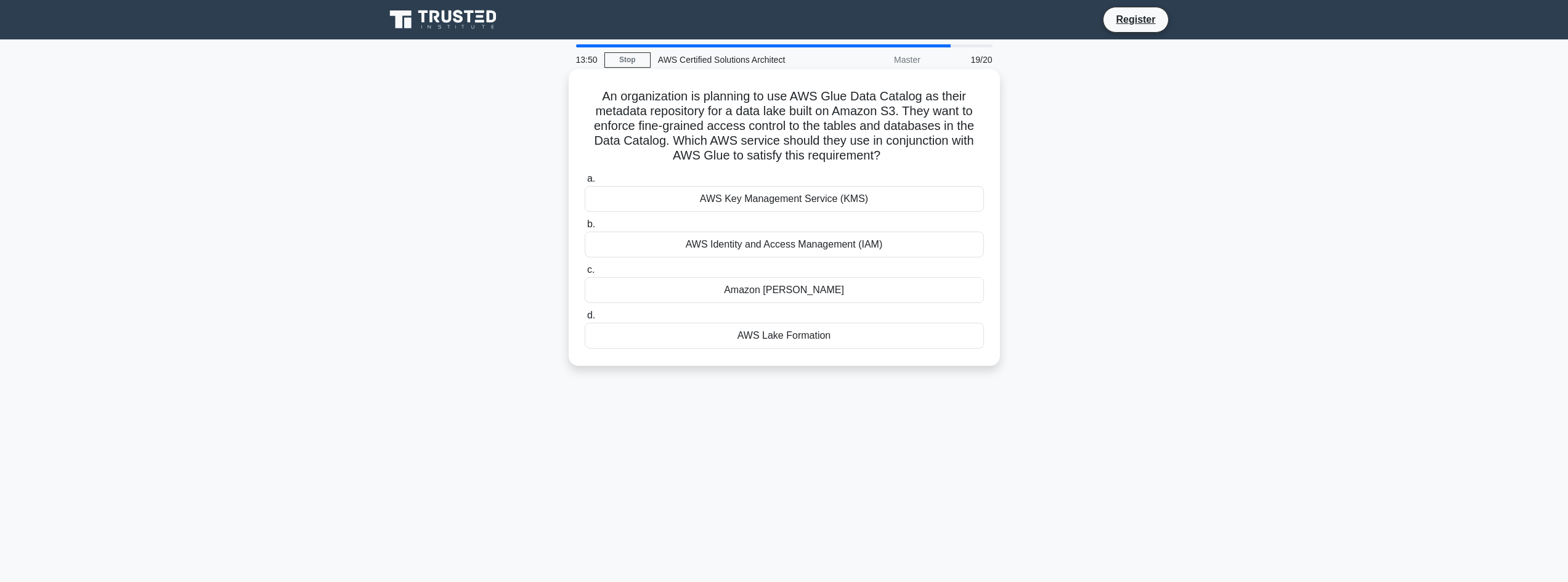
click at [935, 113] on h5 "An organization is planning to use AWS Glue Data Catalog as their metadata repo…" at bounding box center [784, 126] width 402 height 76
drag, startPoint x: 709, startPoint y: 134, endPoint x: 794, endPoint y: 131, distance: 85.1
click at [794, 131] on h5 "An organization is planning to use AWS Glue Data Catalog as their metadata repo…" at bounding box center [784, 126] width 402 height 76
drag, startPoint x: 840, startPoint y: 131, endPoint x: 879, endPoint y: 131, distance: 39.0
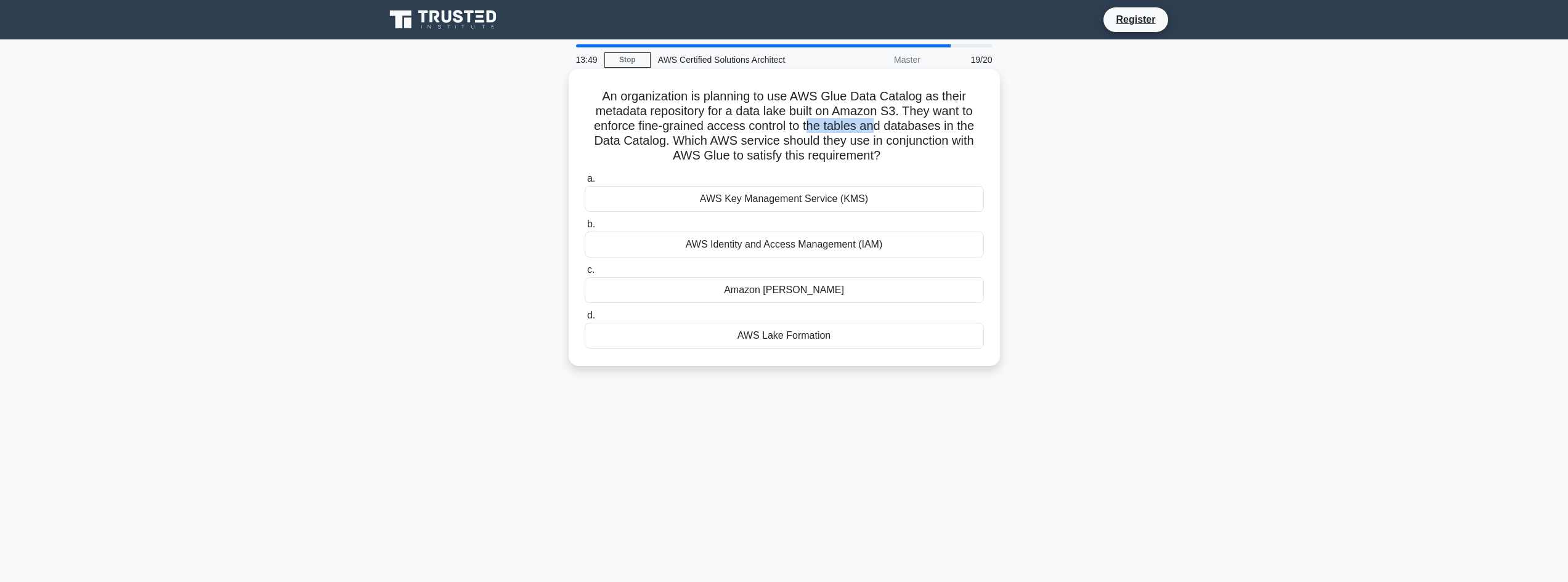
click at [879, 131] on h5 "An organization is planning to use AWS Glue Data Catalog as their metadata repo…" at bounding box center [784, 126] width 402 height 76
drag, startPoint x: 893, startPoint y: 132, endPoint x: 950, endPoint y: 134, distance: 57.0
click at [947, 134] on h5 "An organization is planning to use AWS Glue Data Catalog as their metadata repo…" at bounding box center [784, 126] width 402 height 76
click at [959, 134] on h5 "An organization is planning to use AWS Glue Data Catalog as their metadata repo…" at bounding box center [784, 126] width 402 height 76
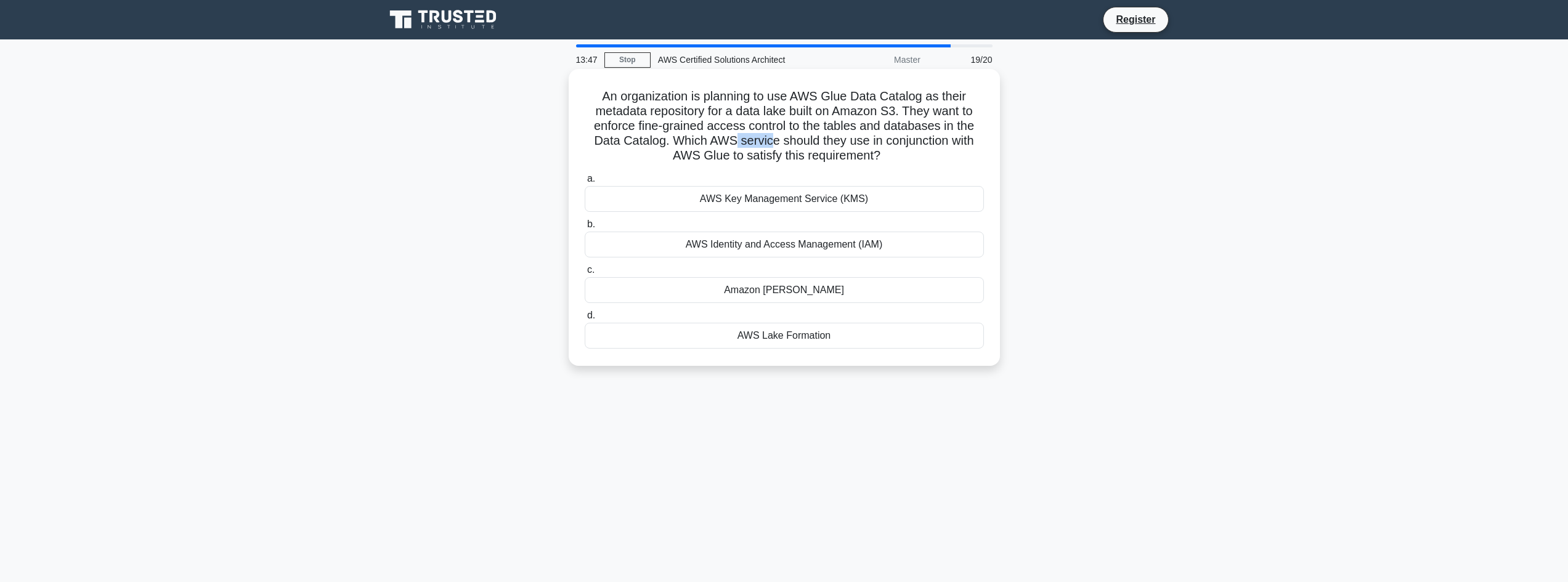
drag, startPoint x: 733, startPoint y: 145, endPoint x: 791, endPoint y: 146, distance: 58.0
click at [784, 146] on h5 "An organization is planning to use AWS Glue Data Catalog as their metadata repo…" at bounding box center [784, 126] width 402 height 76
click at [791, 146] on h5 "An organization is planning to use AWS Glue Data Catalog as their metadata repo…" at bounding box center [784, 126] width 402 height 76
drag, startPoint x: 791, startPoint y: 146, endPoint x: 903, endPoint y: 151, distance: 112.1
click at [903, 151] on h5 "An organization is planning to use AWS Glue Data Catalog as their metadata repo…" at bounding box center [784, 126] width 402 height 76
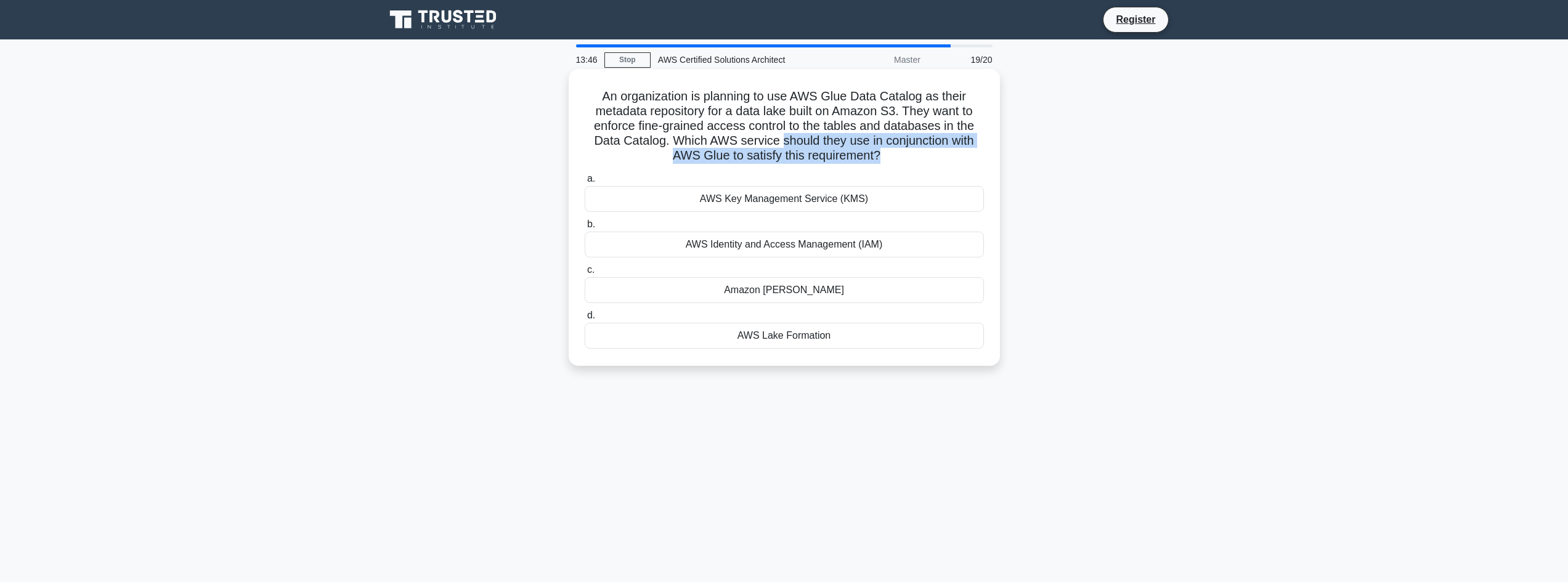
click at [903, 151] on h5 "An organization is planning to use AWS Glue Data Catalog as their metadata repo…" at bounding box center [784, 126] width 402 height 76
click at [769, 294] on div "Amazon Macie" at bounding box center [784, 290] width 399 height 26
click at [805, 292] on div "Amazon Macie" at bounding box center [784, 290] width 399 height 26
click at [585, 275] on input "c. Amazon Macie" at bounding box center [585, 270] width 0 height 8
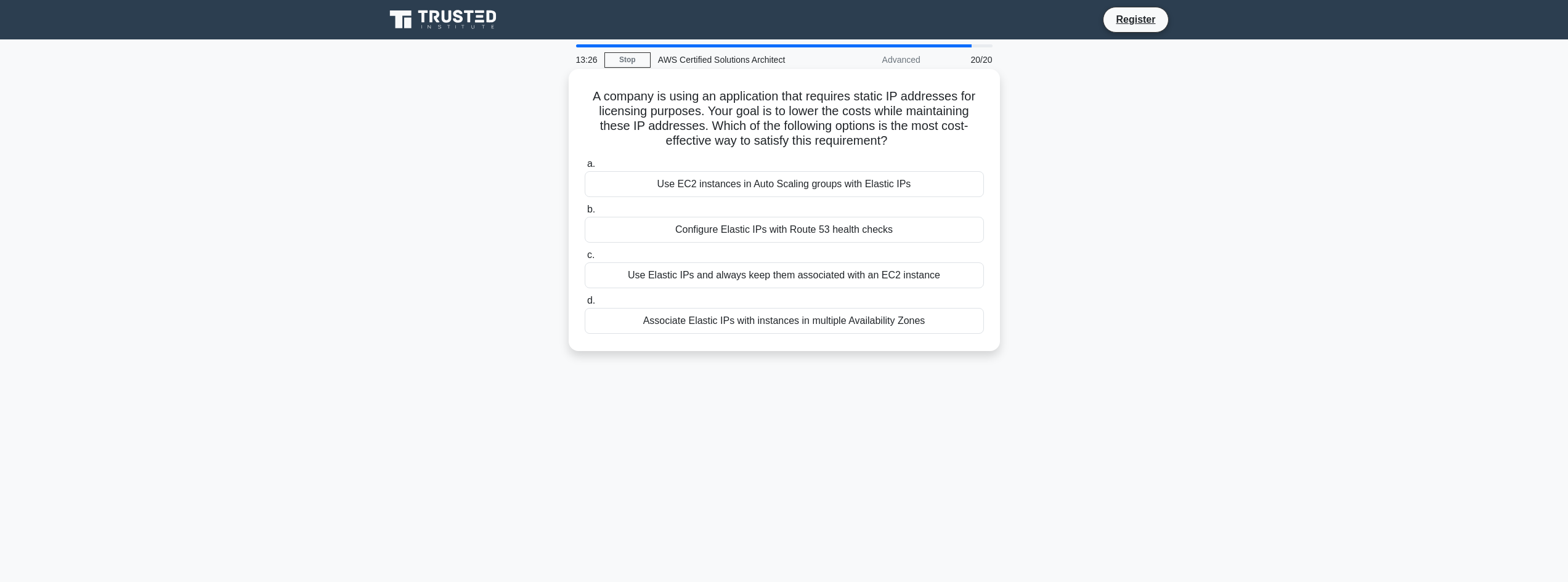
click at [830, 234] on div "Configure Elastic IPs with Route 53 health checks" at bounding box center [784, 230] width 399 height 26
click at [585, 214] on input "b. Configure Elastic IPs with Route 53 health checks" at bounding box center [585, 209] width 0 height 8
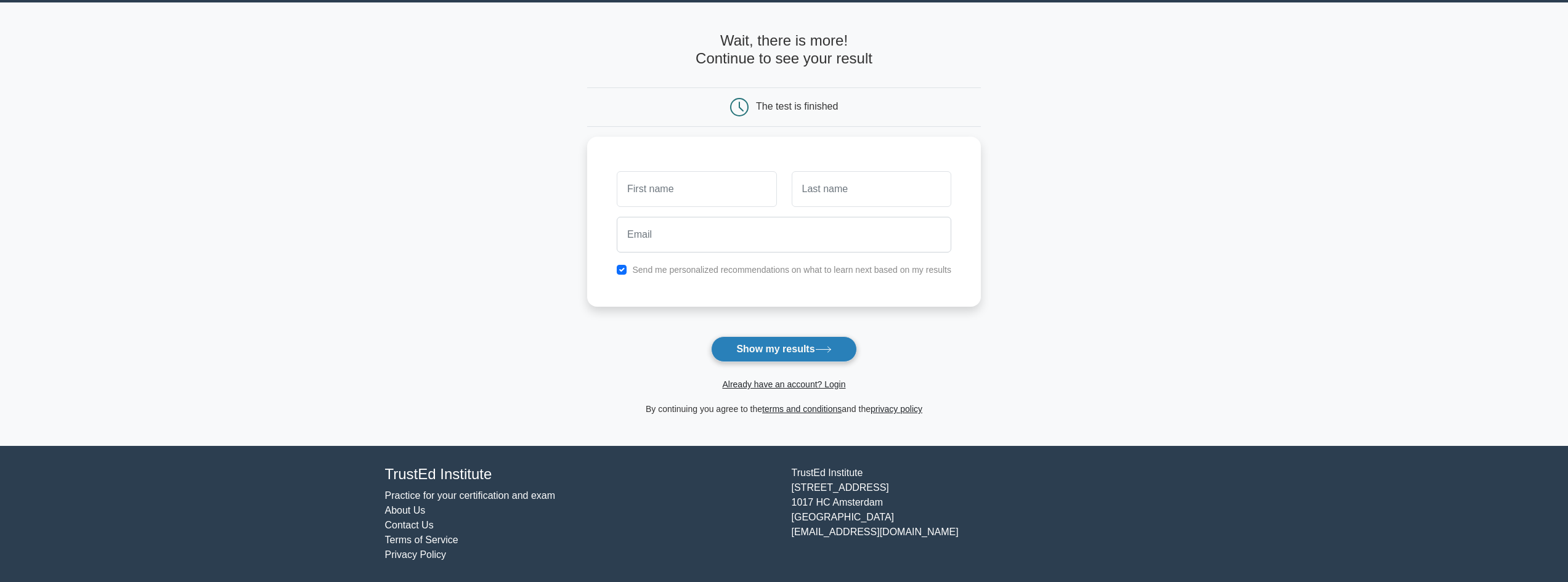
click at [756, 340] on button "Show my results" at bounding box center [784, 349] width 145 height 26
click at [661, 168] on input "text" at bounding box center [696, 186] width 159 height 36
type input "[PERSON_NAME]"
click at [860, 194] on input "text" at bounding box center [871, 186] width 159 height 36
type input "[PERSON_NAME]"
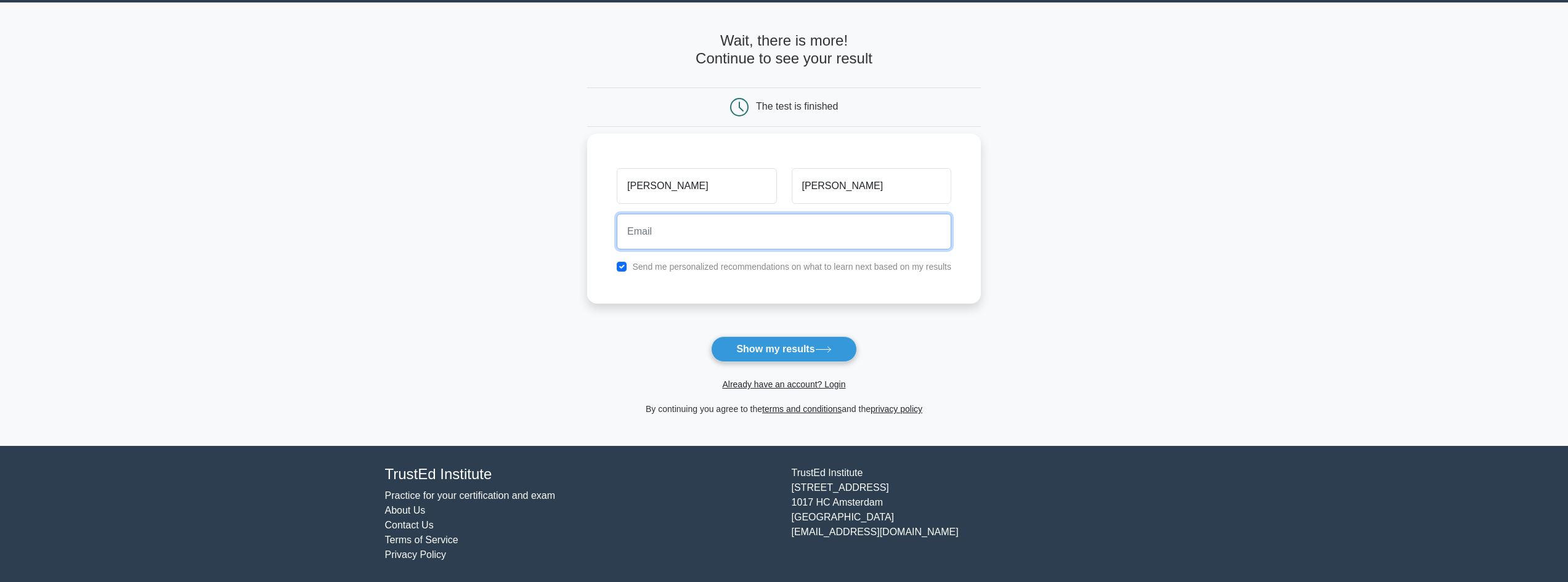
click at [844, 232] on input "email" at bounding box center [784, 232] width 334 height 36
type input "[EMAIL_ADDRESS][DOMAIN_NAME]"
click at [743, 235] on input "[EMAIL_ADDRESS][DOMAIN_NAME]" at bounding box center [784, 232] width 334 height 36
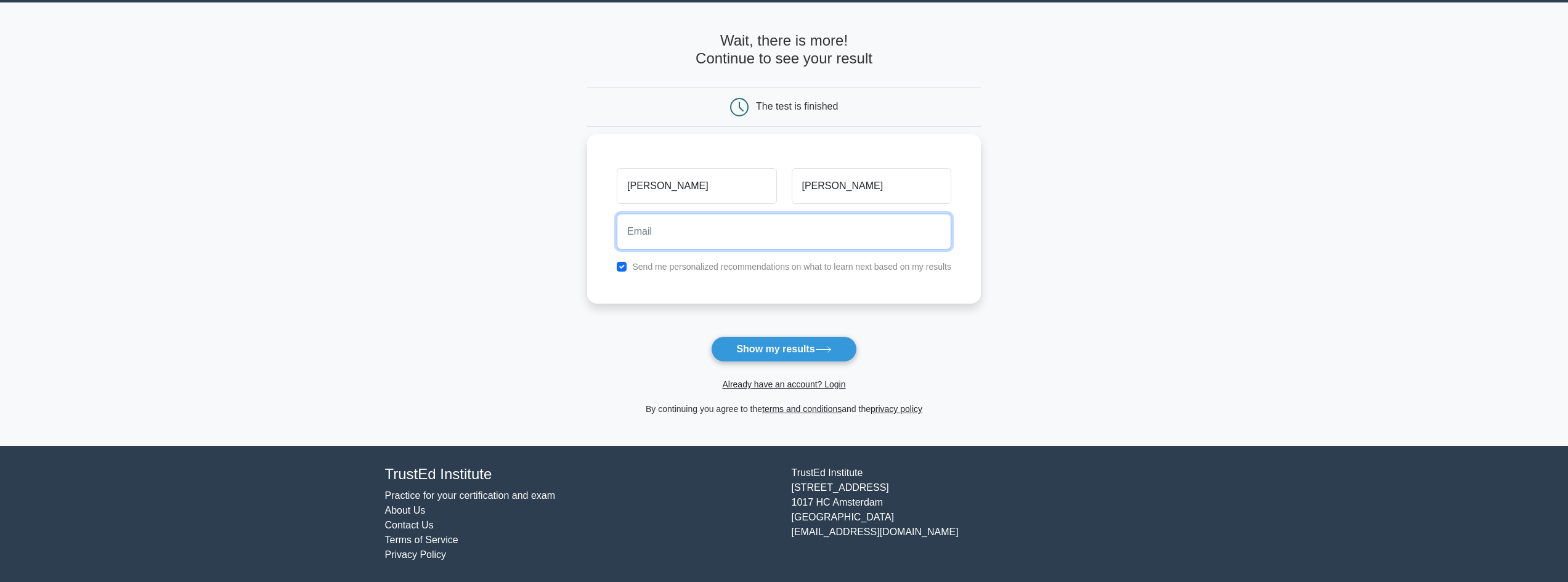
click at [743, 235] on input "email" at bounding box center [784, 232] width 334 height 36
type input "[EMAIL_ADDRESS][DOMAIN_NAME]"
click at [621, 268] on input "checkbox" at bounding box center [621, 266] width 10 height 10
checkbox input "false"
click at [772, 355] on button "Show my results" at bounding box center [784, 349] width 145 height 26
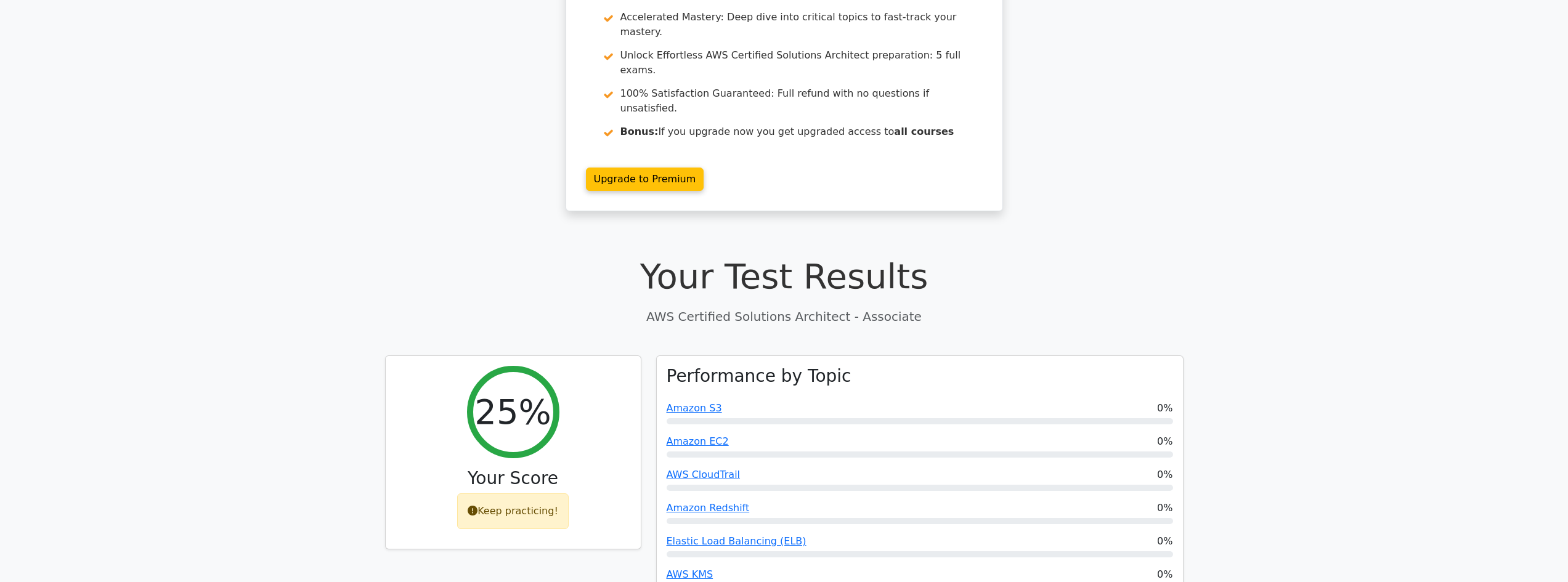
scroll to position [247, 0]
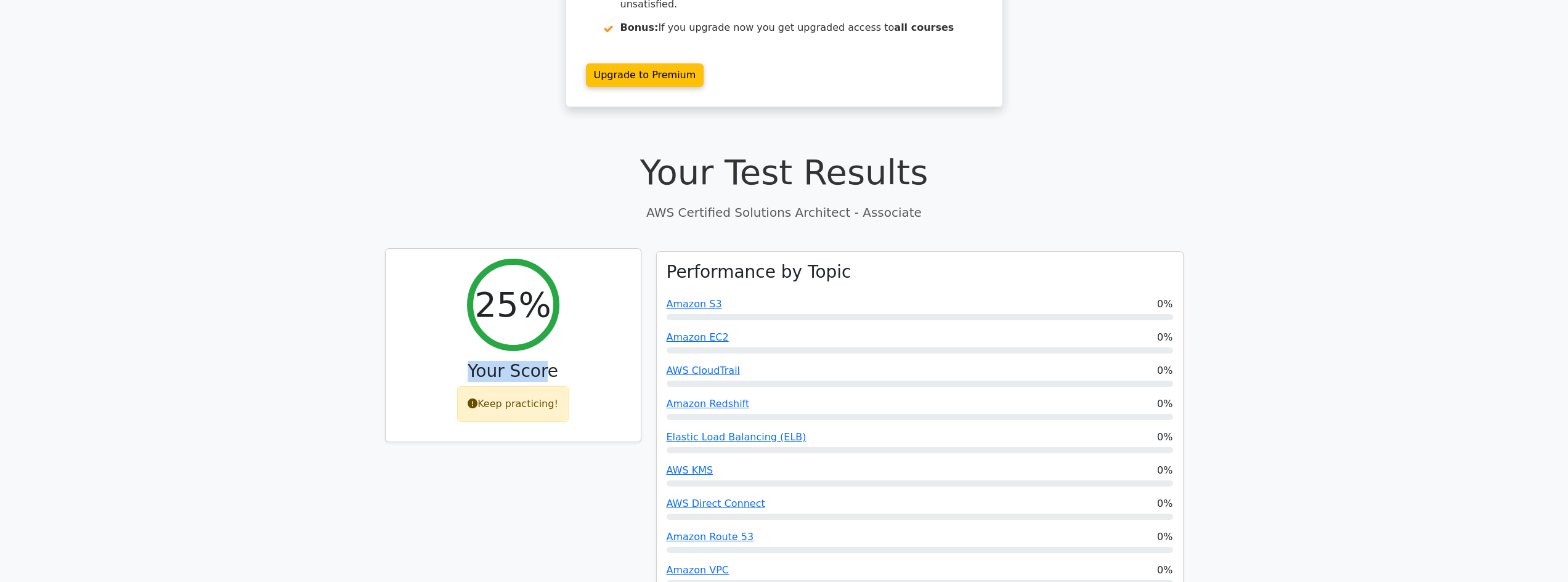
drag, startPoint x: 467, startPoint y: 331, endPoint x: 547, endPoint y: 333, distance: 80.0
click at [547, 361] on h3 "Your Score" at bounding box center [513, 372] width 236 height 21
click at [555, 361] on h3 "Your Score" at bounding box center [513, 372] width 236 height 21
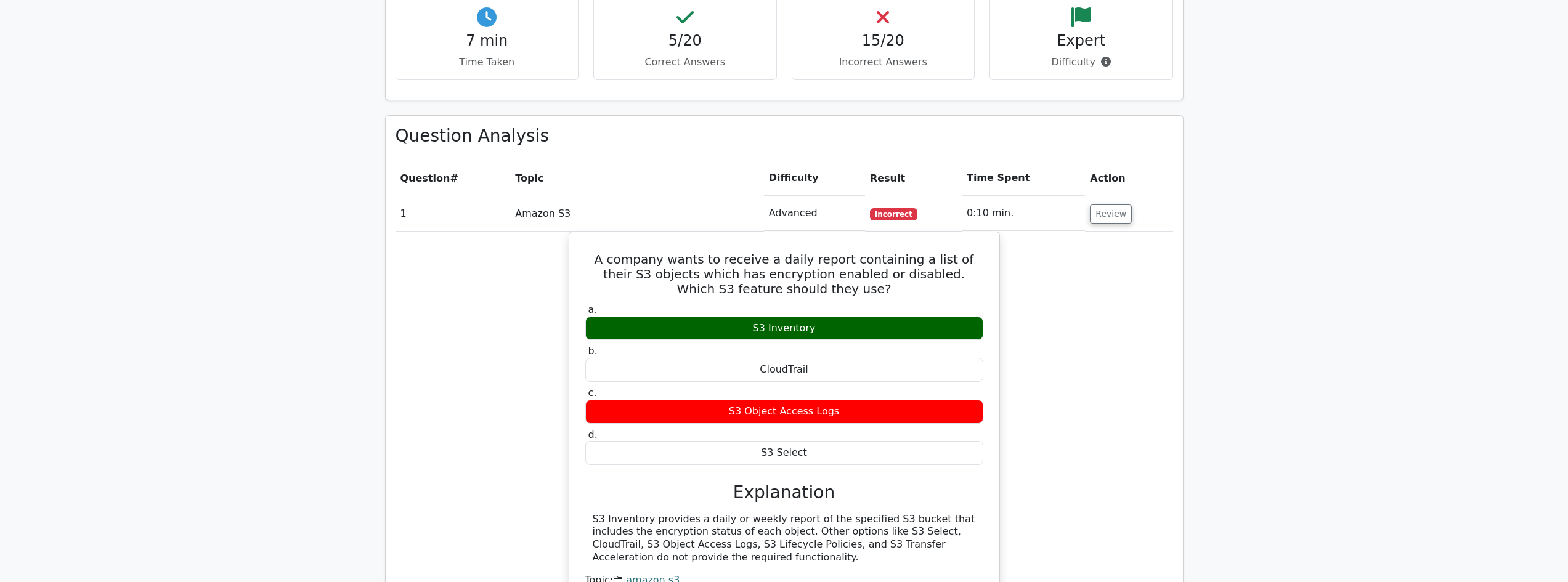
scroll to position [986, 0]
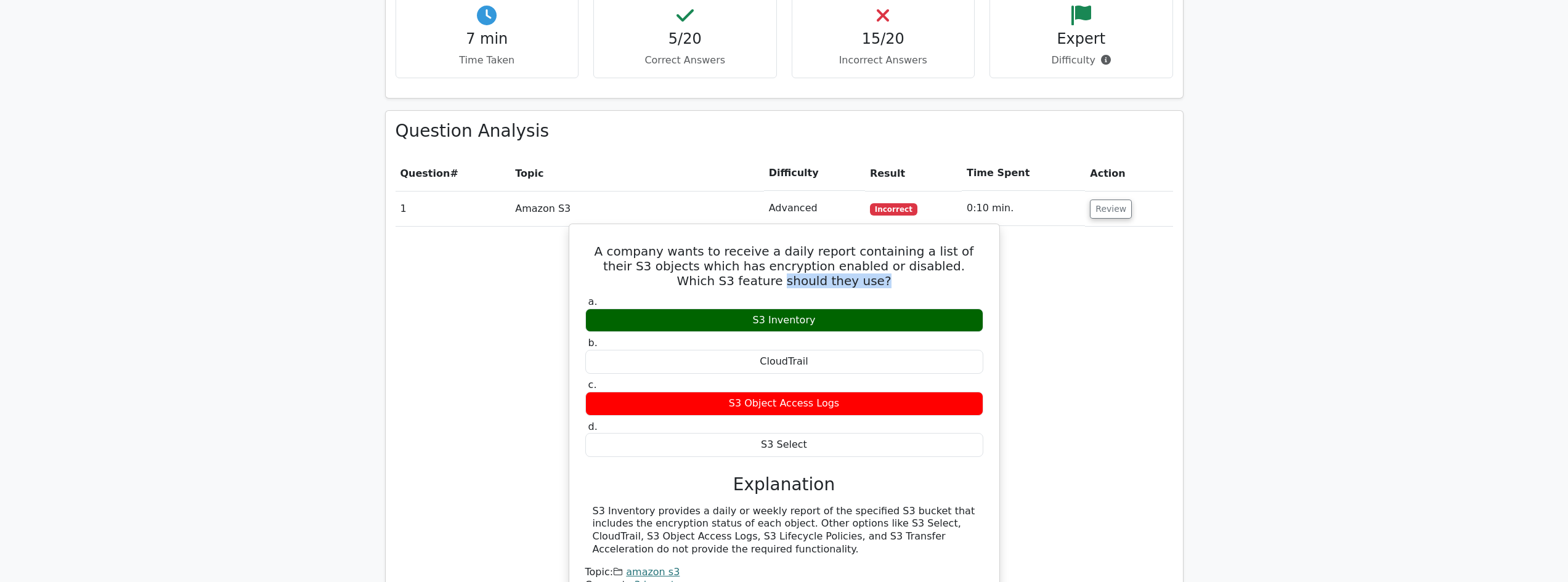
drag, startPoint x: 790, startPoint y: 232, endPoint x: 917, endPoint y: 239, distance: 127.2
click at [917, 244] on h5 "A company wants to receive a daily report containing a list of their S3 objects…" at bounding box center [784, 266] width 400 height 44
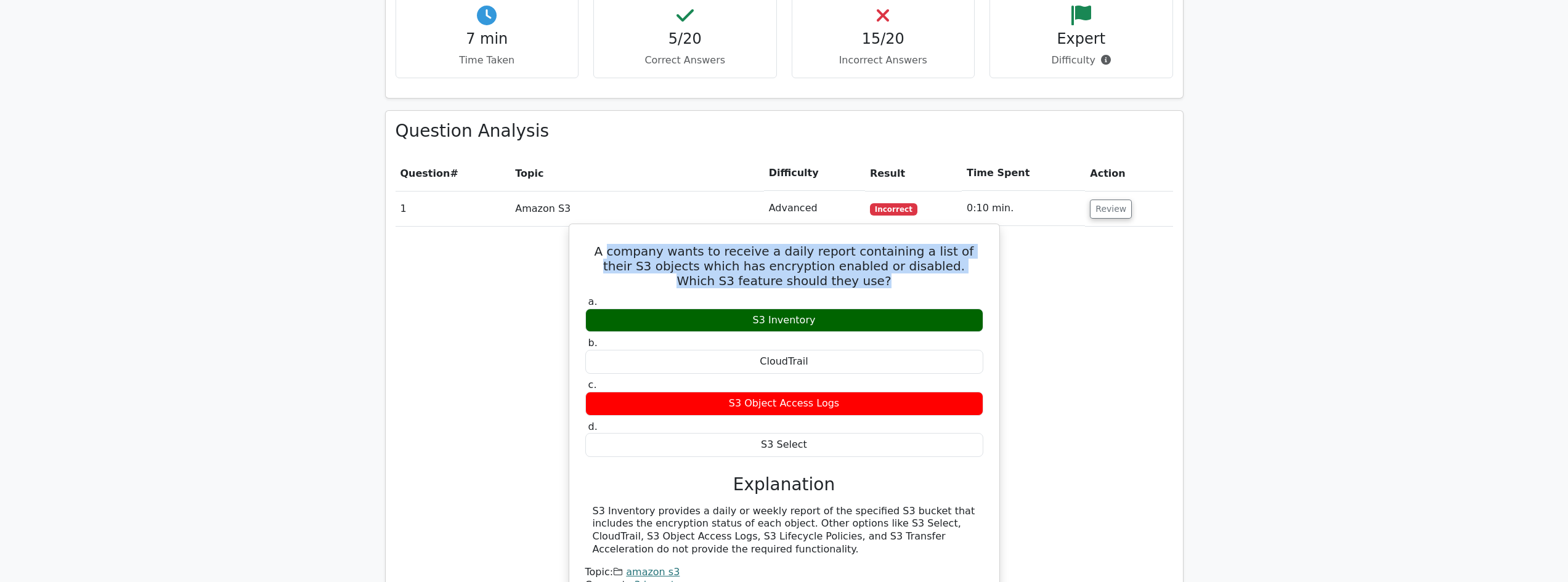
drag, startPoint x: 917, startPoint y: 239, endPoint x: 625, endPoint y: 214, distance: 293.1
click at [625, 244] on h5 "A company wants to receive a daily report containing a list of their S3 objects…" at bounding box center [784, 266] width 400 height 44
drag, startPoint x: 836, startPoint y: 226, endPoint x: 856, endPoint y: 230, distance: 20.4
click at [856, 244] on h5 "A company wants to receive a daily report containing a list of their S3 objects…" at bounding box center [784, 266] width 400 height 44
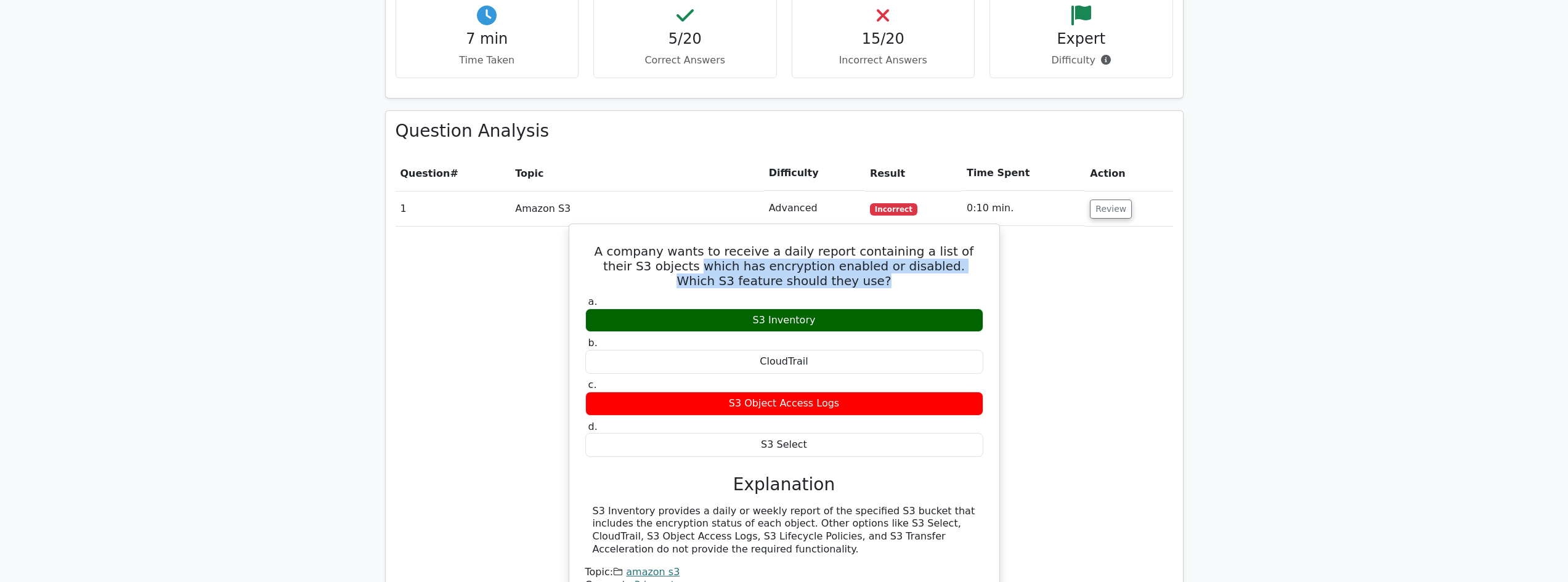
click at [856, 244] on h5 "A company wants to receive a daily report containing a list of their S3 objects…" at bounding box center [784, 266] width 400 height 44
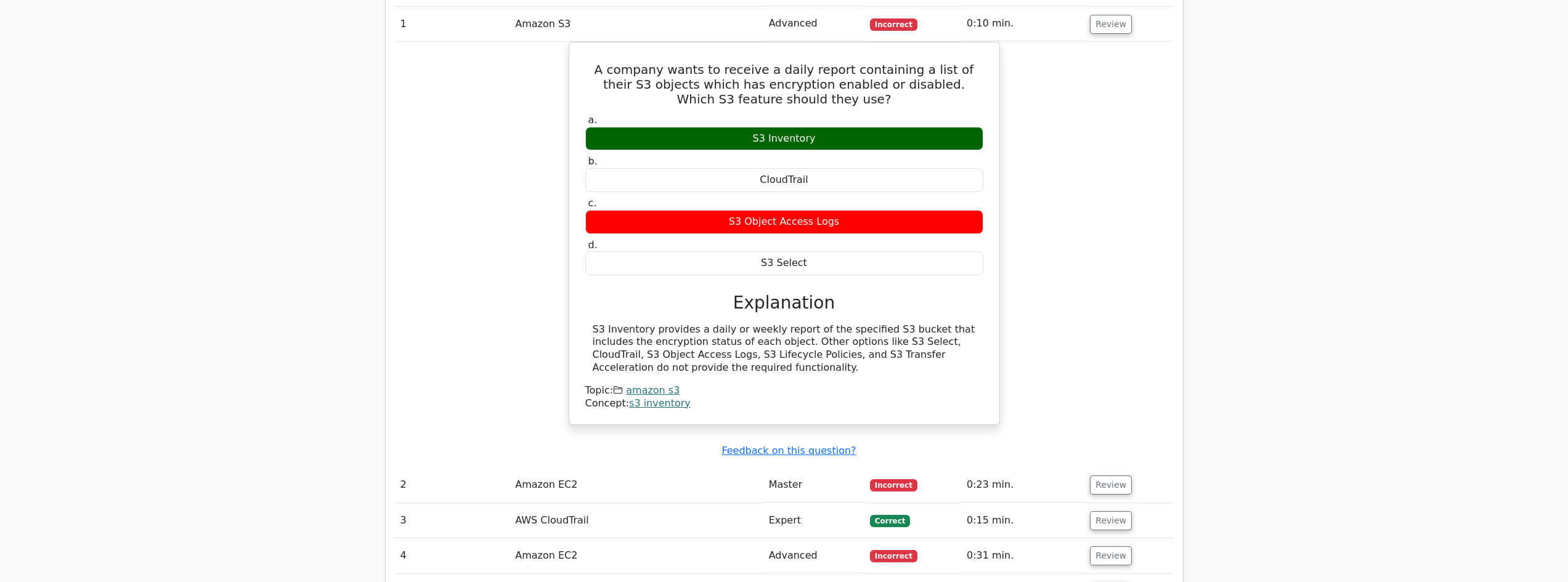
scroll to position [1233, 0]
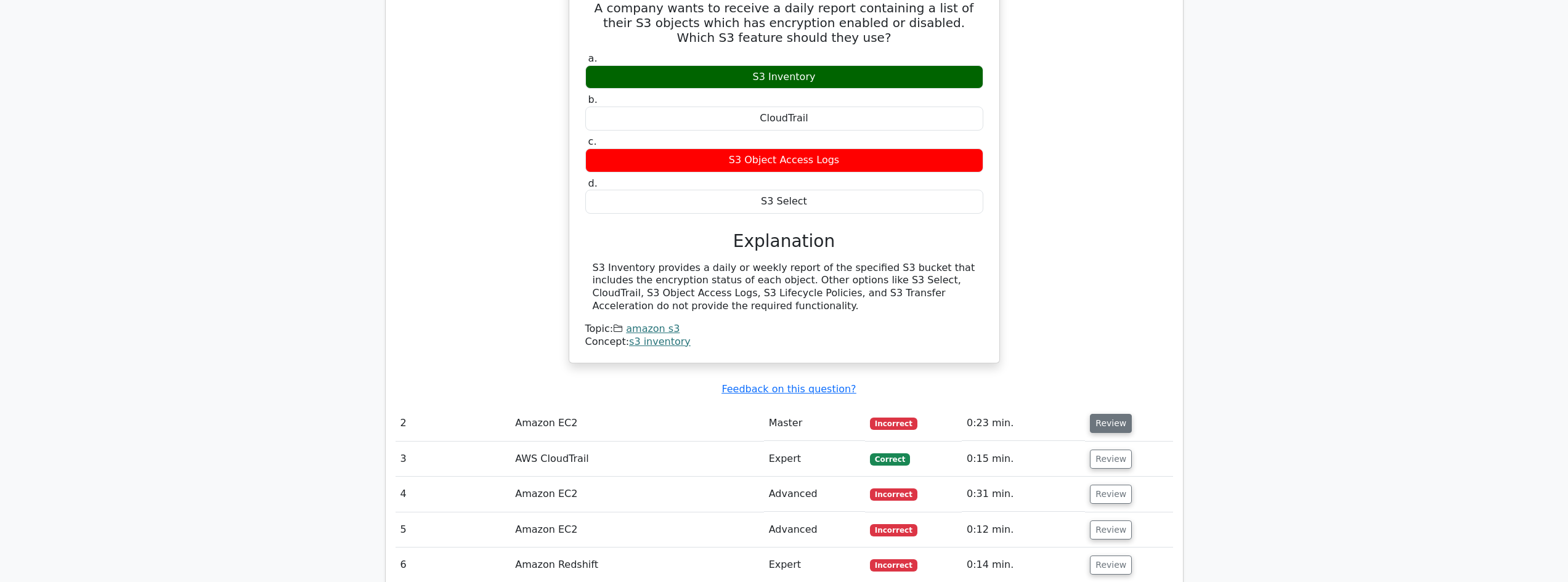
click at [1092, 414] on button "Review" at bounding box center [1110, 424] width 42 height 19
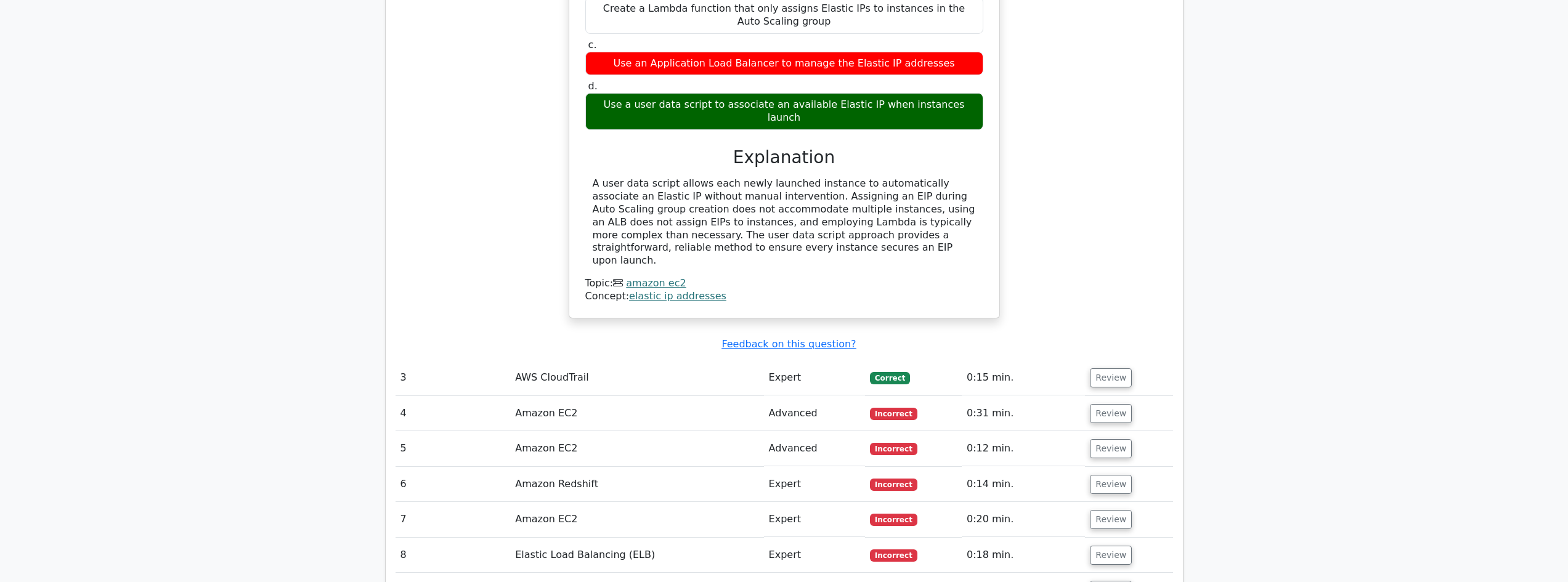
scroll to position [1848, 0]
click at [1101, 404] on button "Review" at bounding box center [1110, 414] width 42 height 19
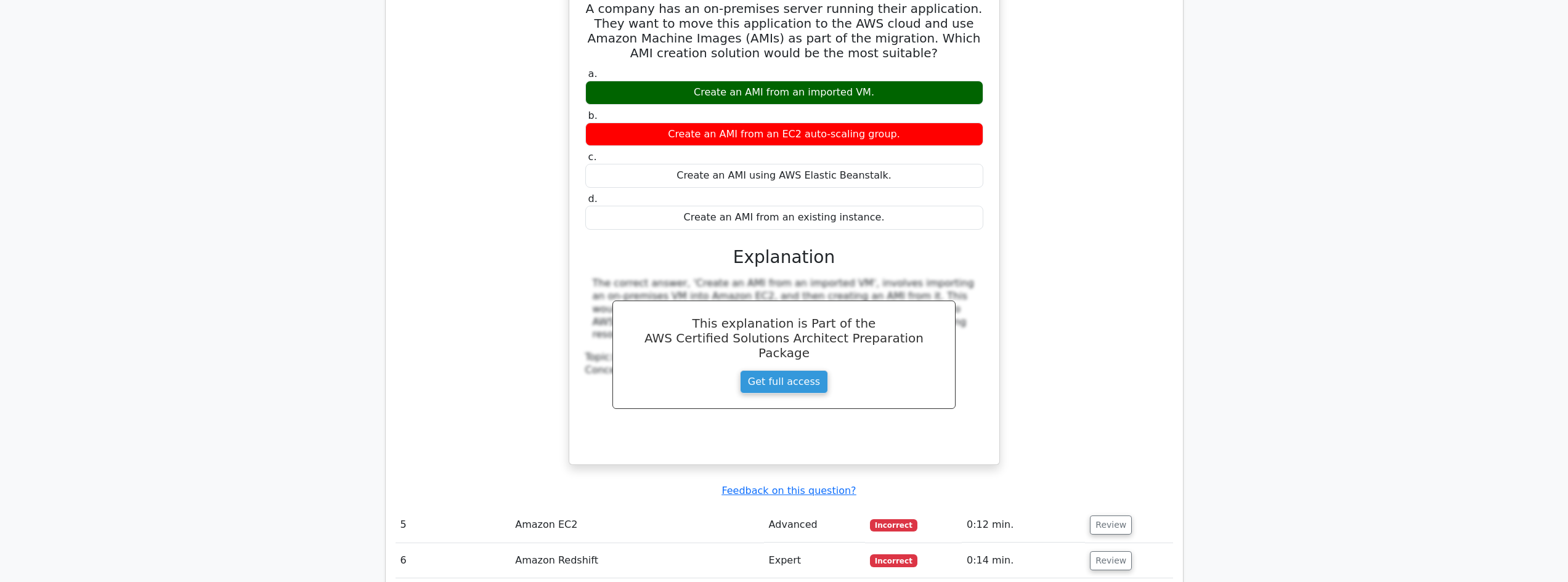
scroll to position [2404, 0]
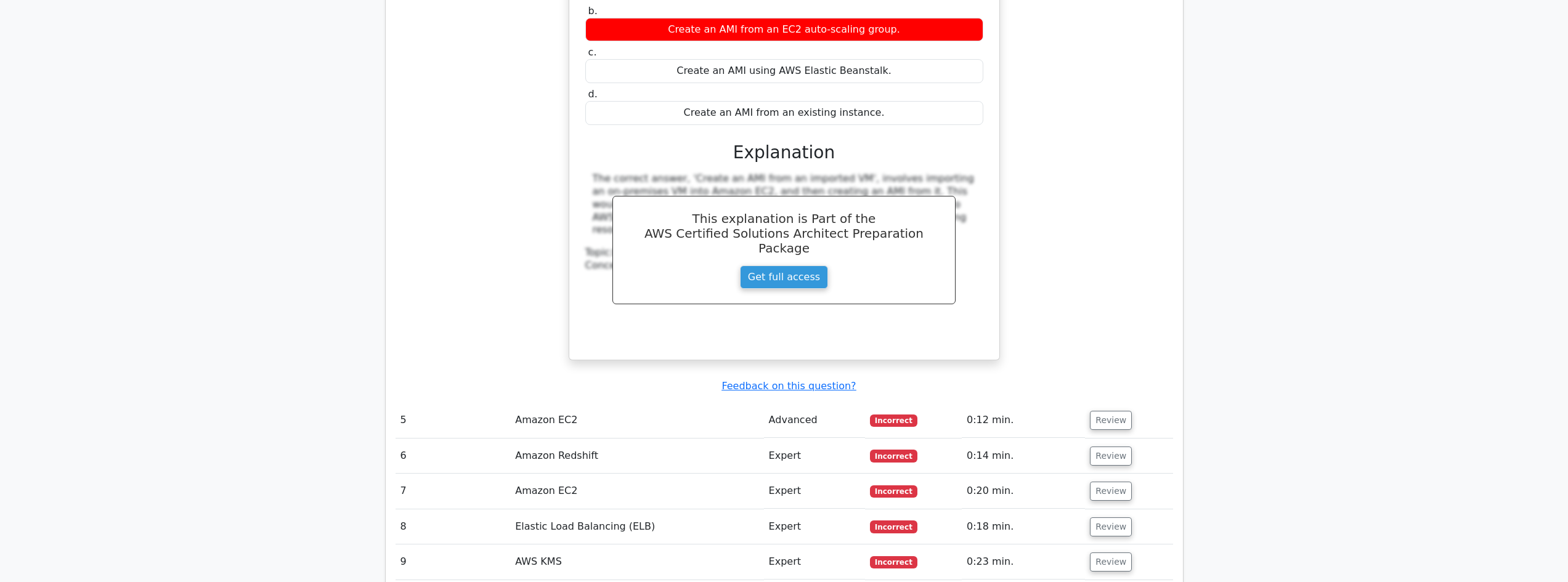
click at [1101, 411] on button "Review" at bounding box center [1110, 420] width 42 height 19
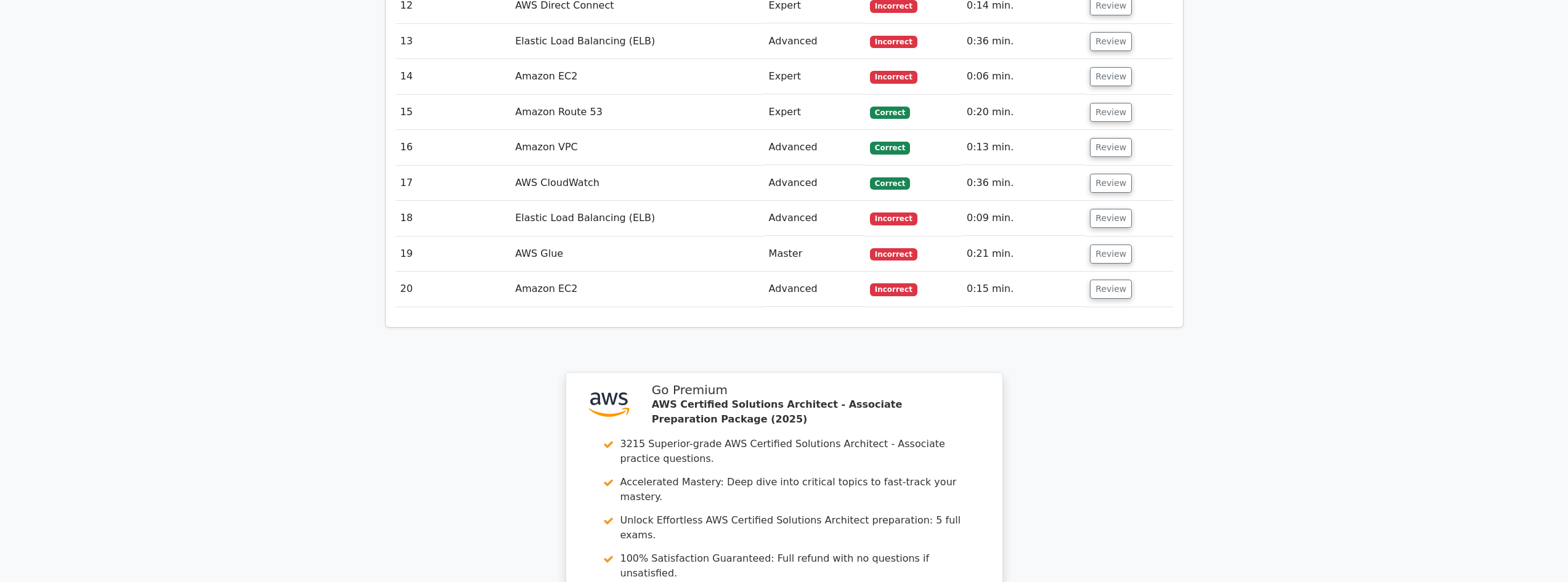
scroll to position [3700, 0]
